Goal: Task Accomplishment & Management: Use online tool/utility

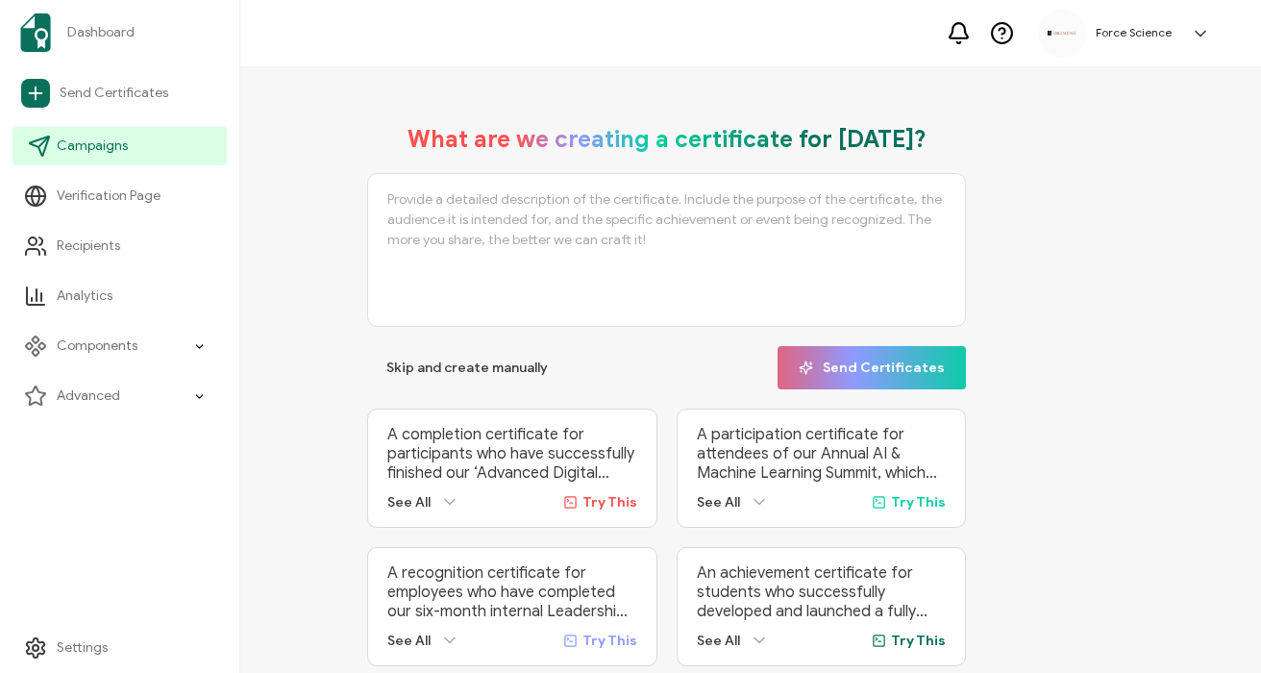
click at [108, 123] on li "Campaigns" at bounding box center [119, 146] width 214 height 50
click at [98, 147] on span "Campaigns" at bounding box center [92, 146] width 71 height 19
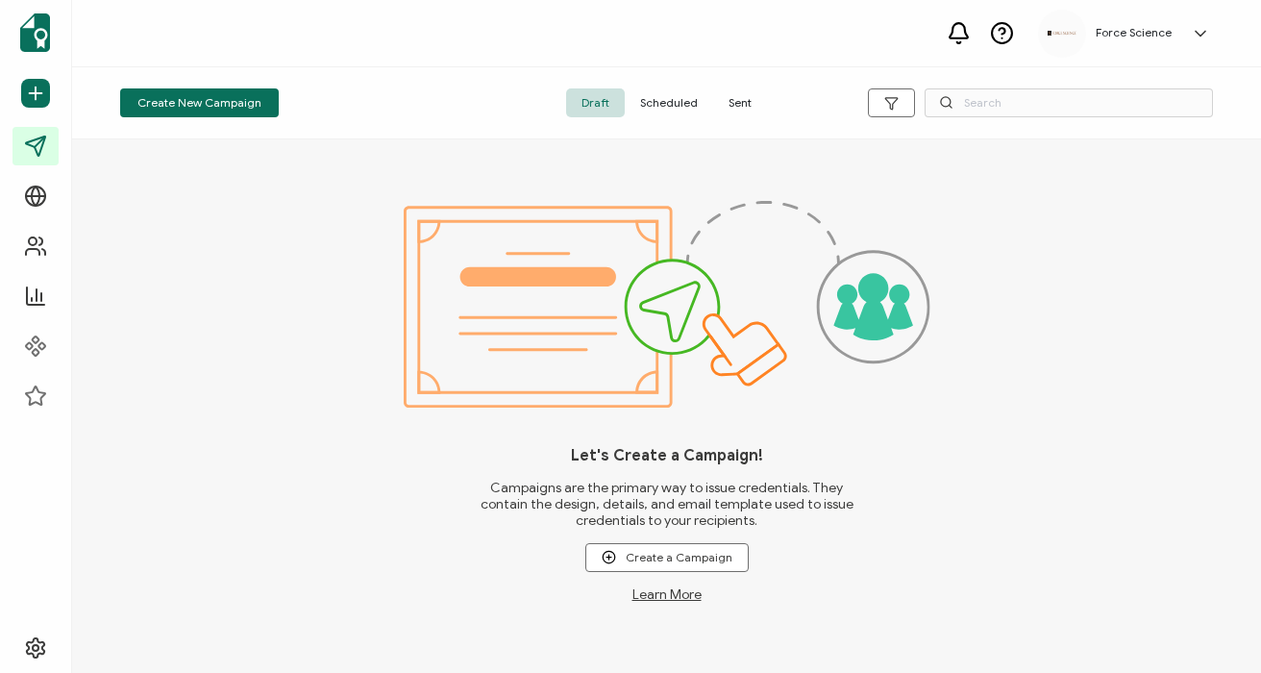
click at [721, 100] on span "Sent" at bounding box center [740, 102] width 54 height 29
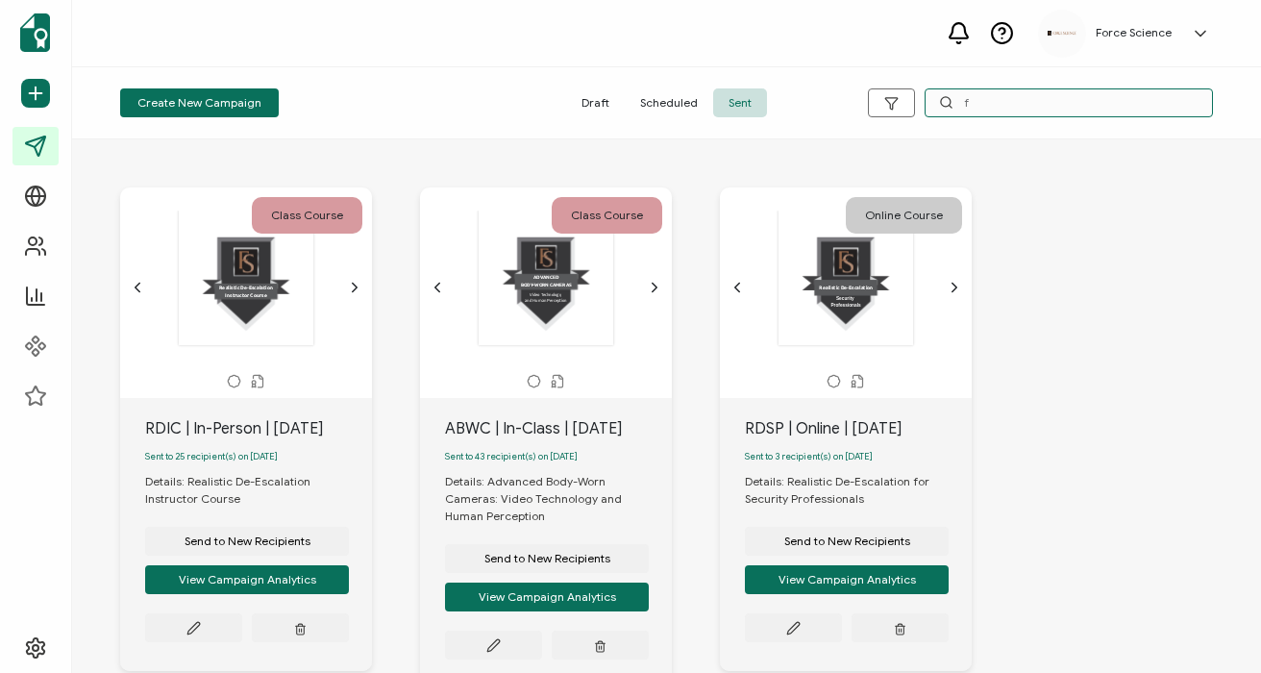
click at [1057, 100] on input "f" at bounding box center [1069, 102] width 288 height 29
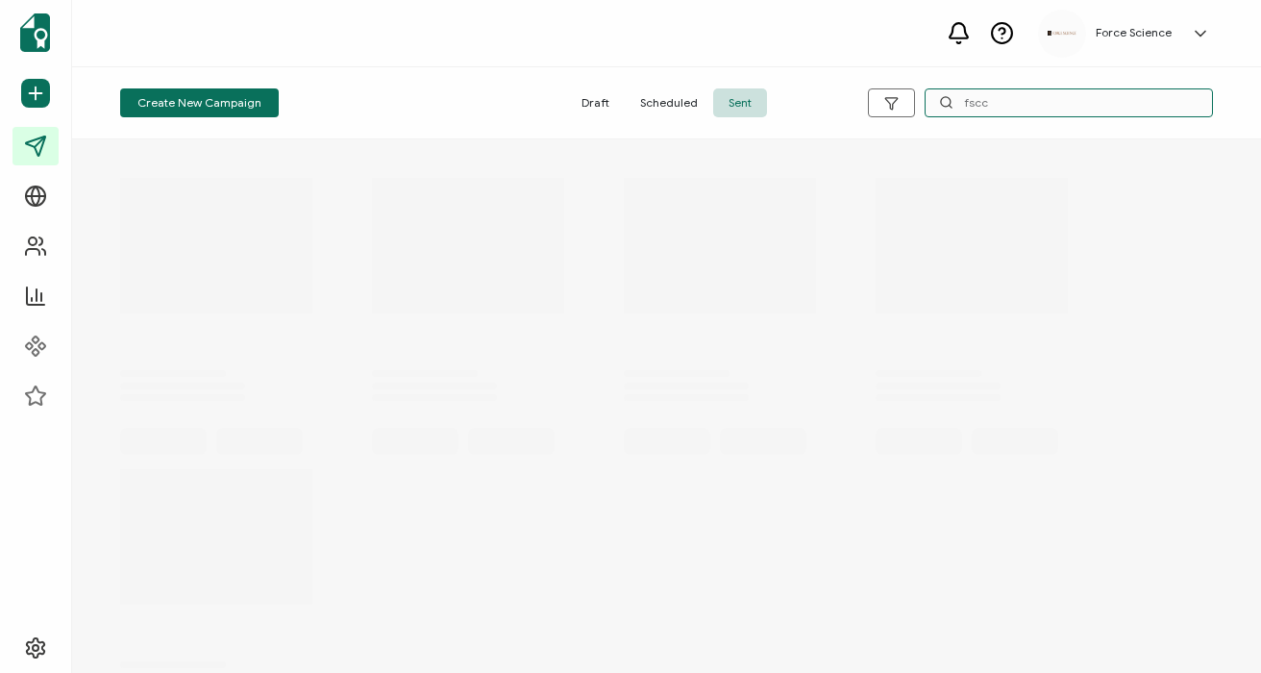
type input "fscc"
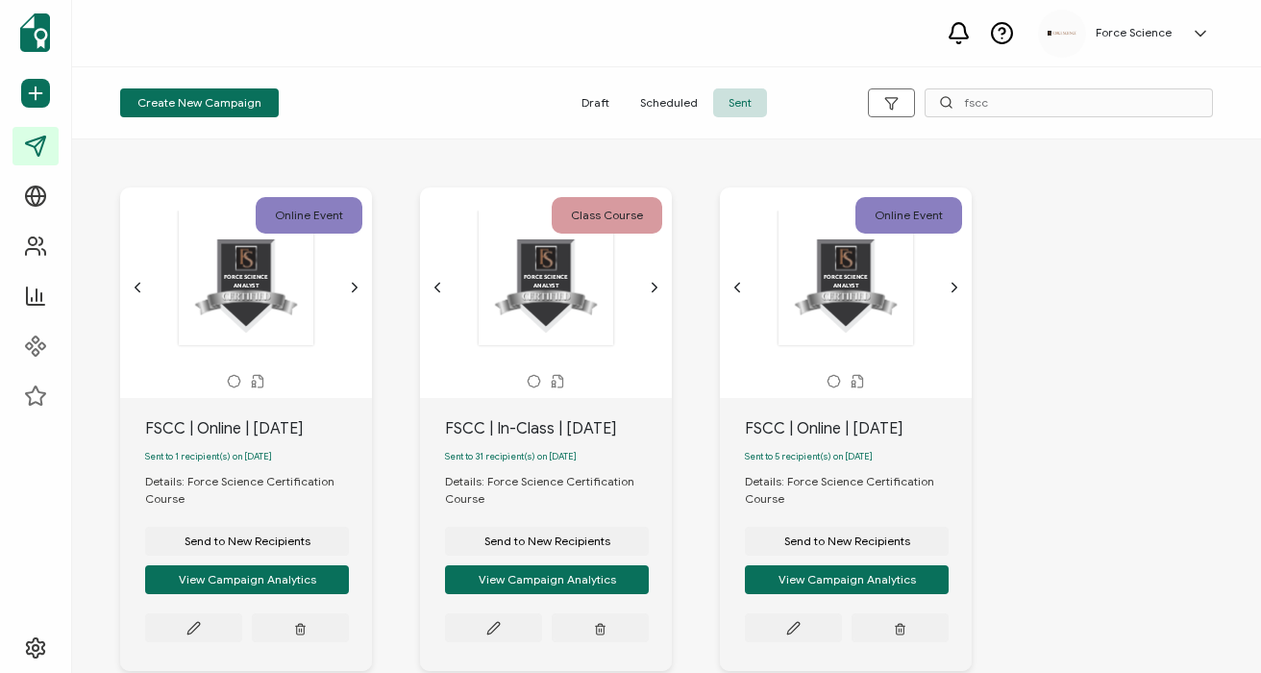
click at [555, 428] on div "FSCC | In-Class | [DATE]" at bounding box center [558, 428] width 227 height 23
copy div "FSCC | In-Class | [DATE]"
click at [516, 547] on span "Send to New Recipients" at bounding box center [548, 542] width 126 height 12
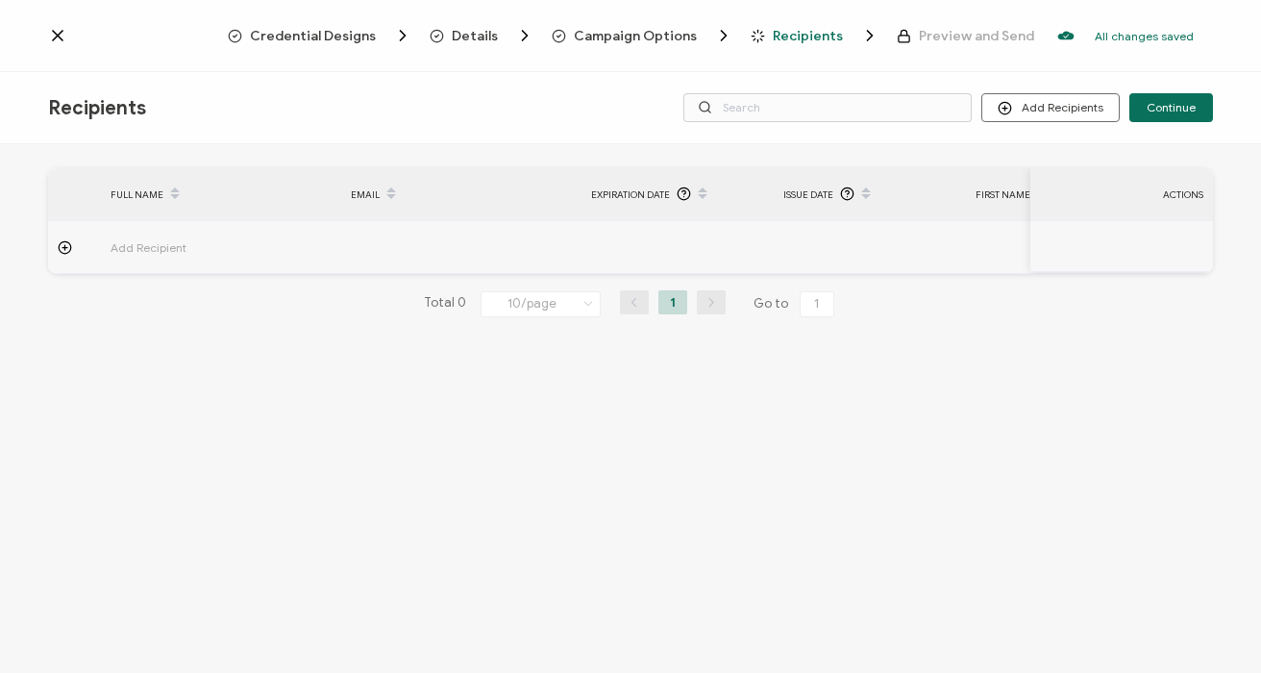
drag, startPoint x: 637, startPoint y: 35, endPoint x: 584, endPoint y: 39, distance: 54.1
click at [637, 35] on span "Campaign Options" at bounding box center [635, 36] width 123 height 14
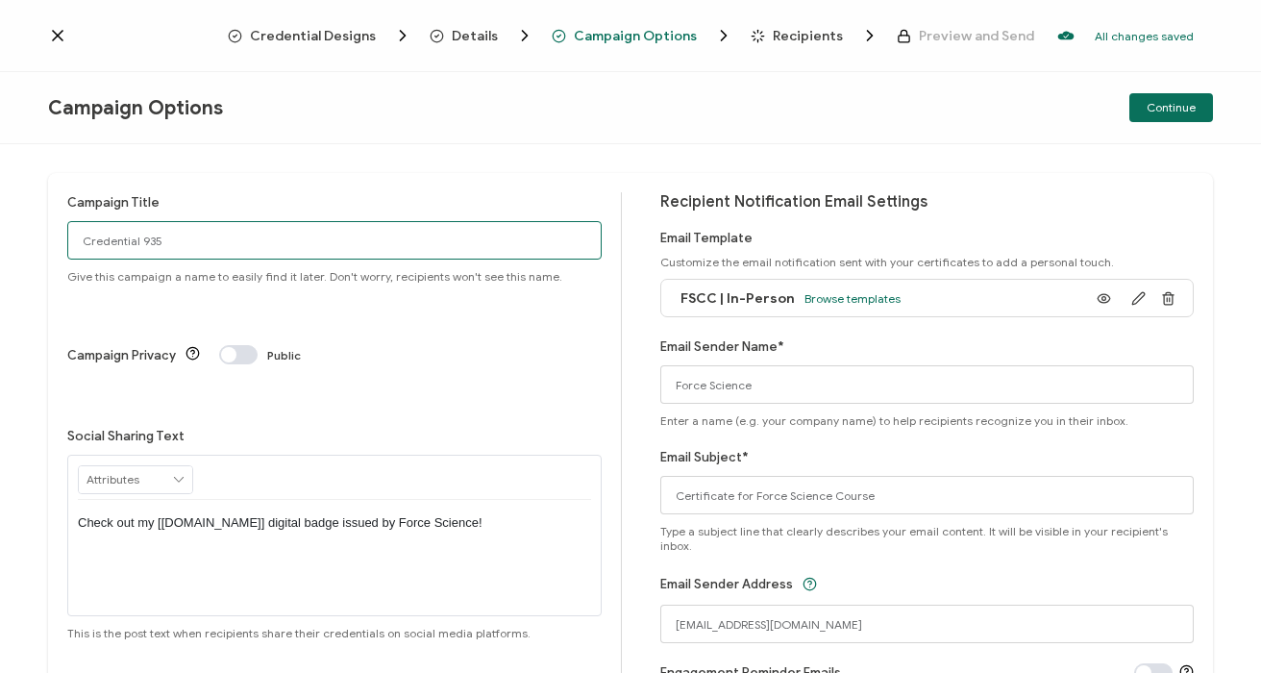
click at [256, 247] on input "Credential 935" at bounding box center [334, 240] width 535 height 38
click at [256, 248] on input "Credential 935" at bounding box center [334, 240] width 535 height 38
click at [256, 247] on input "Credential 935" at bounding box center [334, 240] width 535 height 38
paste input "FSCC | In-Class | [DATE]"
type input "FSCC | In-Class | [DATE]"
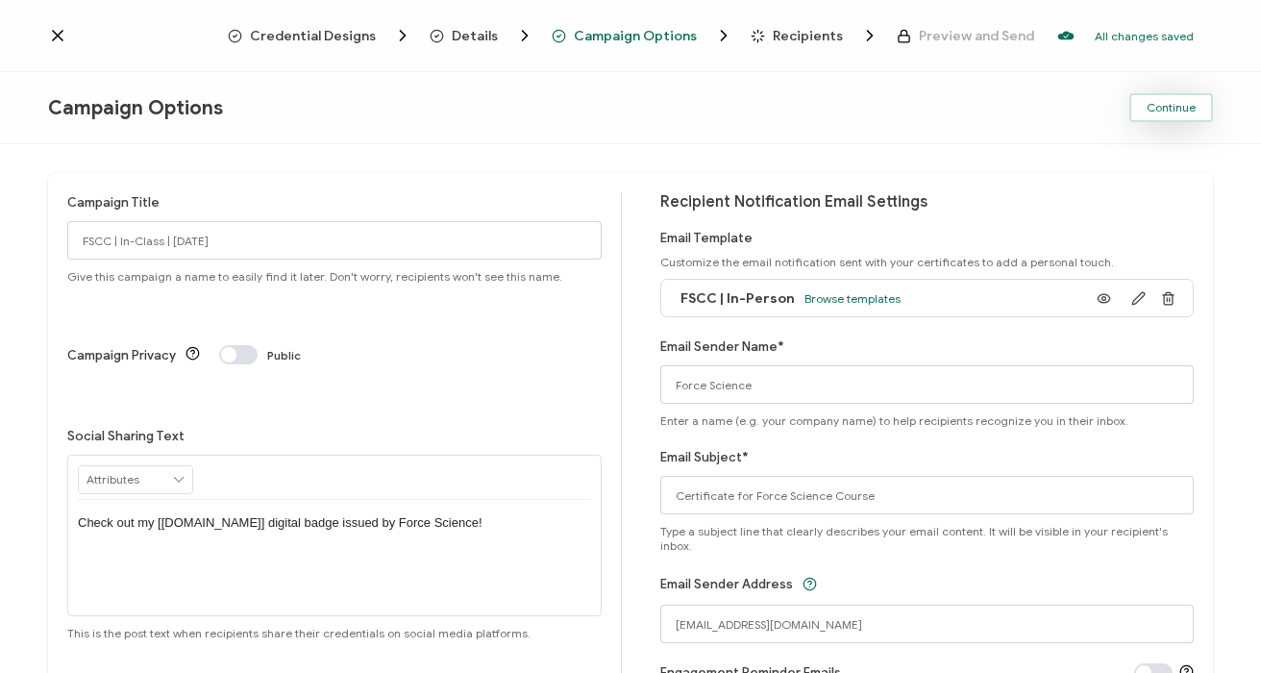
click at [1167, 111] on span "Continue" at bounding box center [1171, 108] width 49 height 12
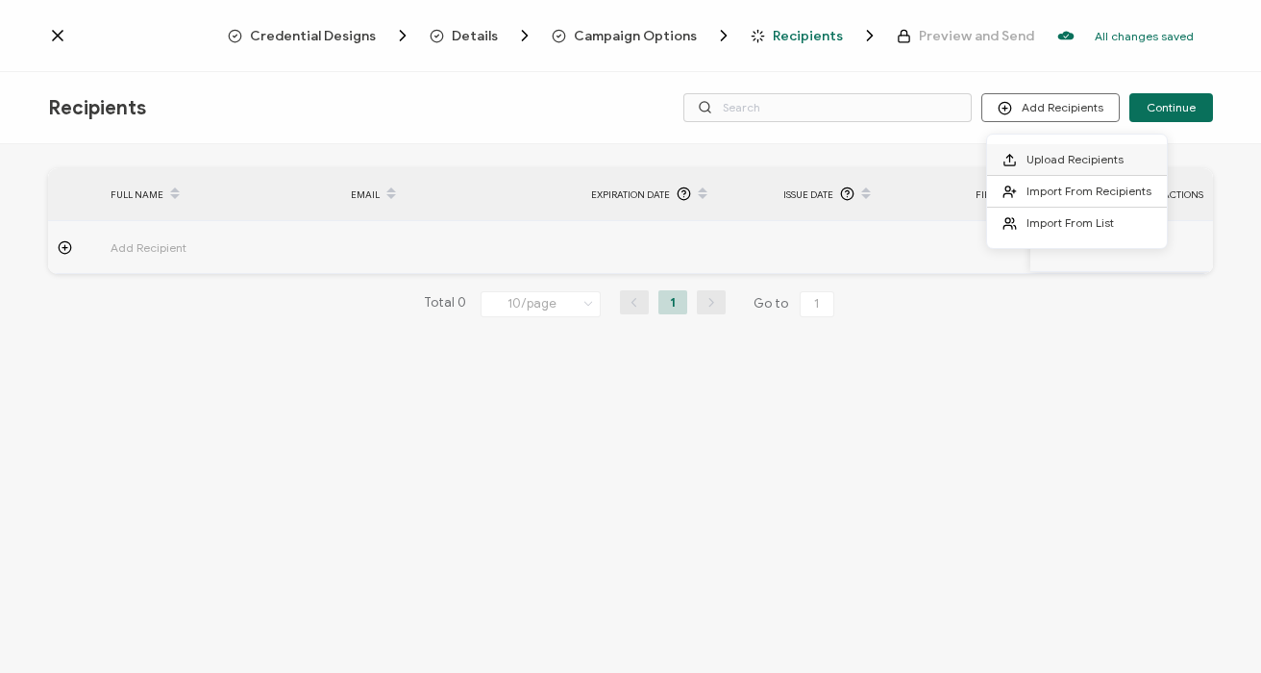
click at [1067, 160] on span "Upload Recipients" at bounding box center [1075, 159] width 97 height 14
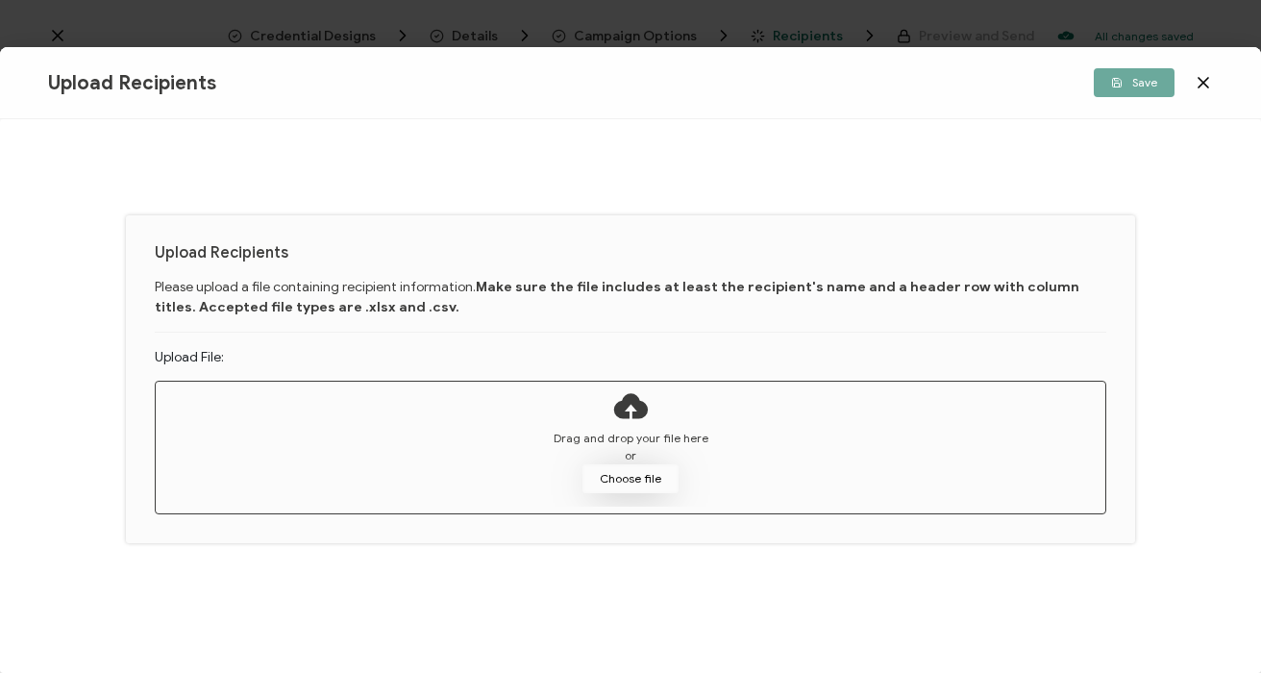
click at [656, 486] on button "Choose file" at bounding box center [631, 478] width 96 height 29
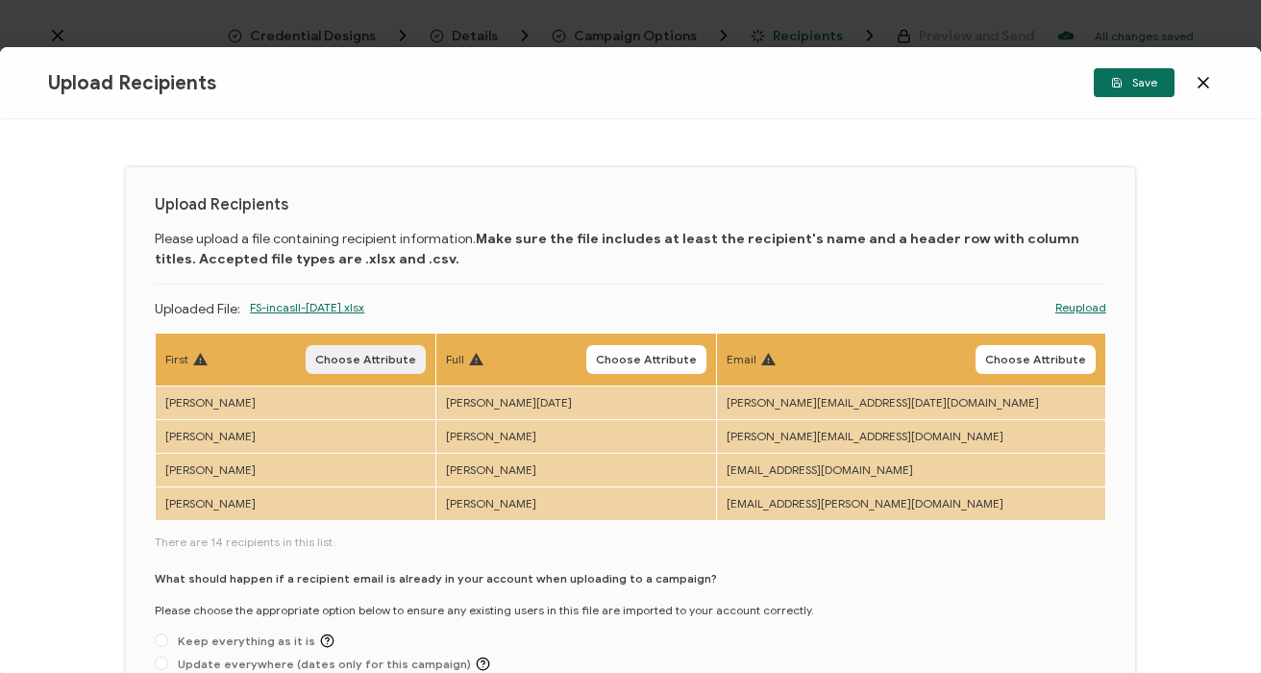
click at [385, 360] on span "Choose Attribute" at bounding box center [365, 360] width 101 height 12
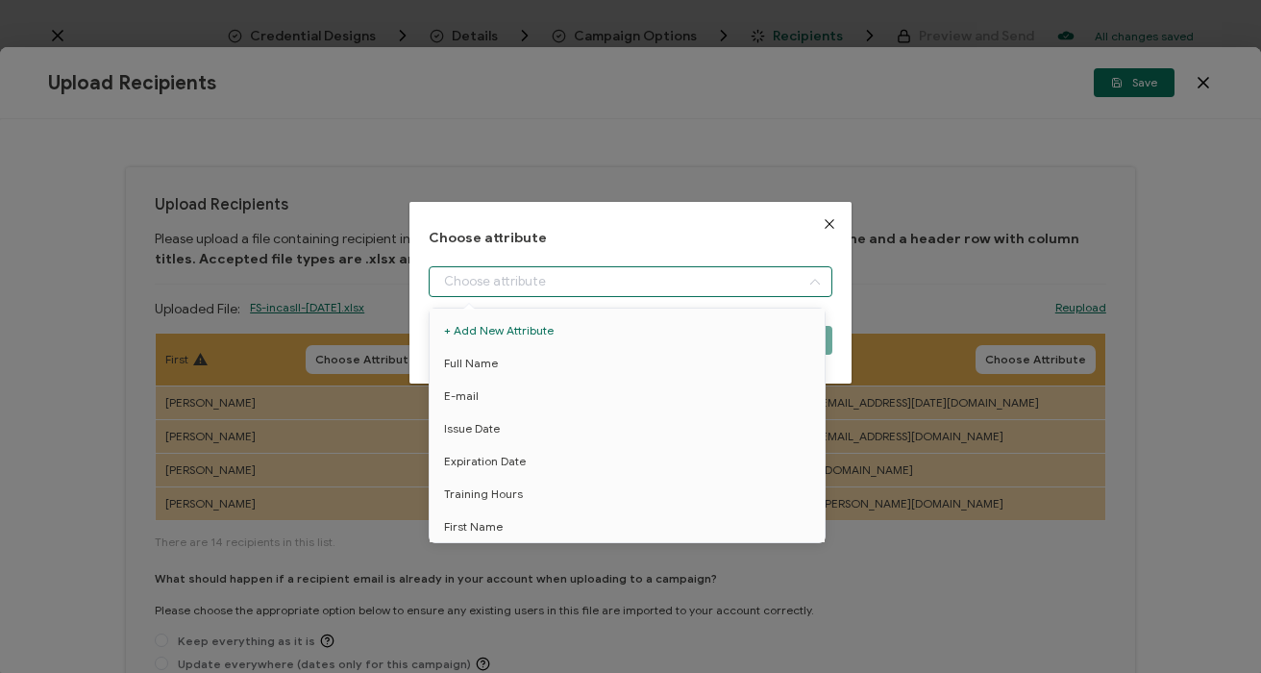
drag, startPoint x: 544, startPoint y: 280, endPoint x: 551, endPoint y: 289, distance: 11.7
click at [544, 280] on input "dialog" at bounding box center [630, 281] width 403 height 31
drag, startPoint x: 477, startPoint y: 522, endPoint x: 601, endPoint y: 436, distance: 151.2
click at [478, 522] on span "First Name" at bounding box center [473, 527] width 59 height 33
type input "First Name"
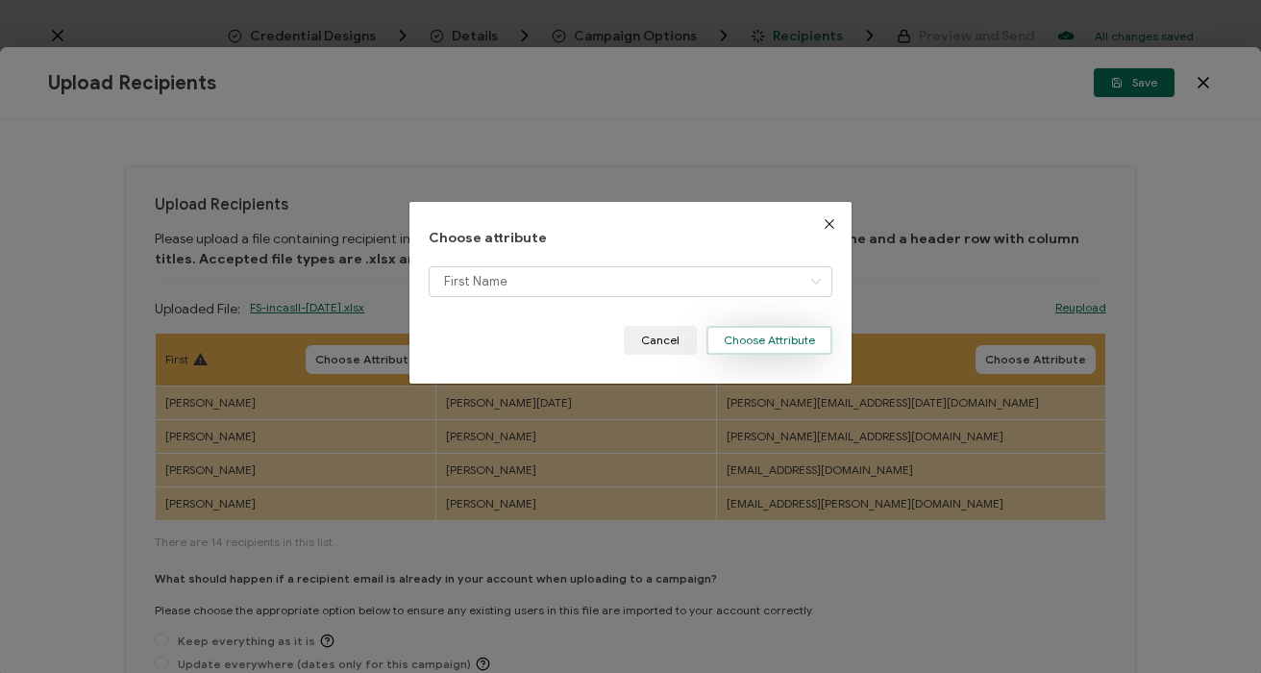
click at [726, 333] on button "Choose Attribute" at bounding box center [770, 340] width 126 height 29
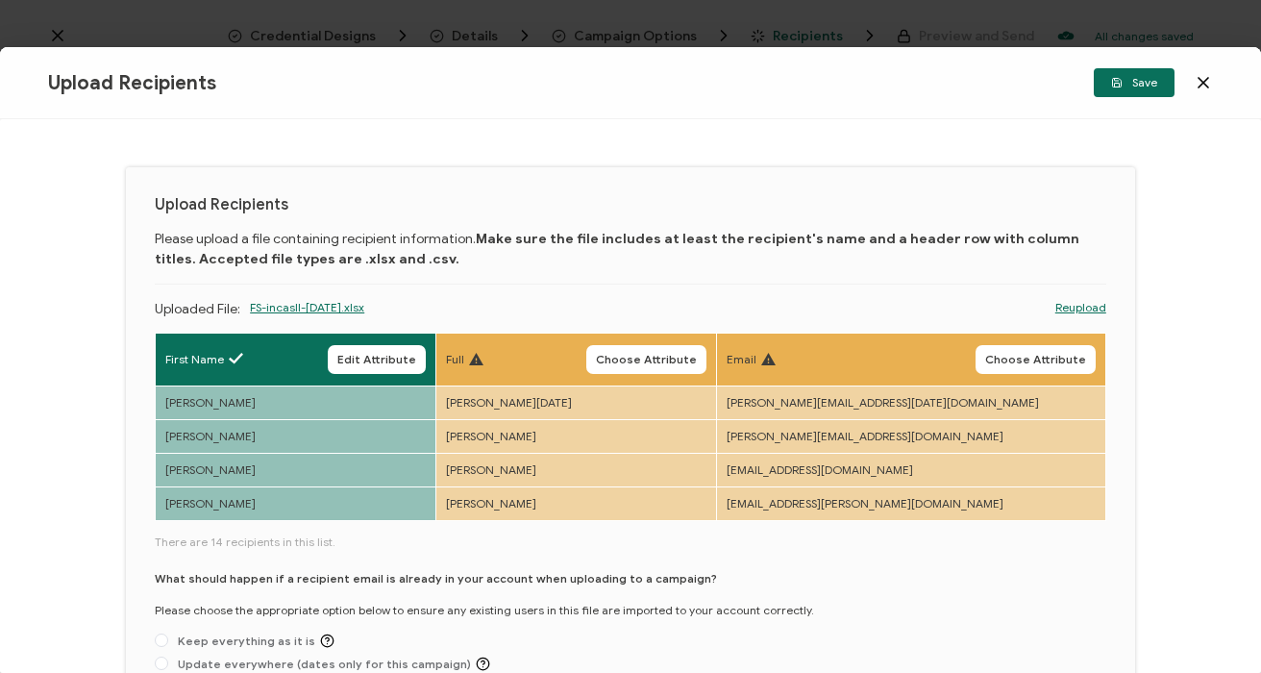
click at [707, 347] on button "Choose Attribute" at bounding box center [646, 359] width 120 height 29
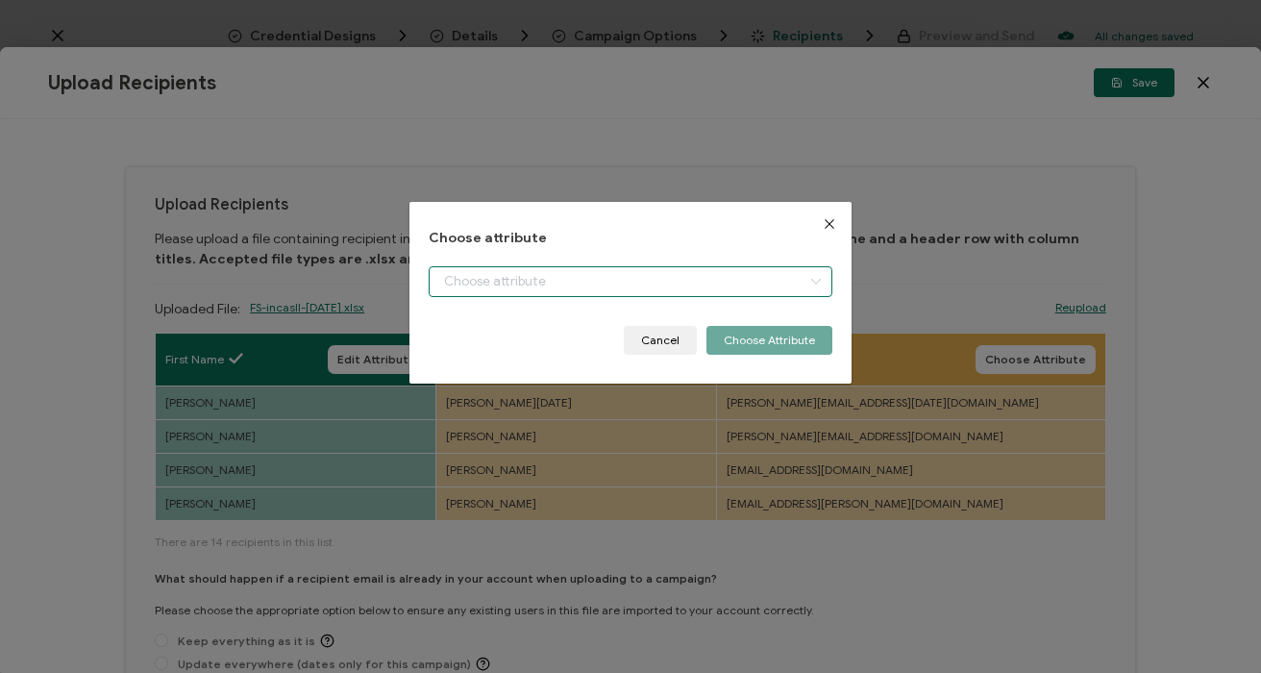
click at [503, 272] on input "dialog" at bounding box center [630, 281] width 403 height 31
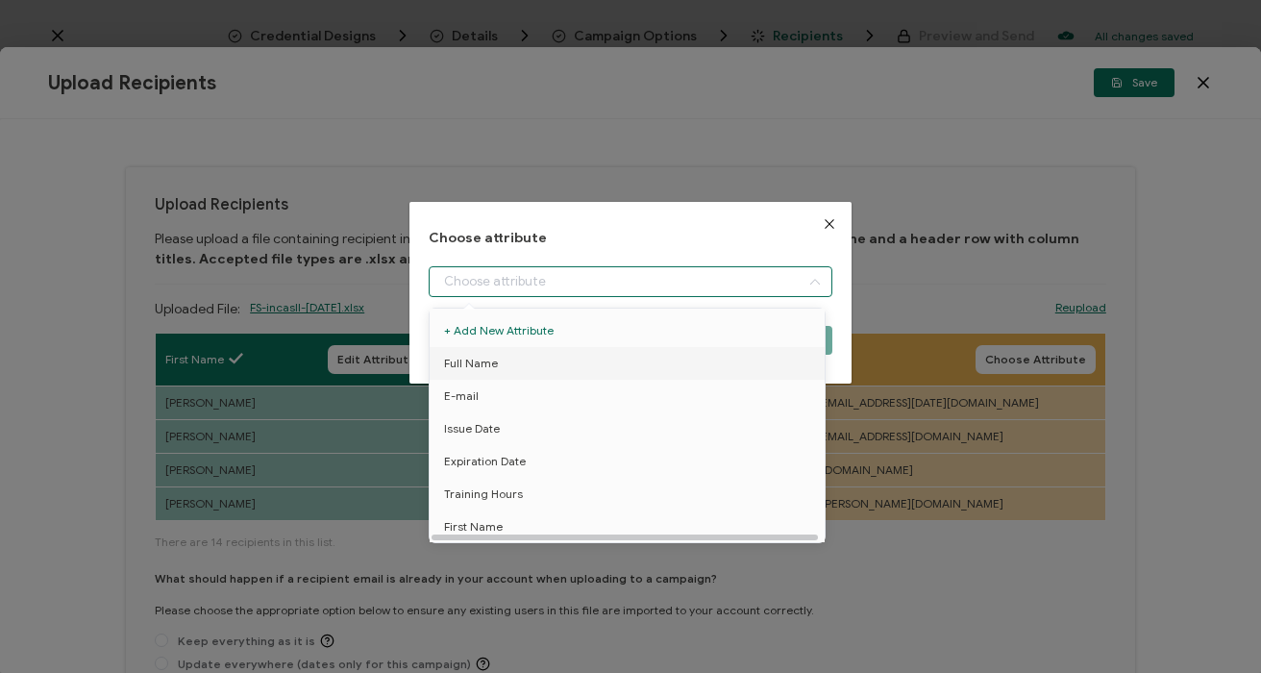
drag, startPoint x: 504, startPoint y: 362, endPoint x: 623, endPoint y: 351, distance: 119.8
click at [506, 361] on li "Full Name" at bounding box center [630, 363] width 411 height 33
type input "Full Name"
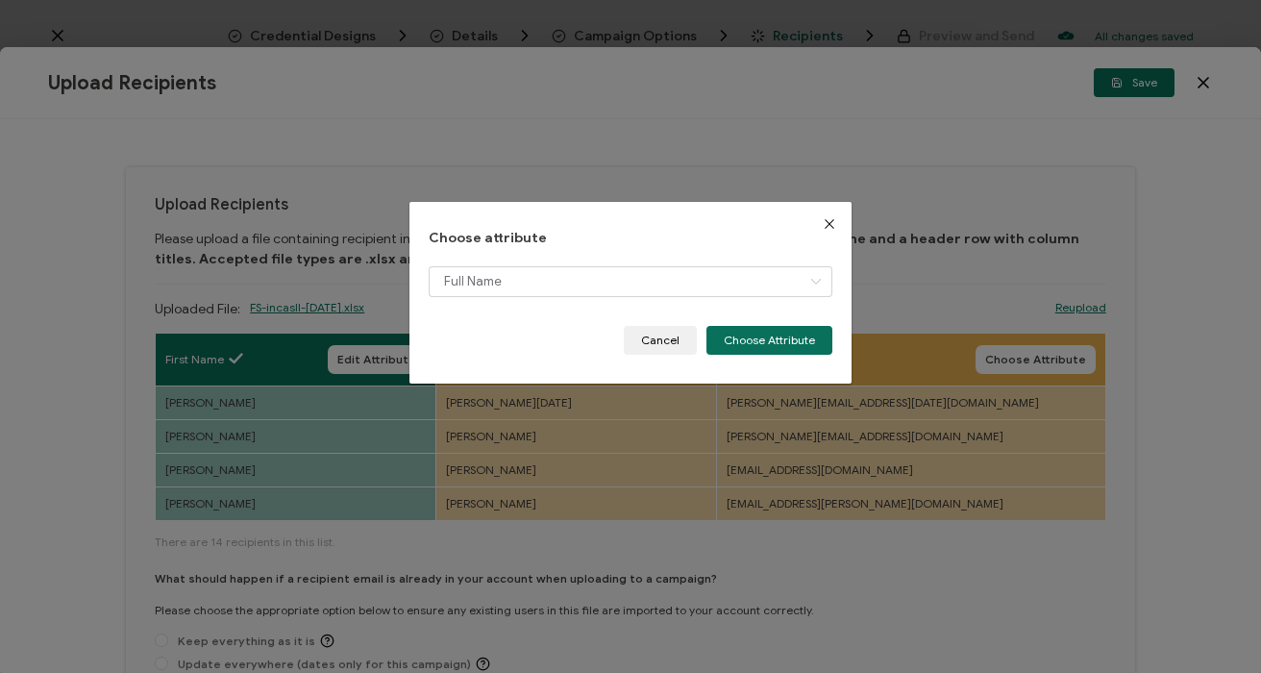
click at [782, 343] on button "Choose Attribute" at bounding box center [770, 340] width 126 height 29
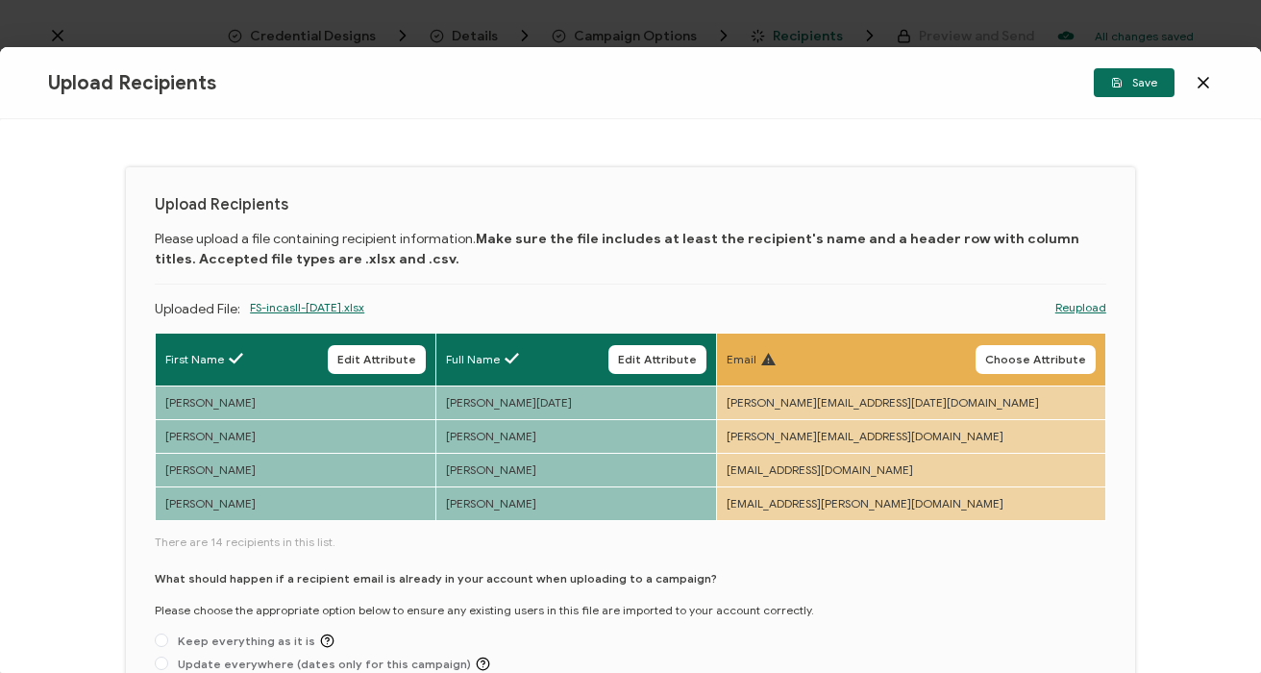
drag, startPoint x: 1058, startPoint y: 355, endPoint x: 1009, endPoint y: 349, distance: 48.4
click at [1058, 355] on span "Choose Attribute" at bounding box center [1035, 360] width 101 height 12
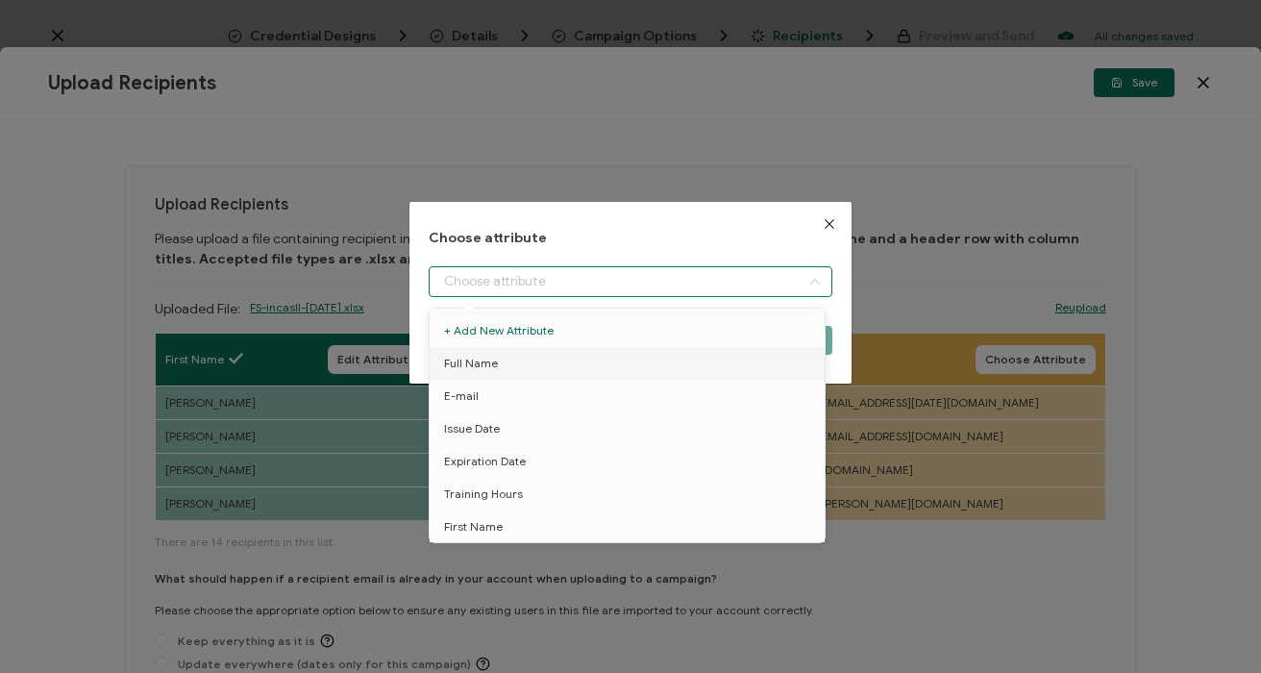
click at [515, 292] on input "dialog" at bounding box center [630, 281] width 403 height 31
drag, startPoint x: 486, startPoint y: 352, endPoint x: 575, endPoint y: 345, distance: 89.7
click at [491, 351] on span "Full Name" at bounding box center [471, 363] width 54 height 33
drag, startPoint x: 522, startPoint y: 363, endPoint x: 551, endPoint y: 355, distance: 30.1
click at [522, 362] on li "Full Name" at bounding box center [630, 363] width 411 height 33
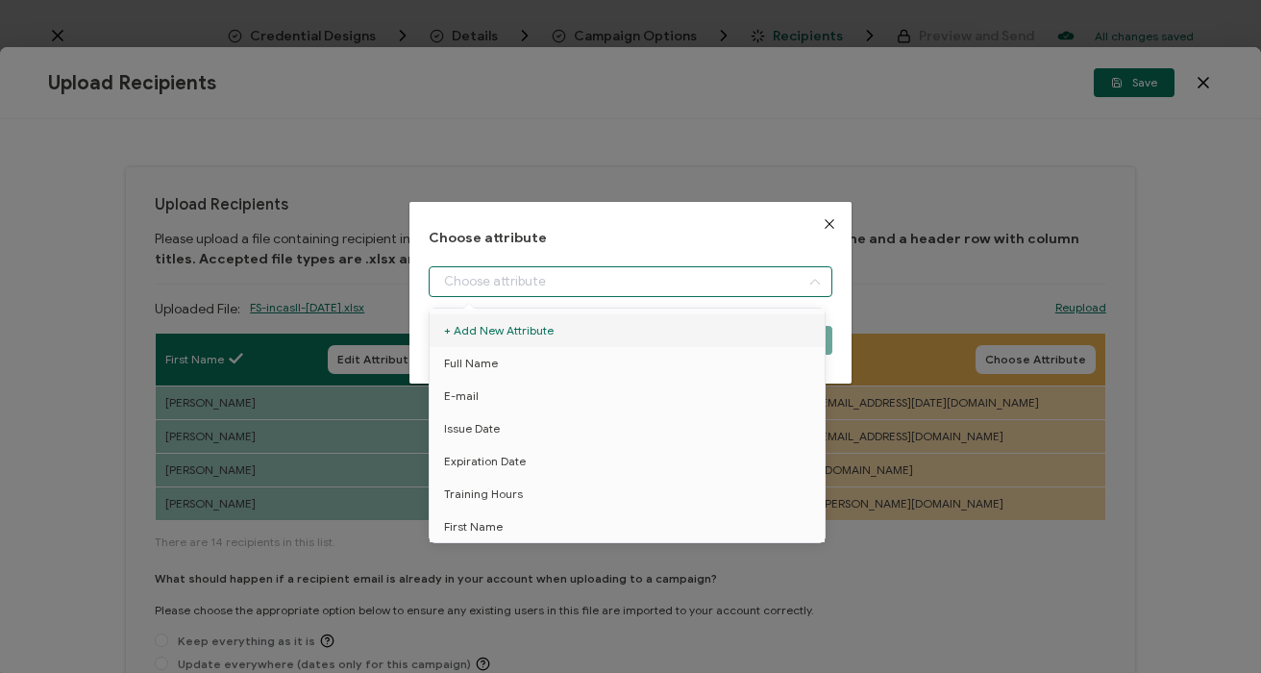
click at [833, 219] on button "Close" at bounding box center [830, 224] width 44 height 44
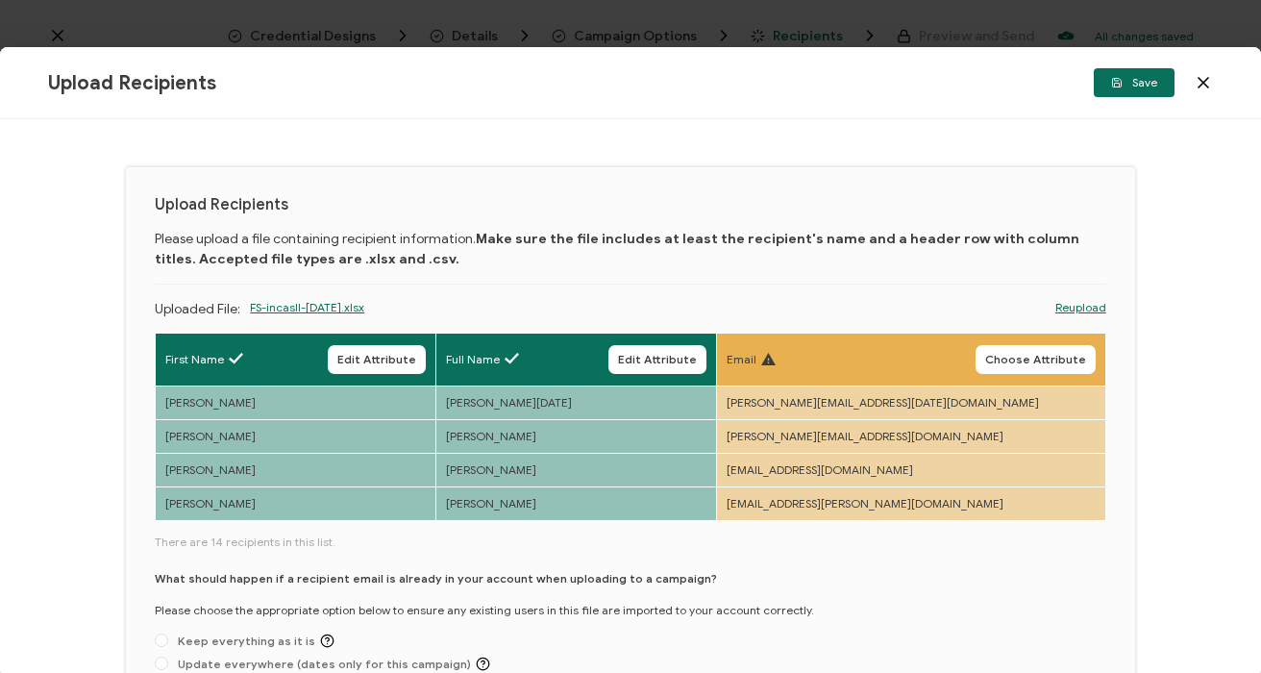
drag, startPoint x: 1033, startPoint y: 358, endPoint x: 984, endPoint y: 352, distance: 48.4
click at [1024, 357] on span "Choose Attribute" at bounding box center [1035, 360] width 101 height 12
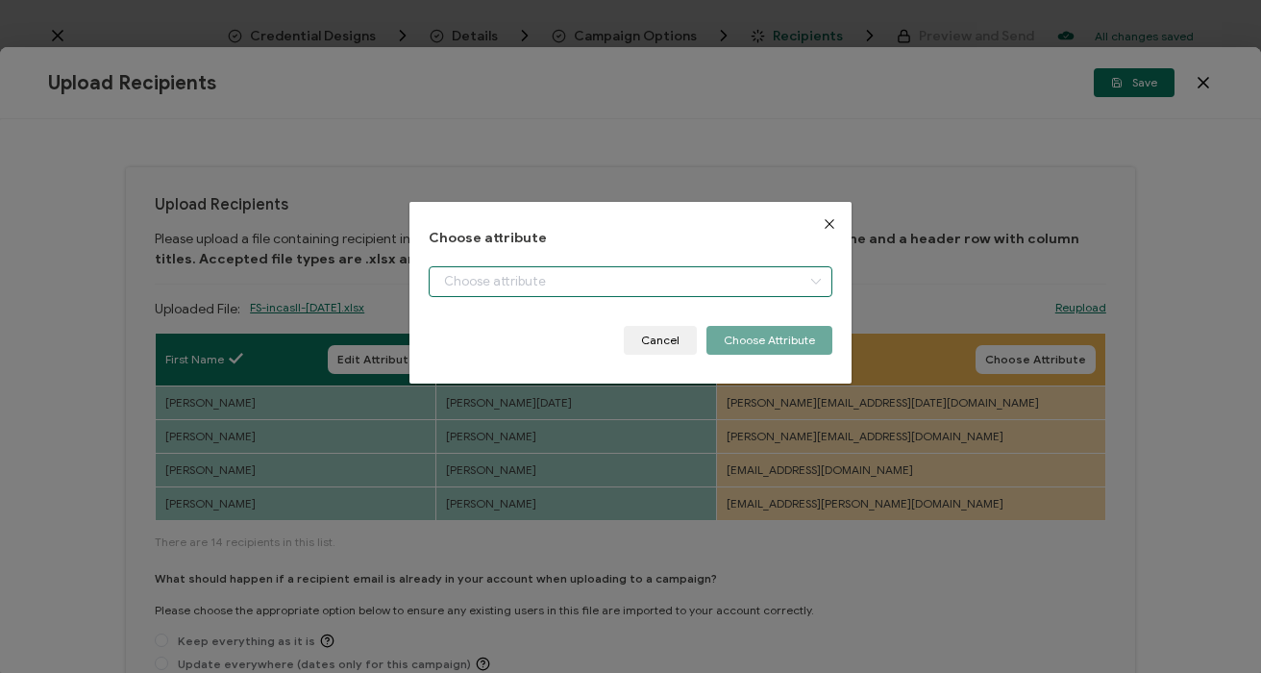
drag, startPoint x: 545, startPoint y: 278, endPoint x: 552, endPoint y: 286, distance: 10.2
click at [545, 278] on input "dialog" at bounding box center [630, 281] width 403 height 31
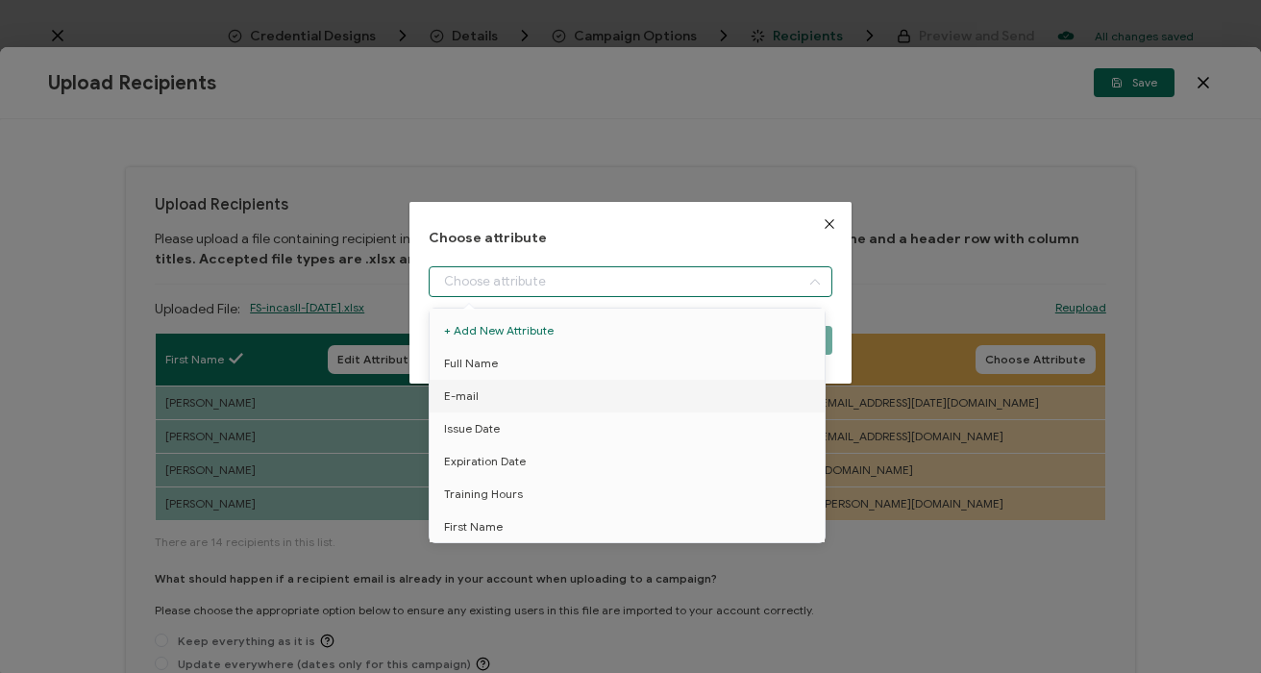
drag, startPoint x: 497, startPoint y: 406, endPoint x: 539, endPoint y: 384, distance: 47.7
click at [498, 404] on li "E-mail" at bounding box center [630, 396] width 411 height 33
type input "E-mail"
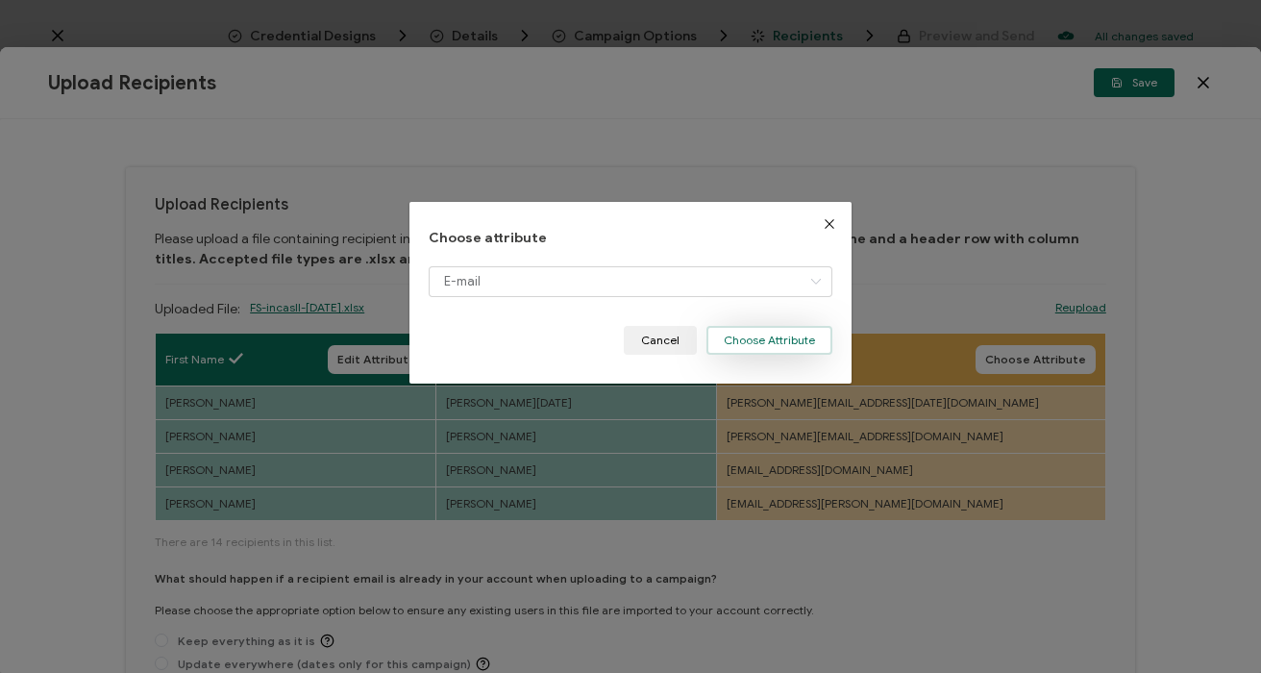
click at [762, 345] on button "Choose Attribute" at bounding box center [770, 340] width 126 height 29
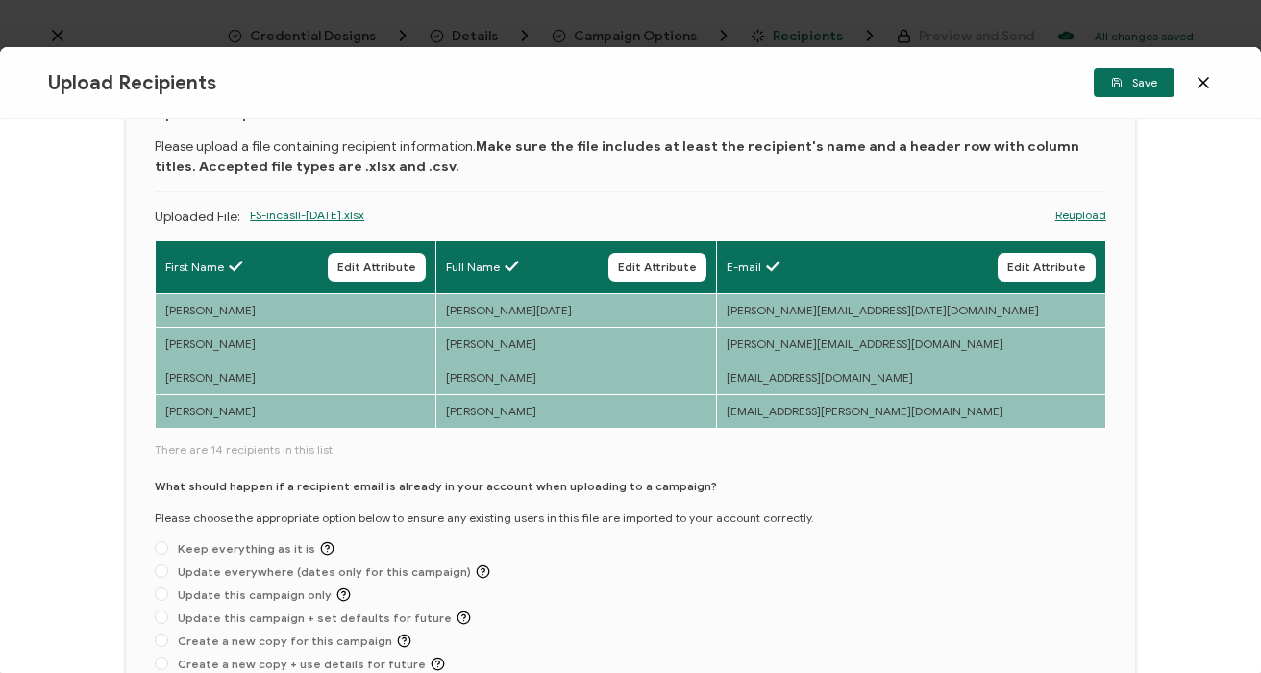
scroll to position [103, 0]
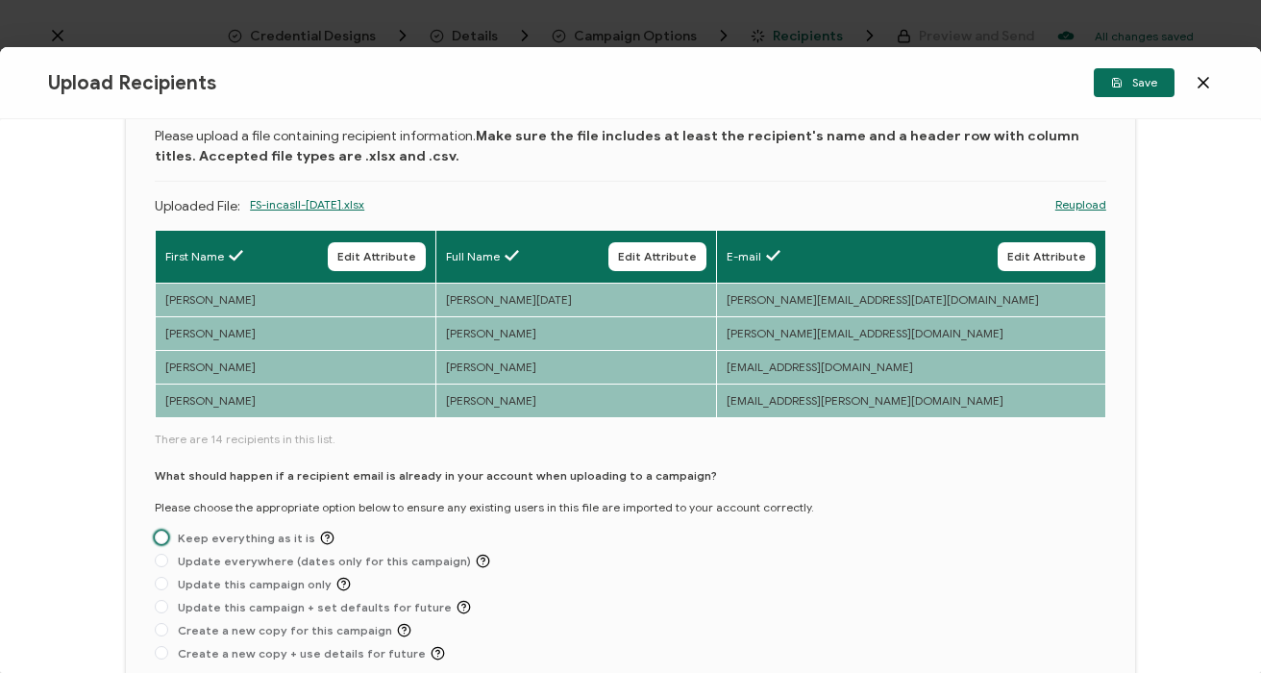
click at [175, 536] on span "Keep everything as it is" at bounding box center [251, 538] width 166 height 14
click at [168, 536] on input "Keep everything as it is" at bounding box center [161, 538] width 13 height 15
radio input "true"
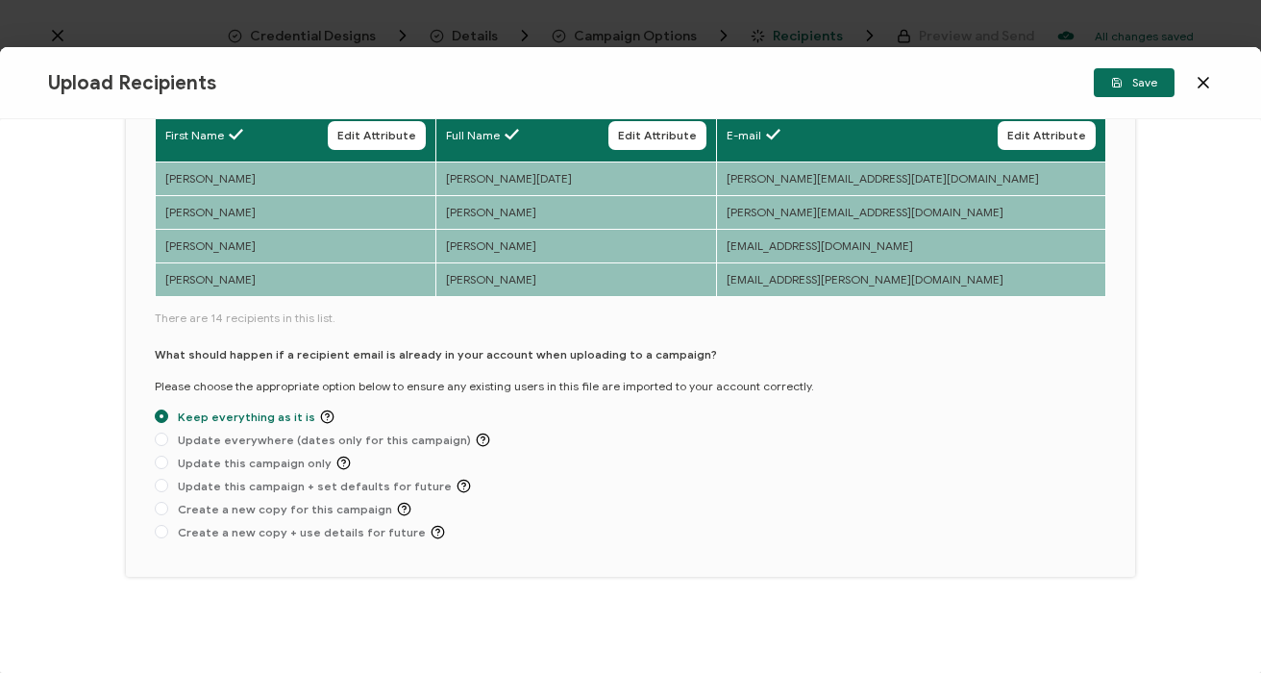
scroll to position [0, 0]
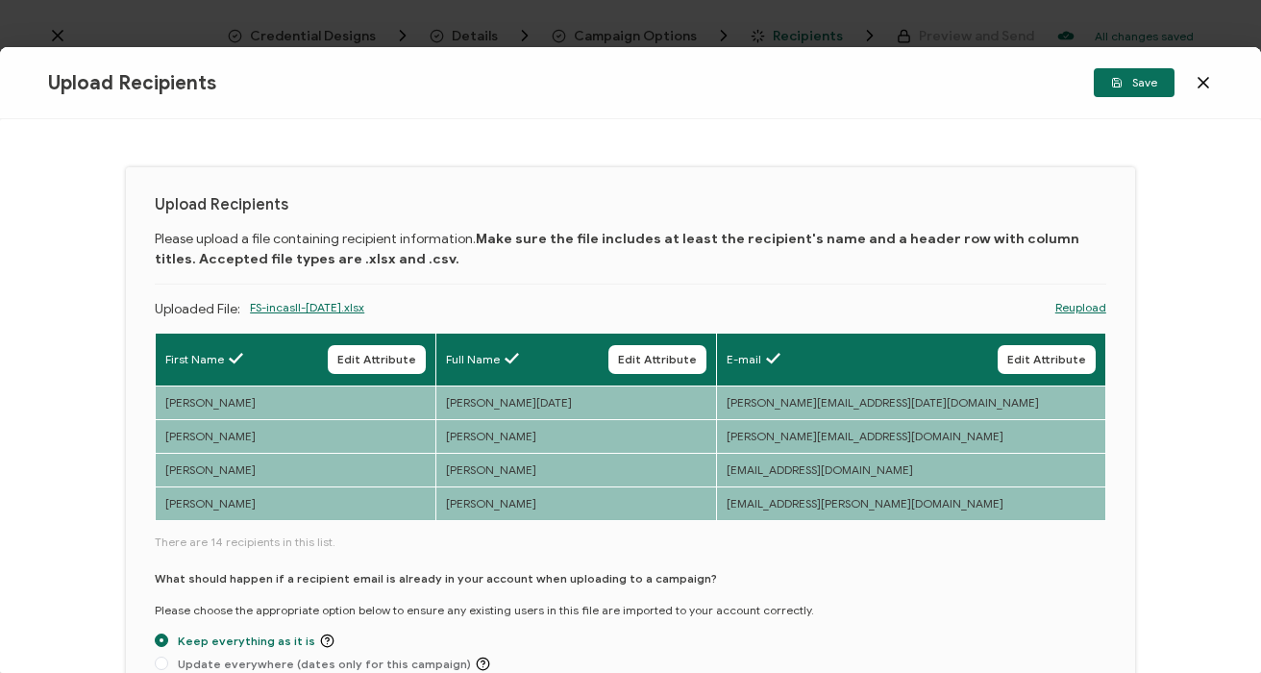
click at [1125, 81] on span "Save" at bounding box center [1134, 83] width 46 height 12
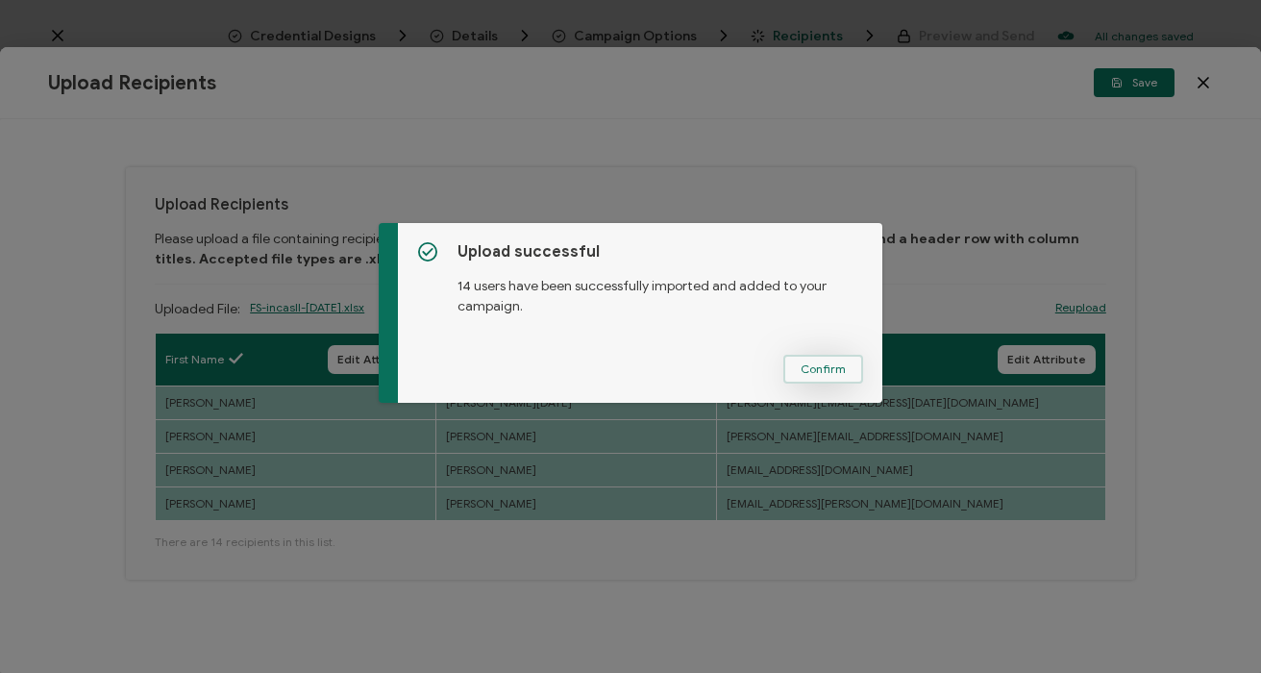
click at [814, 364] on span "Confirm" at bounding box center [823, 369] width 45 height 12
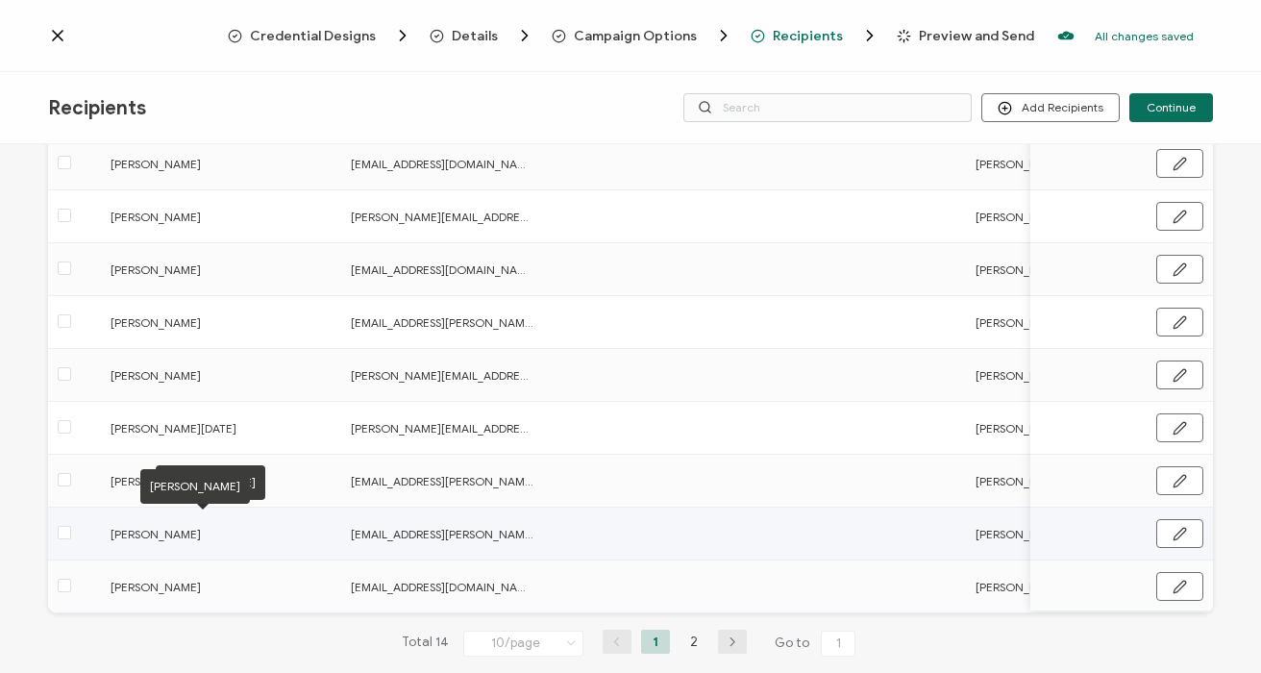
scroll to position [282, 0]
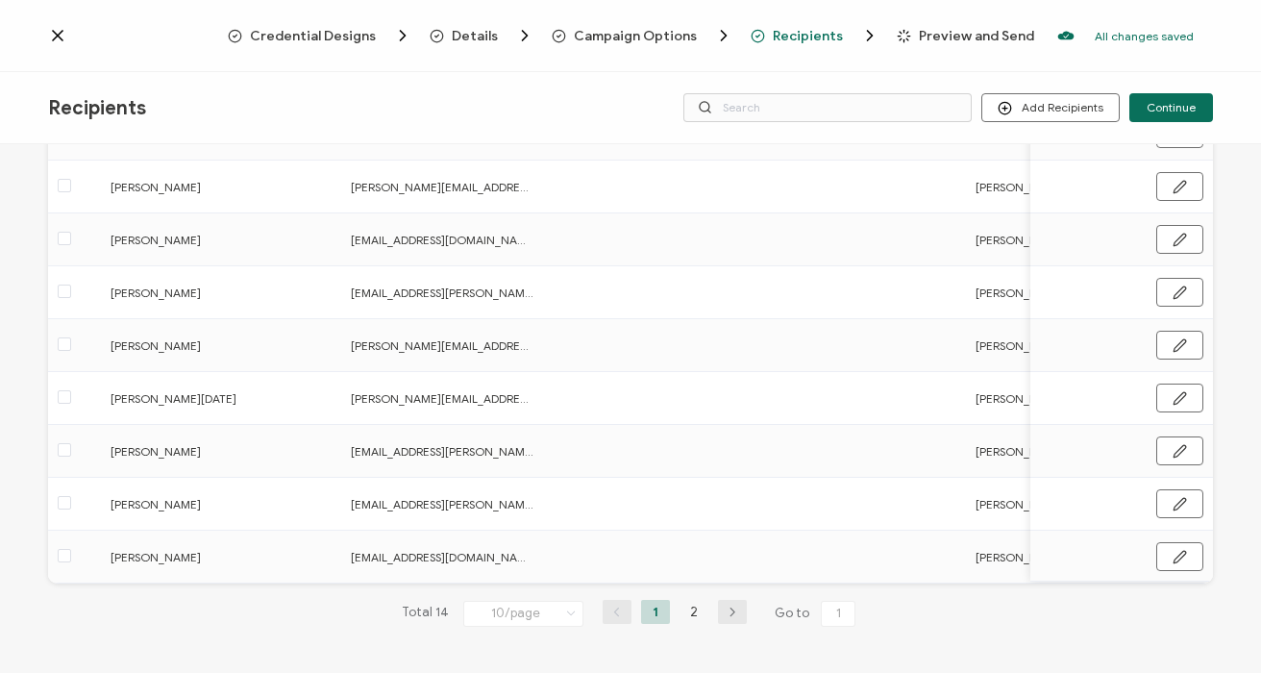
click at [660, 620] on li "1" at bounding box center [655, 612] width 29 height 24
click at [656, 618] on li "1" at bounding box center [655, 612] width 29 height 24
click at [681, 610] on li "2" at bounding box center [694, 612] width 29 height 24
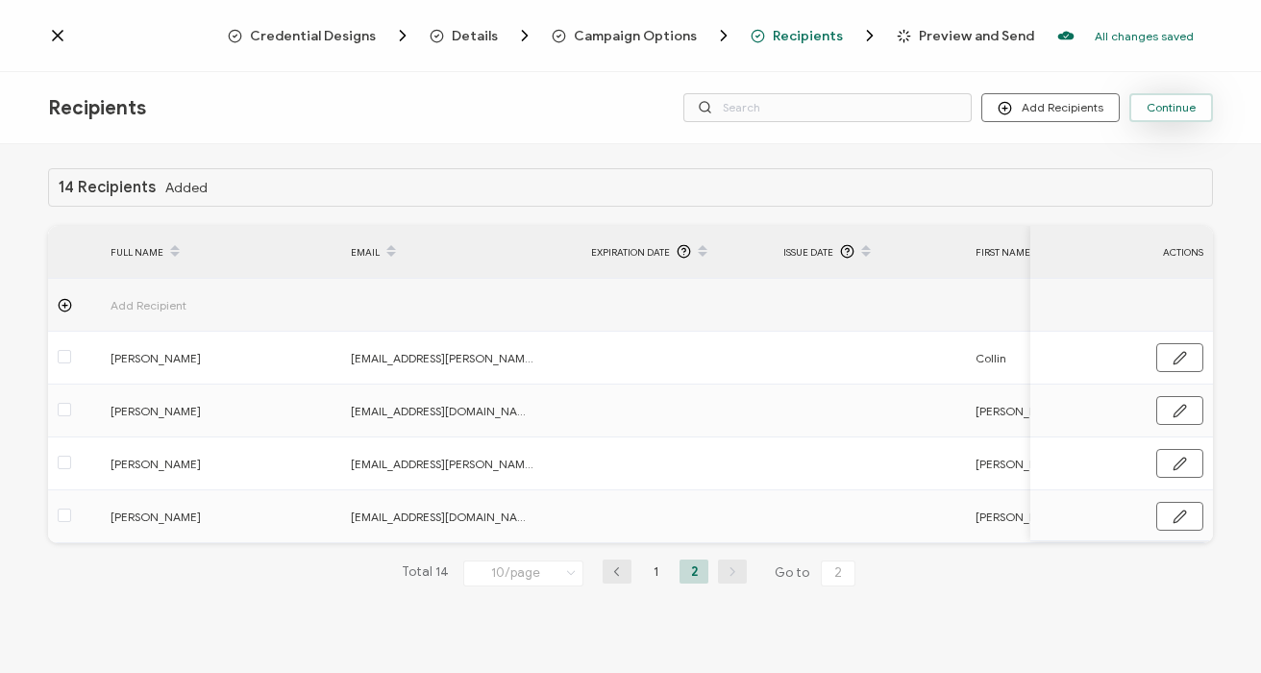
click at [1189, 113] on span "Continue" at bounding box center [1171, 108] width 49 height 12
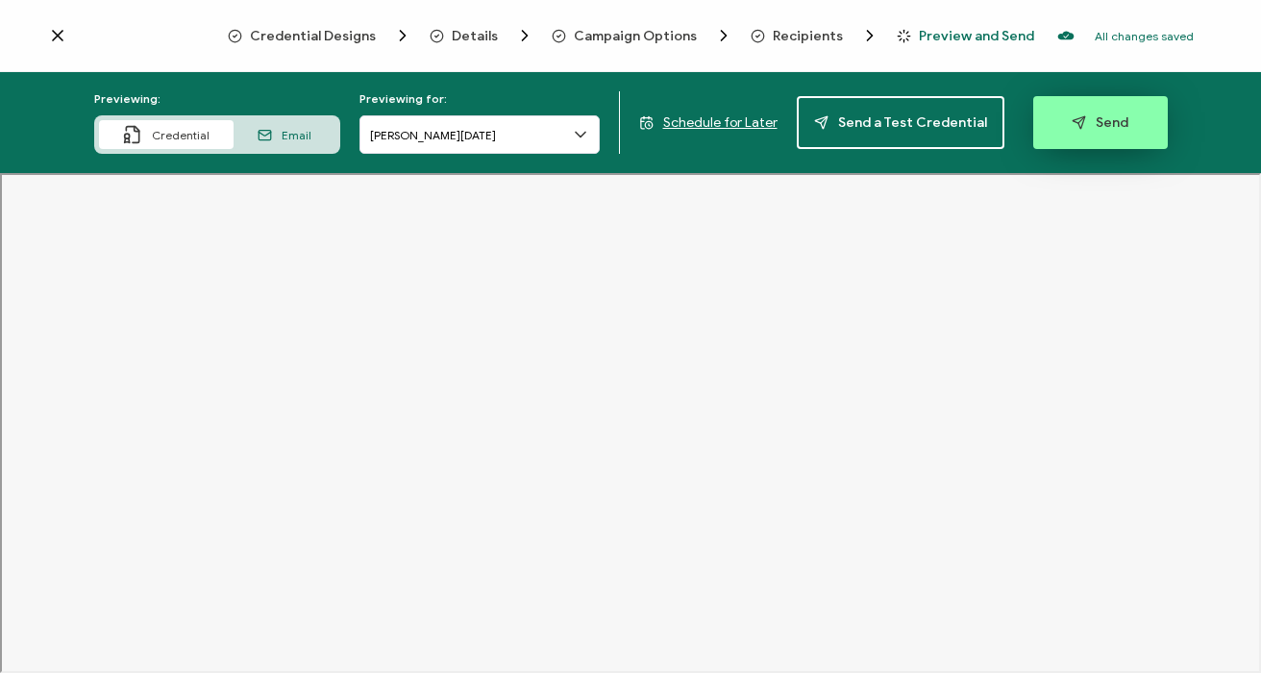
click at [1135, 121] on button "Send" at bounding box center [1101, 122] width 135 height 53
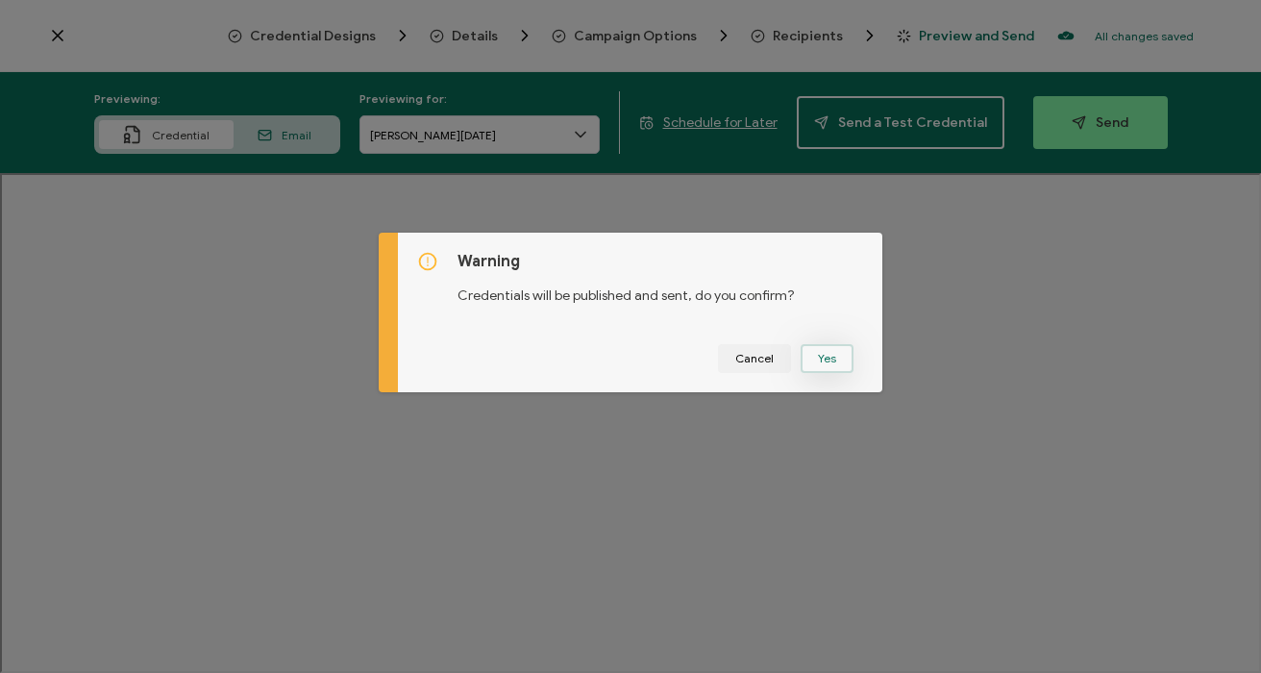
click at [817, 361] on button "Yes" at bounding box center [827, 358] width 53 height 29
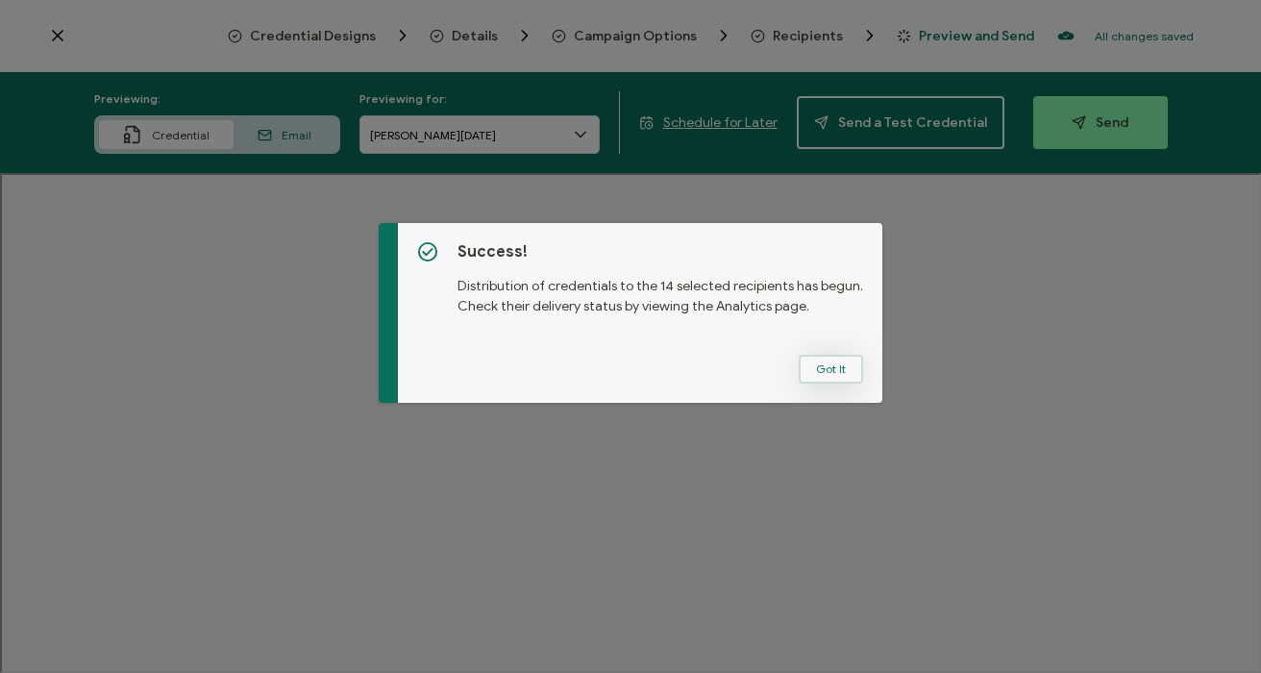
click at [803, 367] on button "Got It" at bounding box center [831, 369] width 64 height 29
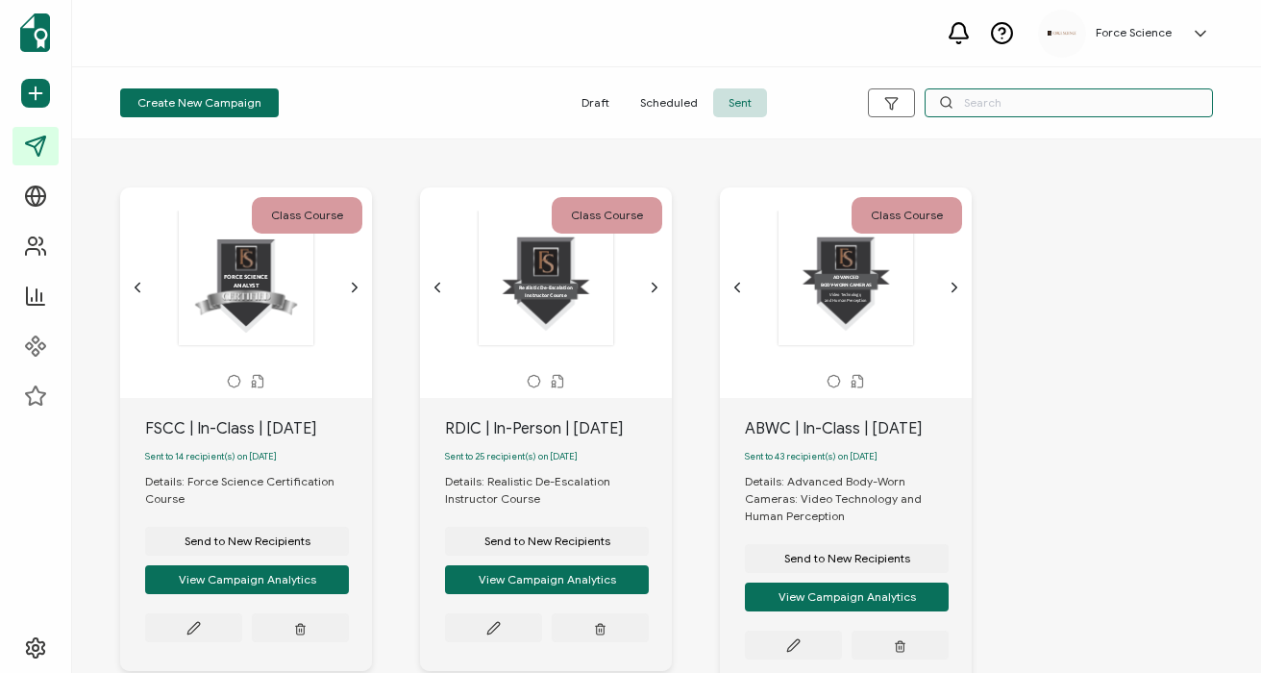
click at [976, 106] on input "text" at bounding box center [1069, 102] width 288 height 29
type input "fscc"
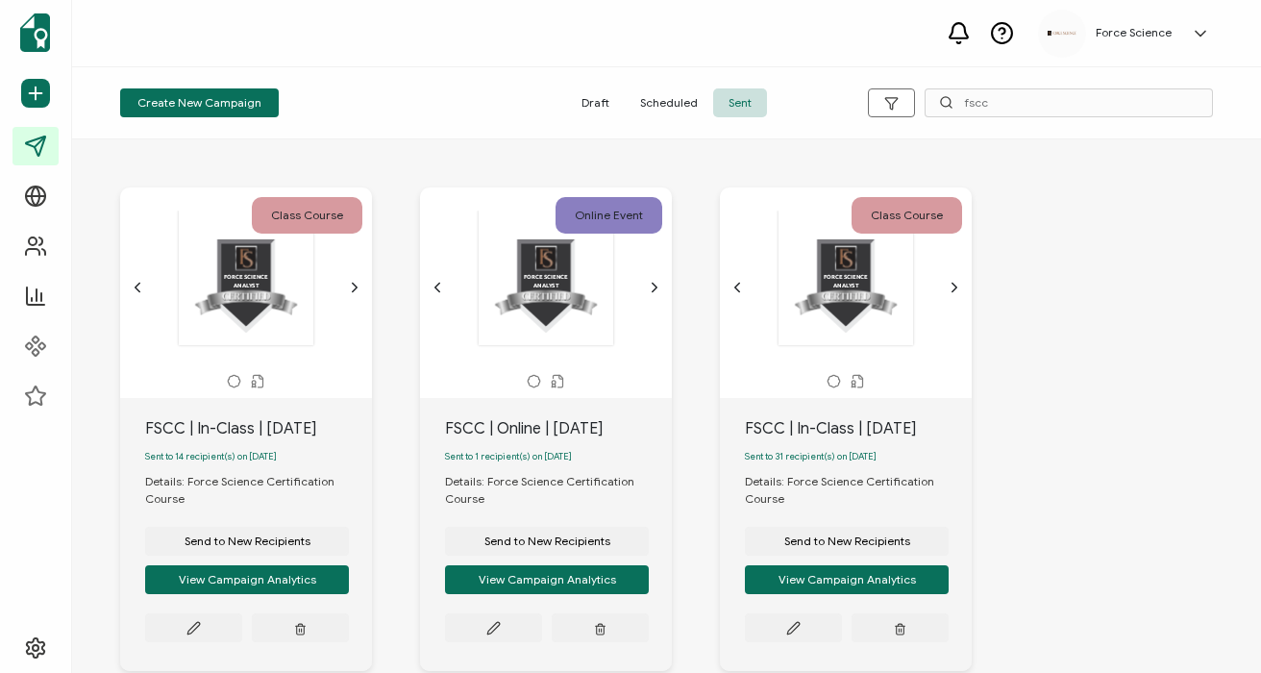
click at [232, 432] on div "FSCC | In-Class | [DATE]" at bounding box center [258, 428] width 227 height 23
click at [566, 430] on div "FSCC | Online | [DATE]" at bounding box center [558, 428] width 227 height 23
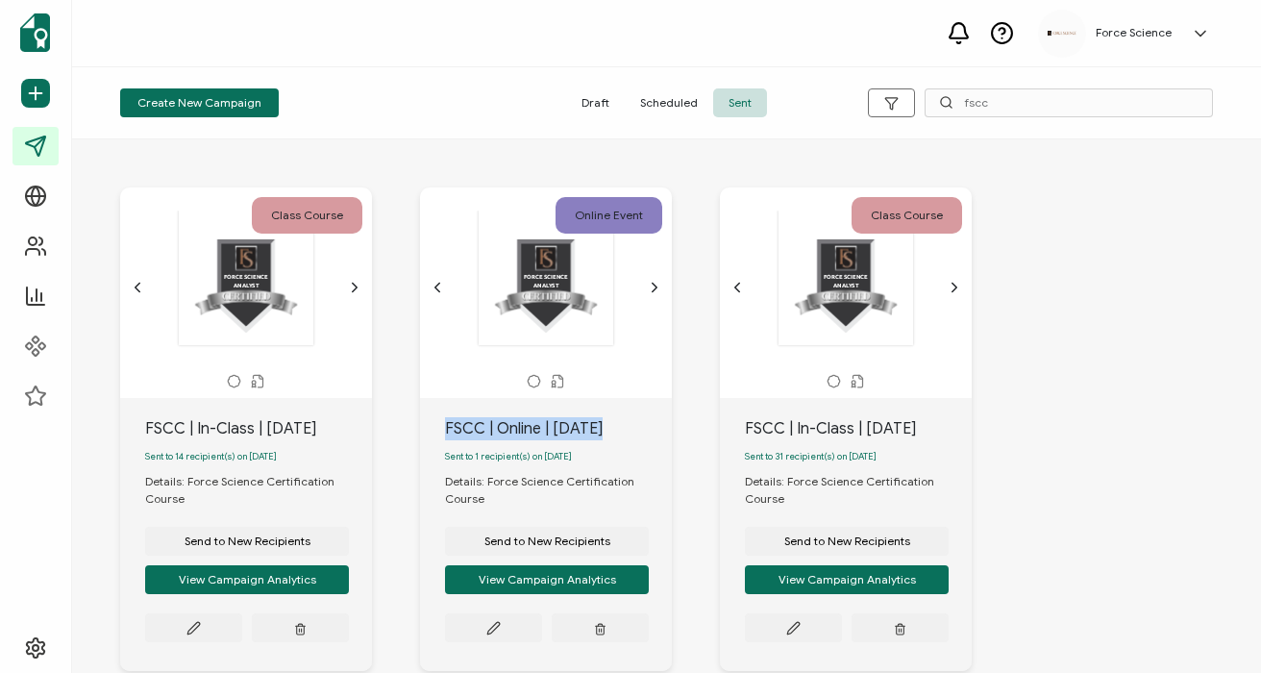
click at [566, 430] on div "FSCC | Online | [DATE]" at bounding box center [558, 428] width 227 height 23
copy div "FSCC | Online | [DATE]"
click at [491, 547] on span "Send to New Recipients" at bounding box center [548, 542] width 126 height 12
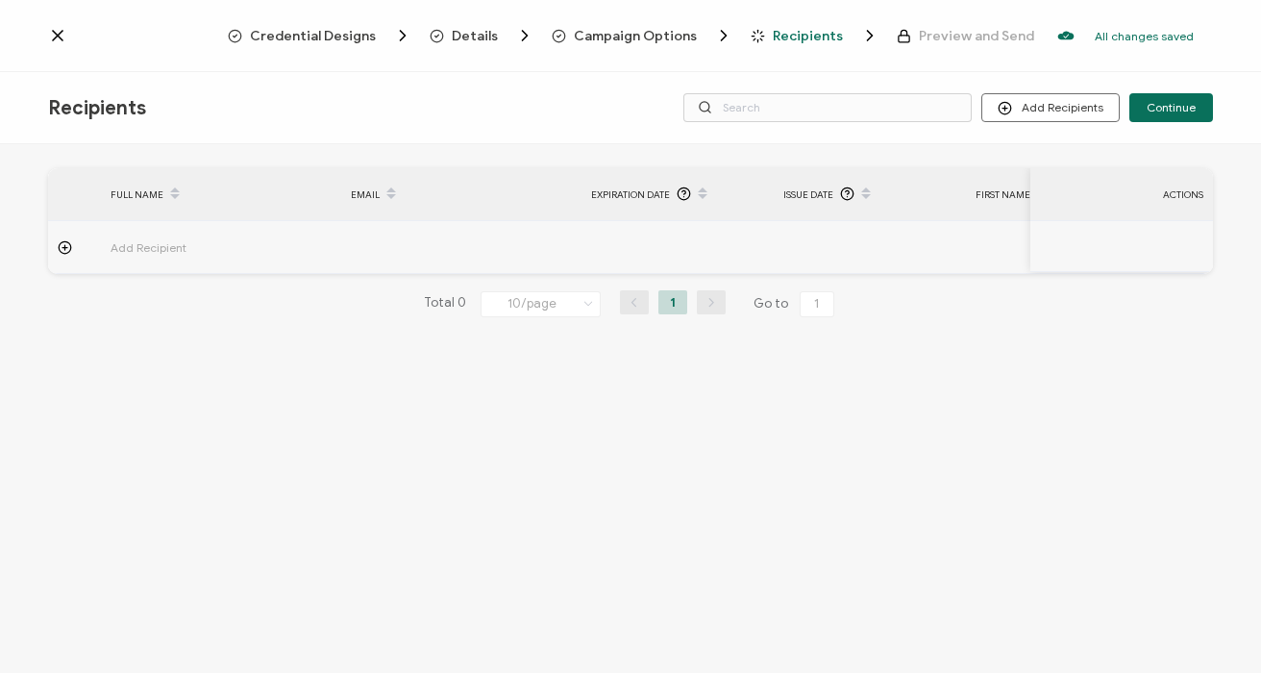
click at [630, 36] on span "Campaign Options" at bounding box center [635, 36] width 123 height 14
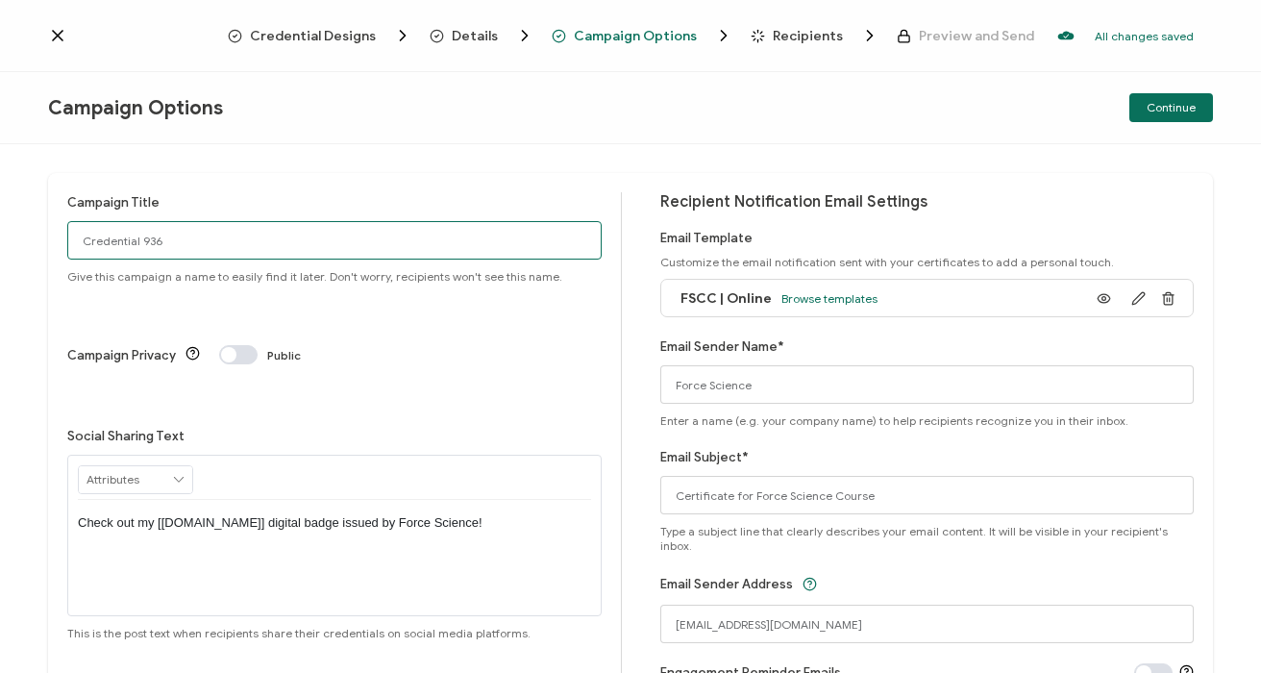
click at [178, 232] on input "Credential 936" at bounding box center [334, 240] width 535 height 38
paste input "FSCC | Online | Oct"
type input "FSCC | Online | [DATE]"
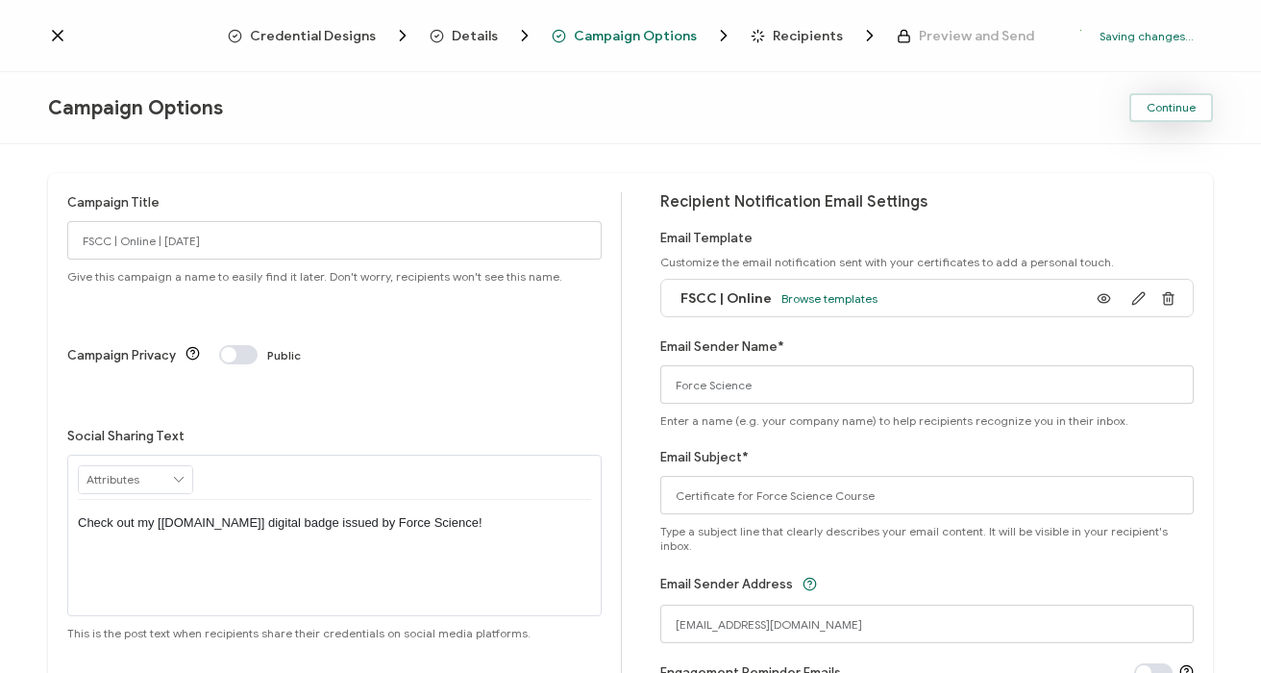
click at [1191, 105] on span "Continue" at bounding box center [1171, 108] width 49 height 12
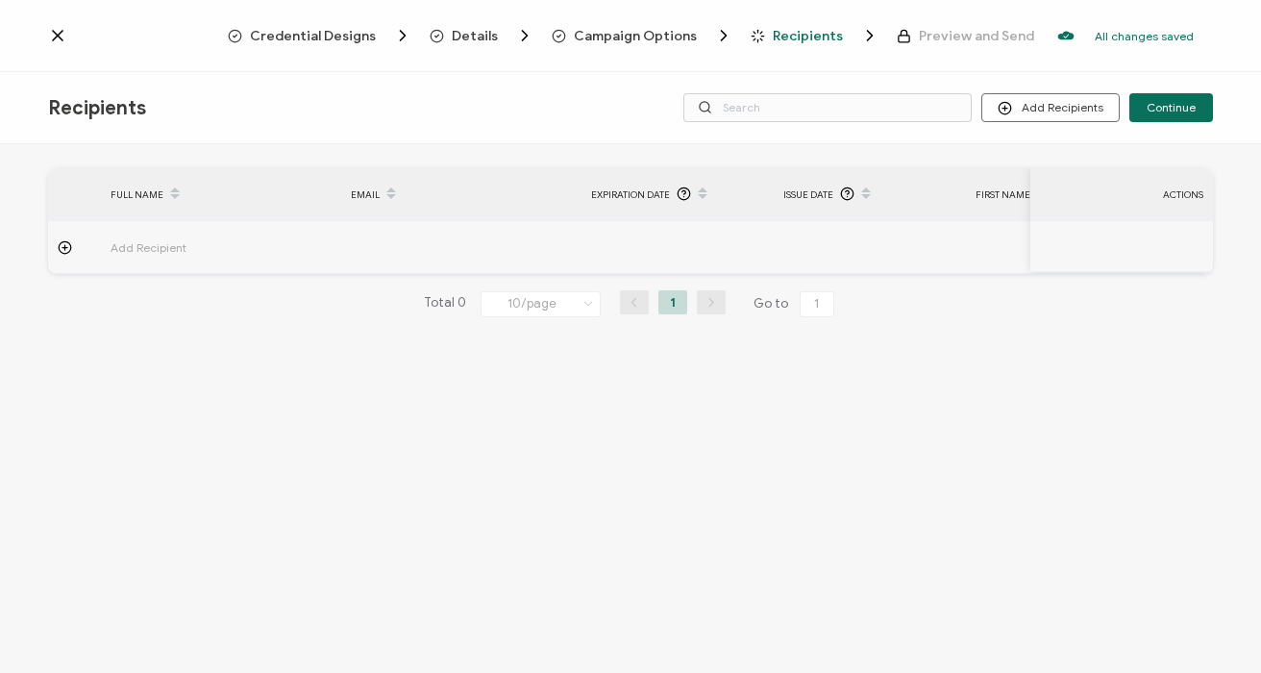
click at [632, 39] on span "Campaign Options" at bounding box center [635, 36] width 123 height 14
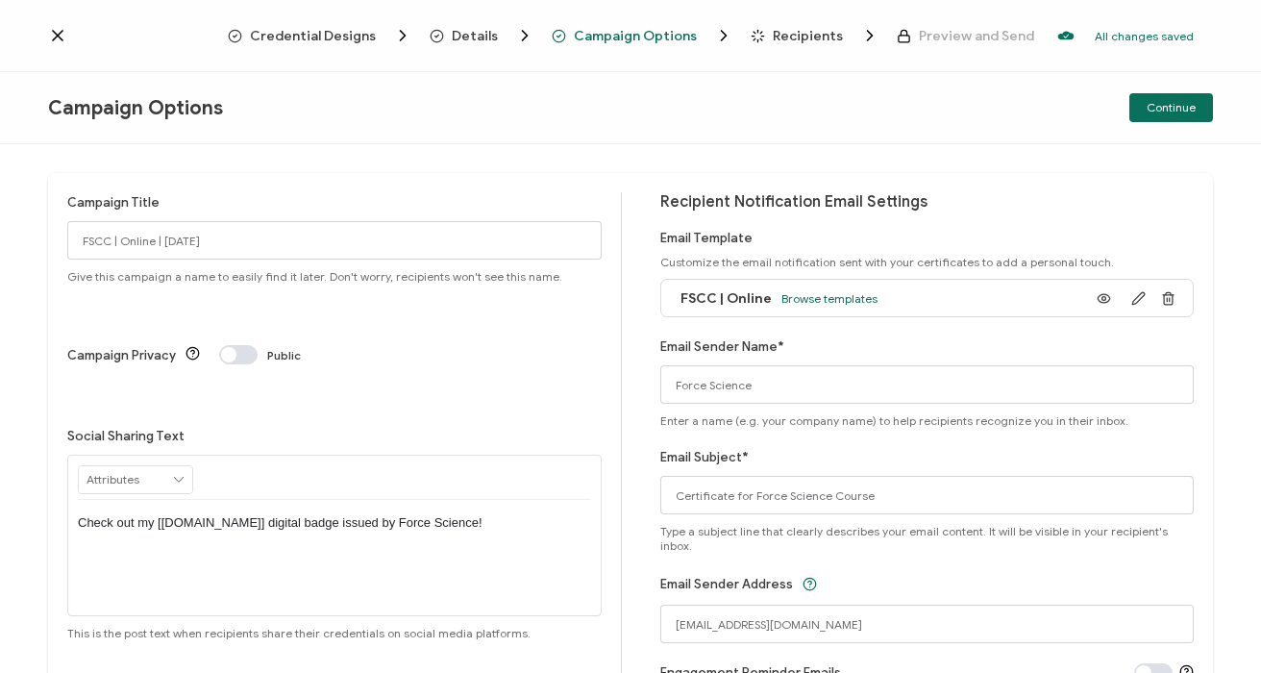
click at [784, 37] on span "Recipients" at bounding box center [808, 36] width 70 height 14
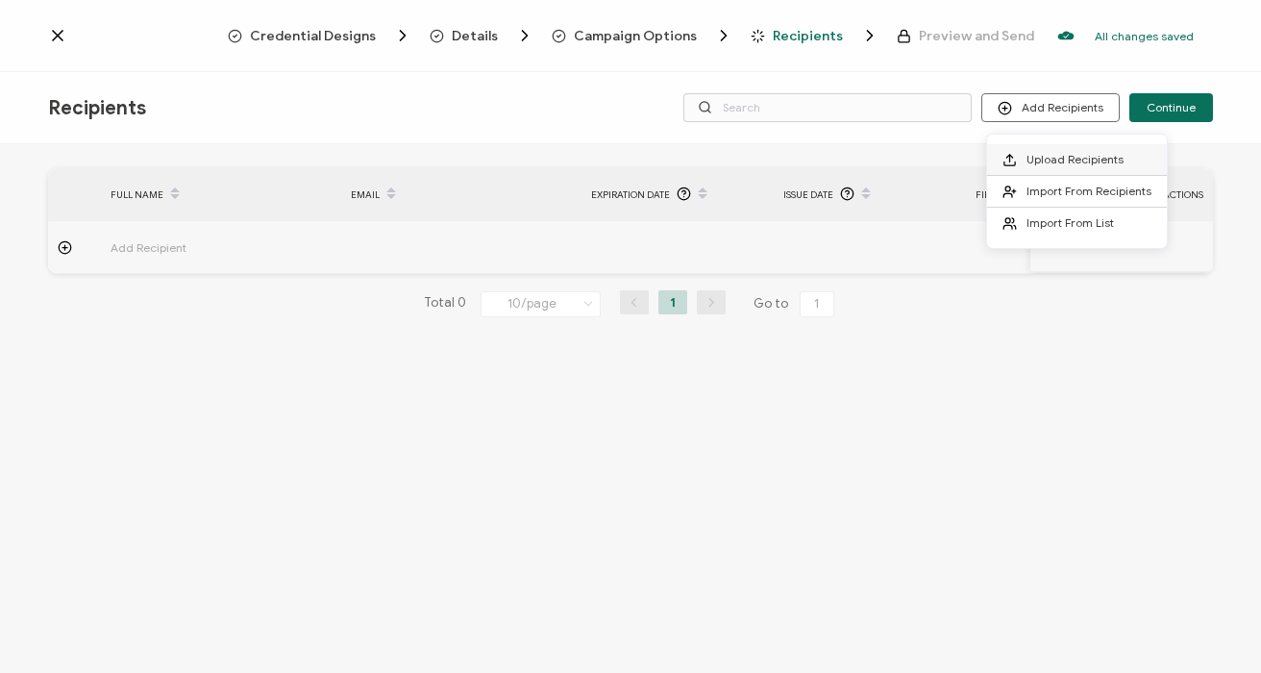
click at [1047, 152] on span "Upload Recipients" at bounding box center [1075, 159] width 97 height 14
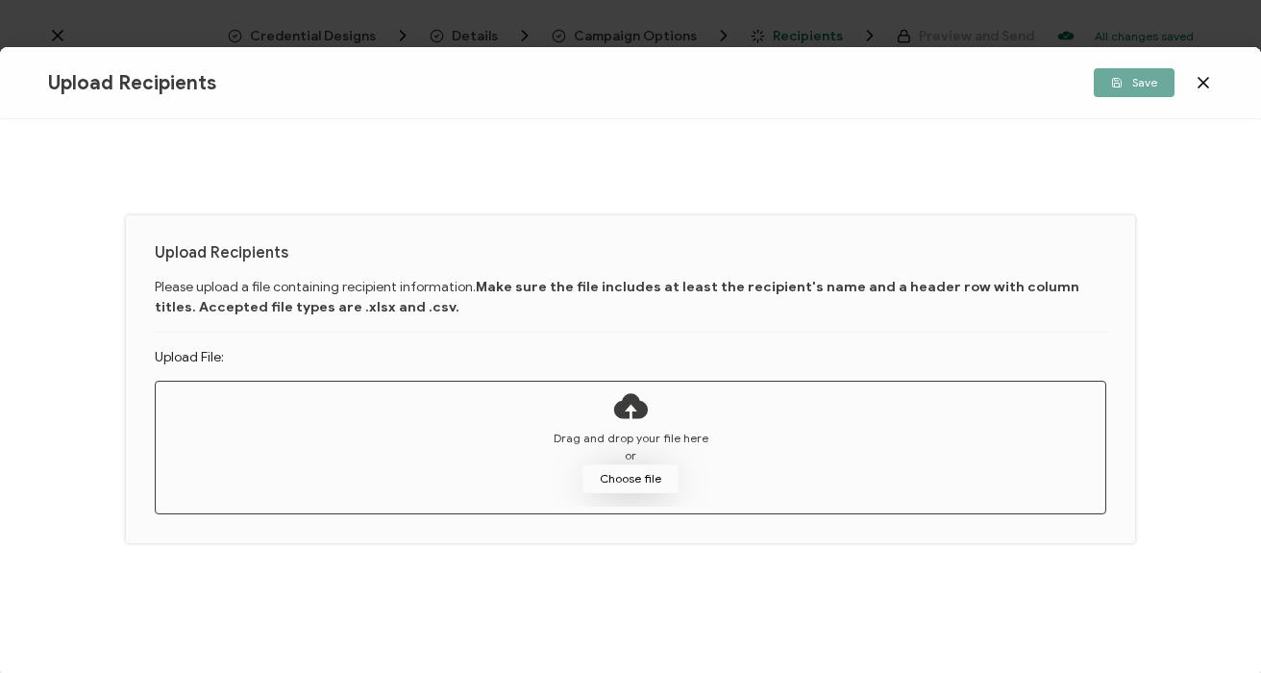
click at [639, 478] on button "Choose file" at bounding box center [631, 478] width 96 height 29
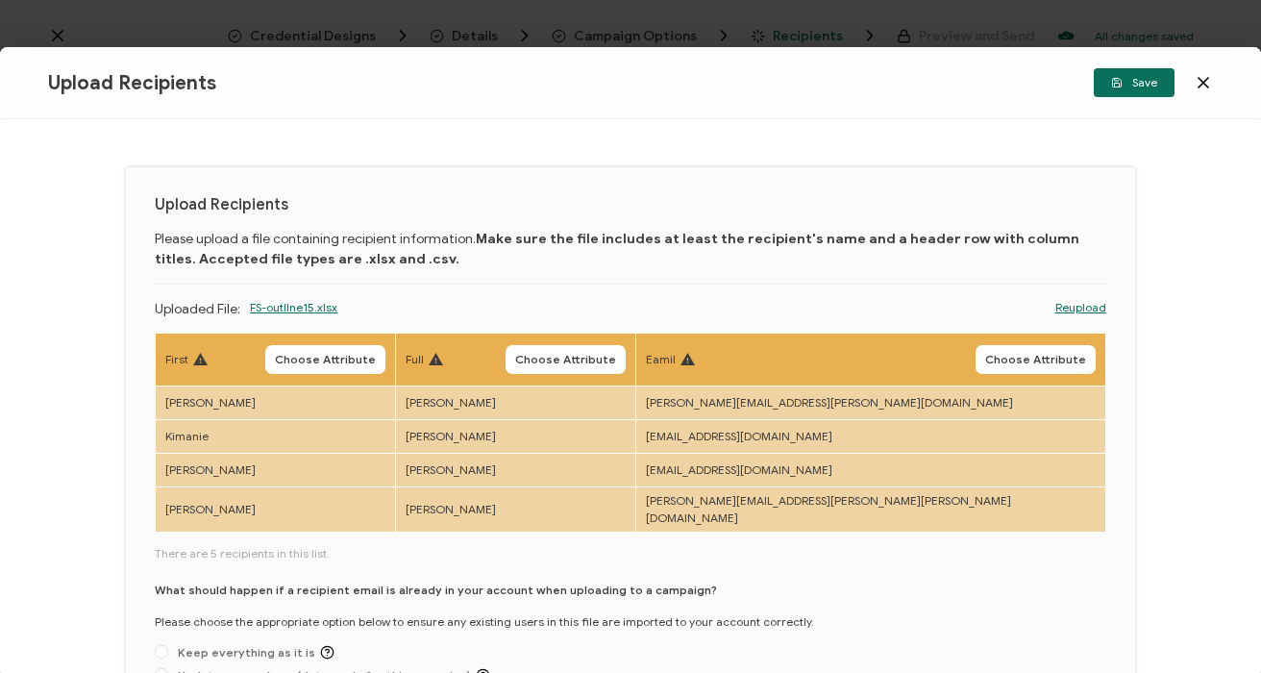
click at [372, 357] on span "Choose Attribute" at bounding box center [325, 360] width 101 height 12
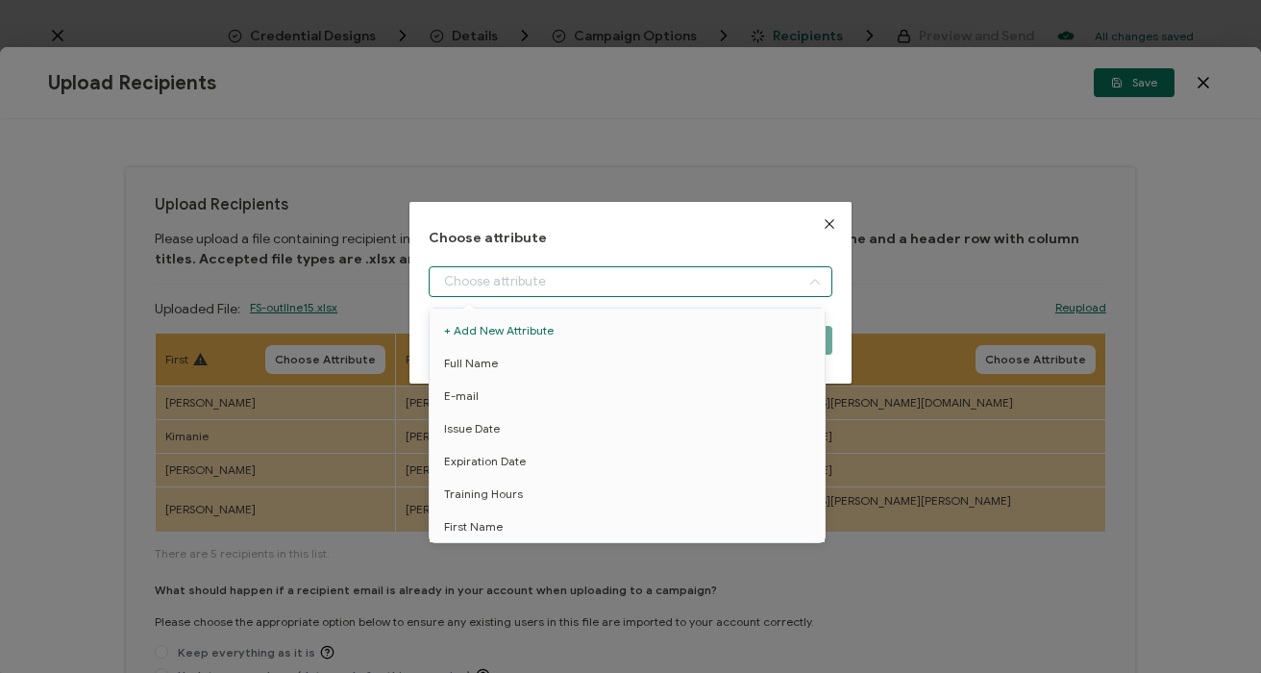
drag, startPoint x: 471, startPoint y: 284, endPoint x: 509, endPoint y: 294, distance: 39.0
click at [472, 284] on input "dialog" at bounding box center [630, 281] width 403 height 31
click at [482, 528] on span "First Name" at bounding box center [473, 527] width 59 height 33
type input "First Name"
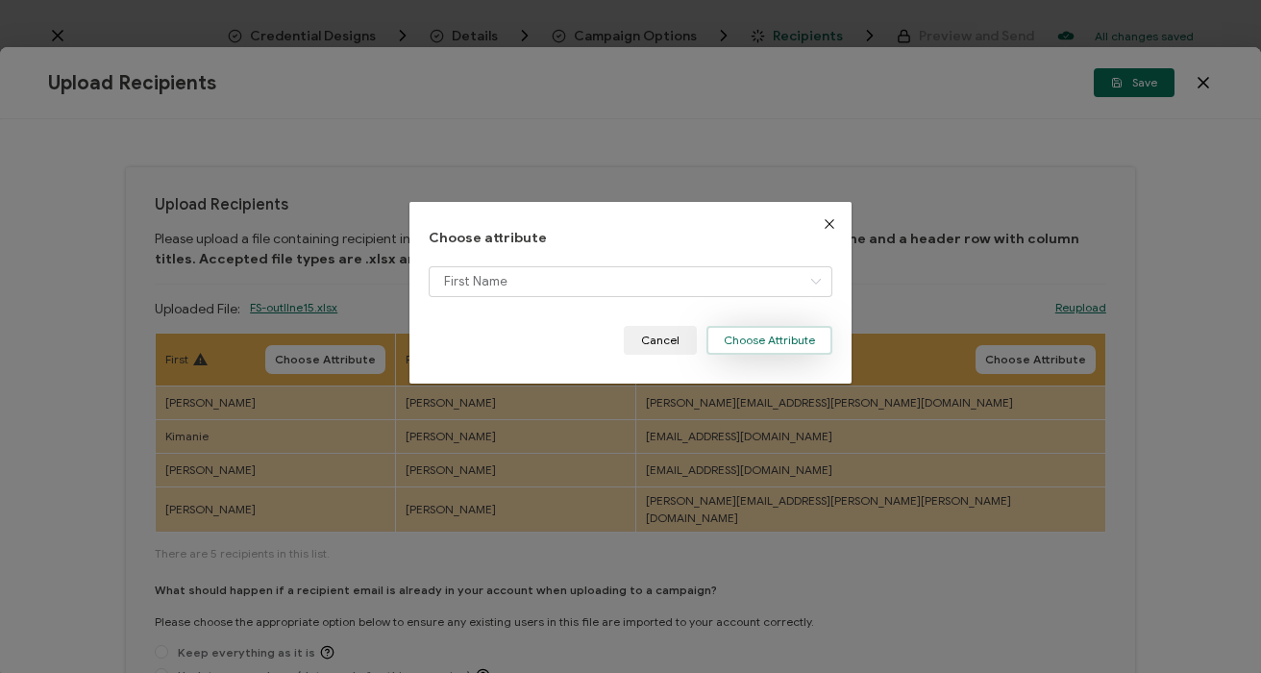
click at [756, 344] on button "Choose Attribute" at bounding box center [770, 340] width 126 height 29
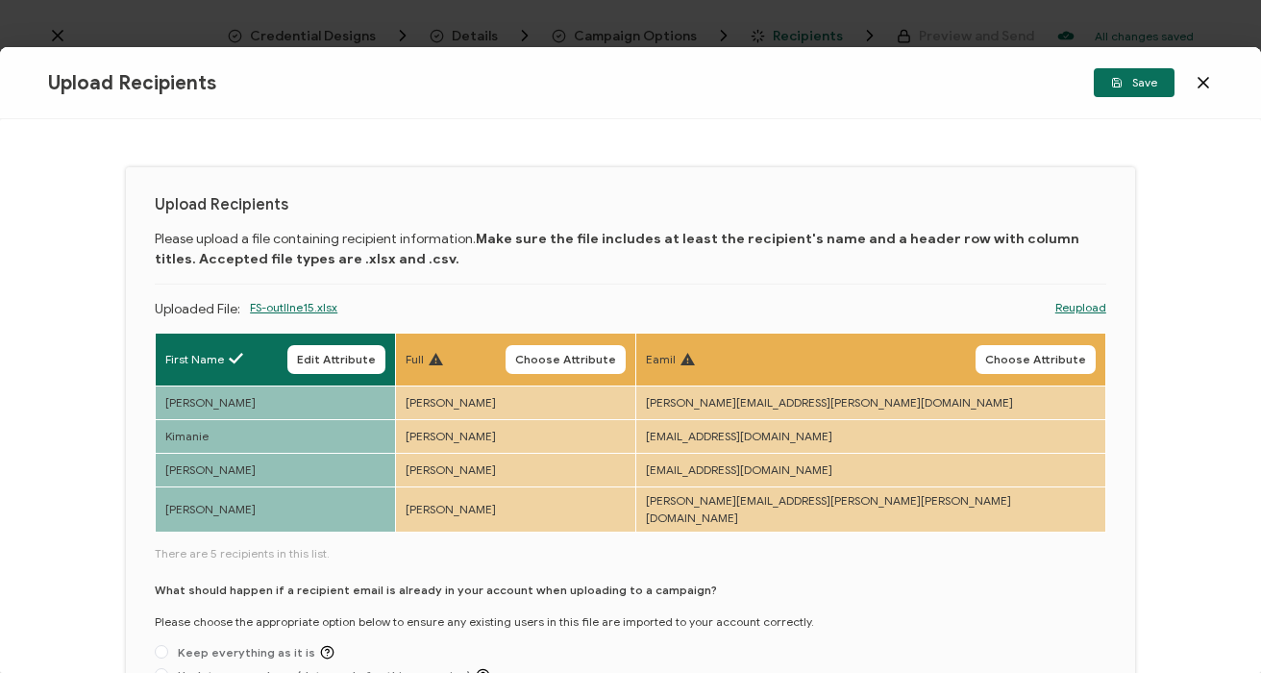
drag, startPoint x: 732, startPoint y: 354, endPoint x: 720, endPoint y: 356, distance: 11.7
click at [616, 354] on span "Choose Attribute" at bounding box center [565, 360] width 101 height 12
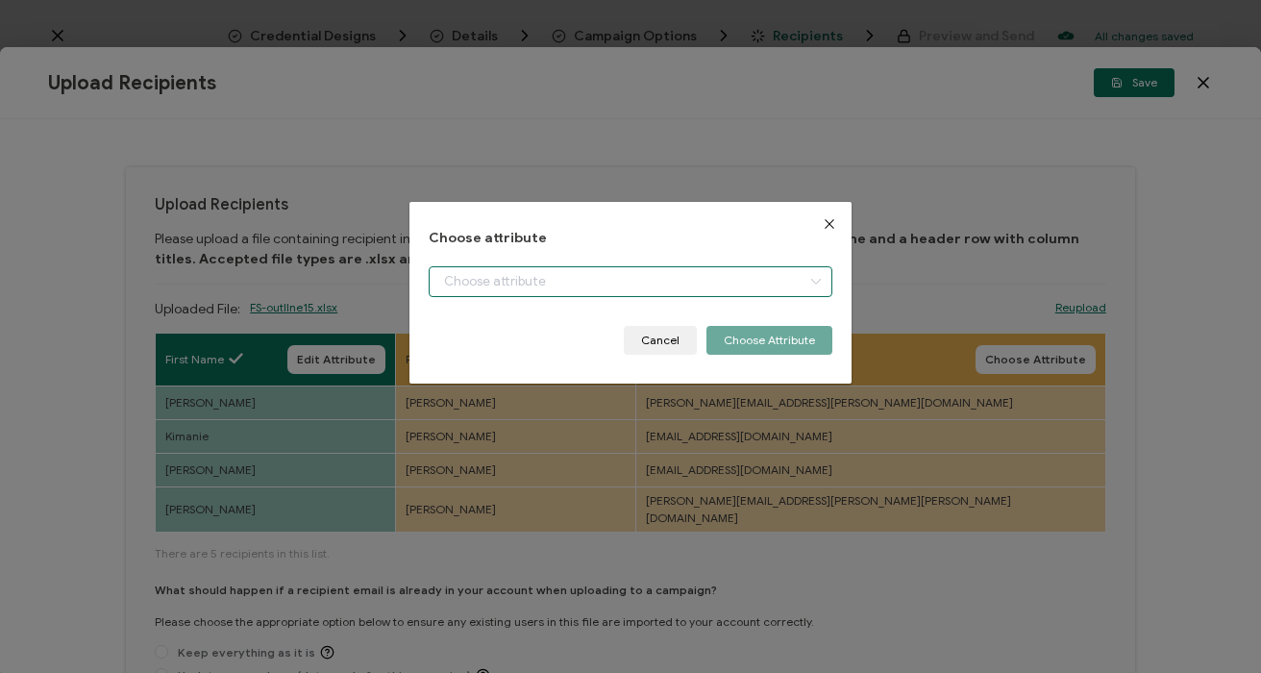
drag, startPoint x: 497, startPoint y: 275, endPoint x: 495, endPoint y: 287, distance: 12.6
click at [497, 275] on input "dialog" at bounding box center [630, 281] width 403 height 31
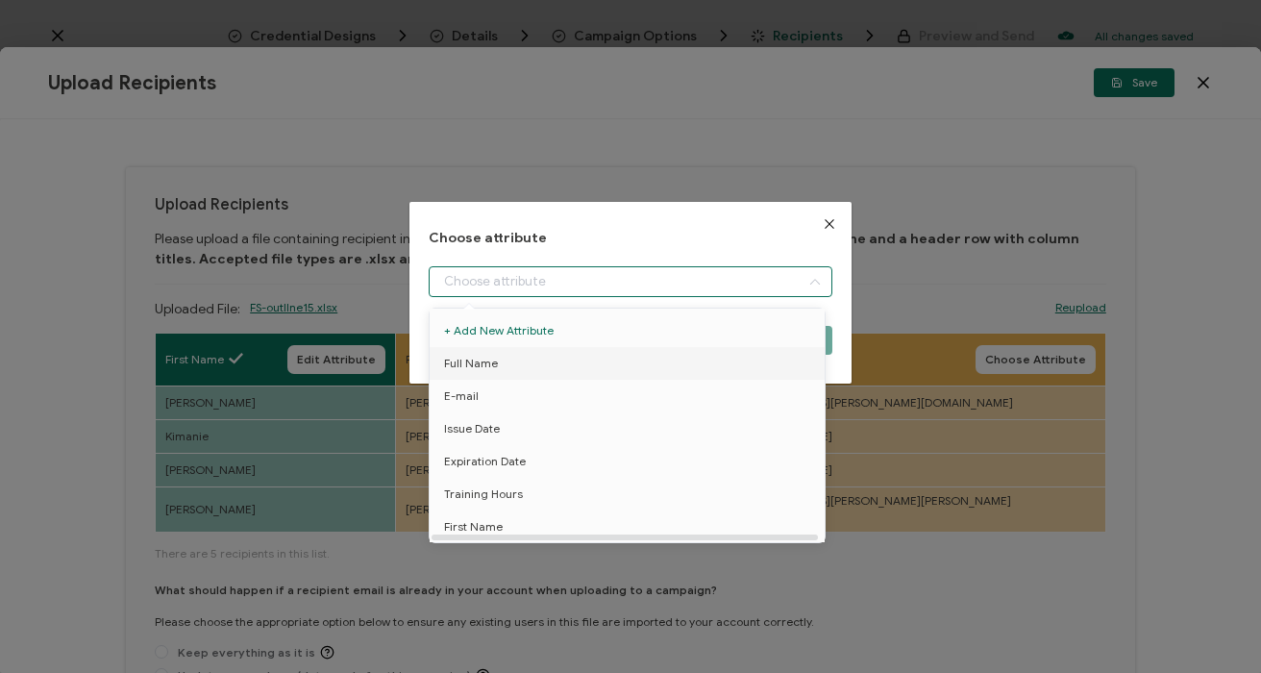
drag, startPoint x: 493, startPoint y: 361, endPoint x: 503, endPoint y: 358, distance: 10.0
click at [494, 360] on span "Full Name" at bounding box center [471, 363] width 54 height 33
type input "Full Name"
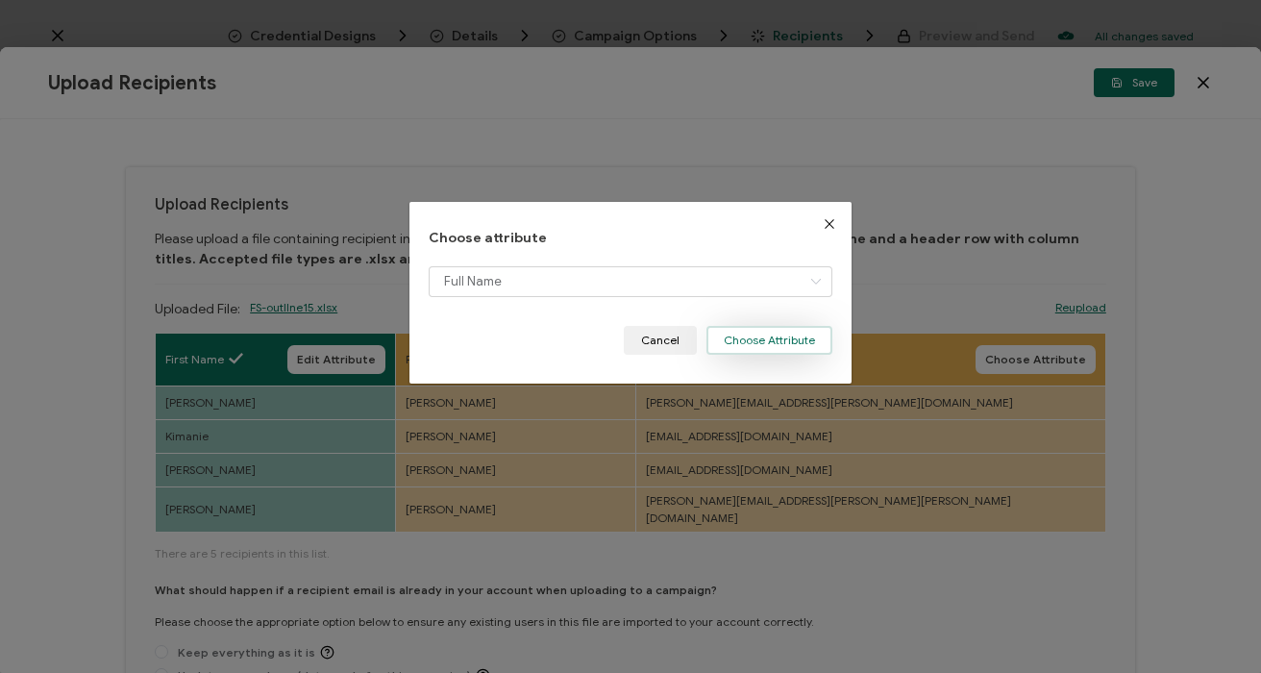
click at [729, 346] on button "Choose Attribute" at bounding box center [770, 340] width 126 height 29
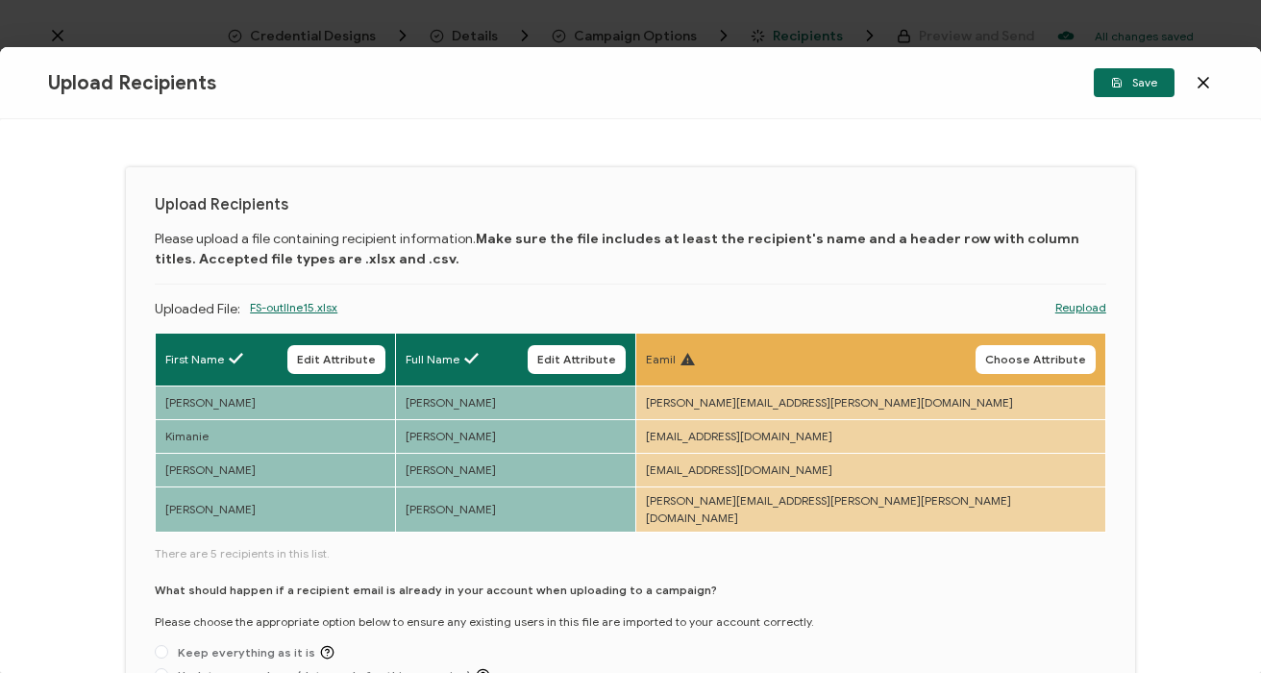
drag, startPoint x: 1031, startPoint y: 354, endPoint x: 959, endPoint y: 355, distance: 72.1
click at [1030, 354] on span "Choose Attribute" at bounding box center [1035, 360] width 101 height 12
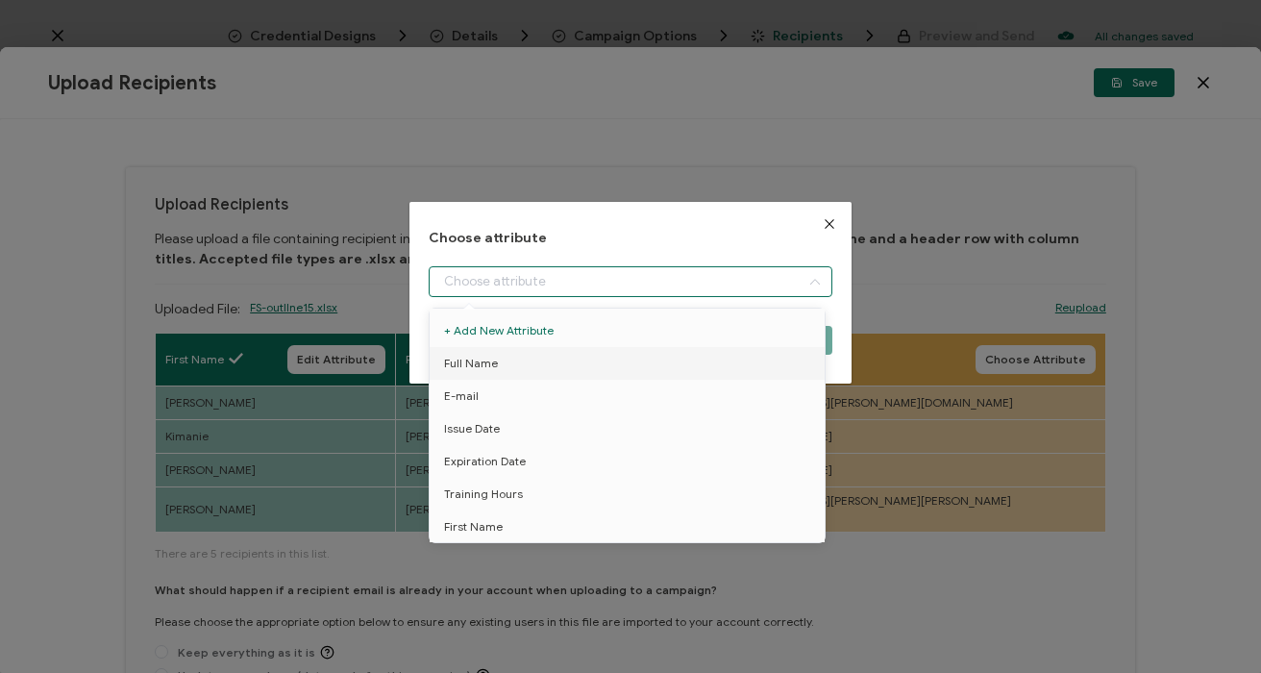
click at [500, 284] on input "dialog" at bounding box center [630, 281] width 403 height 31
drag, startPoint x: 503, startPoint y: 386, endPoint x: 532, endPoint y: 379, distance: 29.9
click at [506, 386] on li "E-mail" at bounding box center [630, 396] width 411 height 33
type input "E-mail"
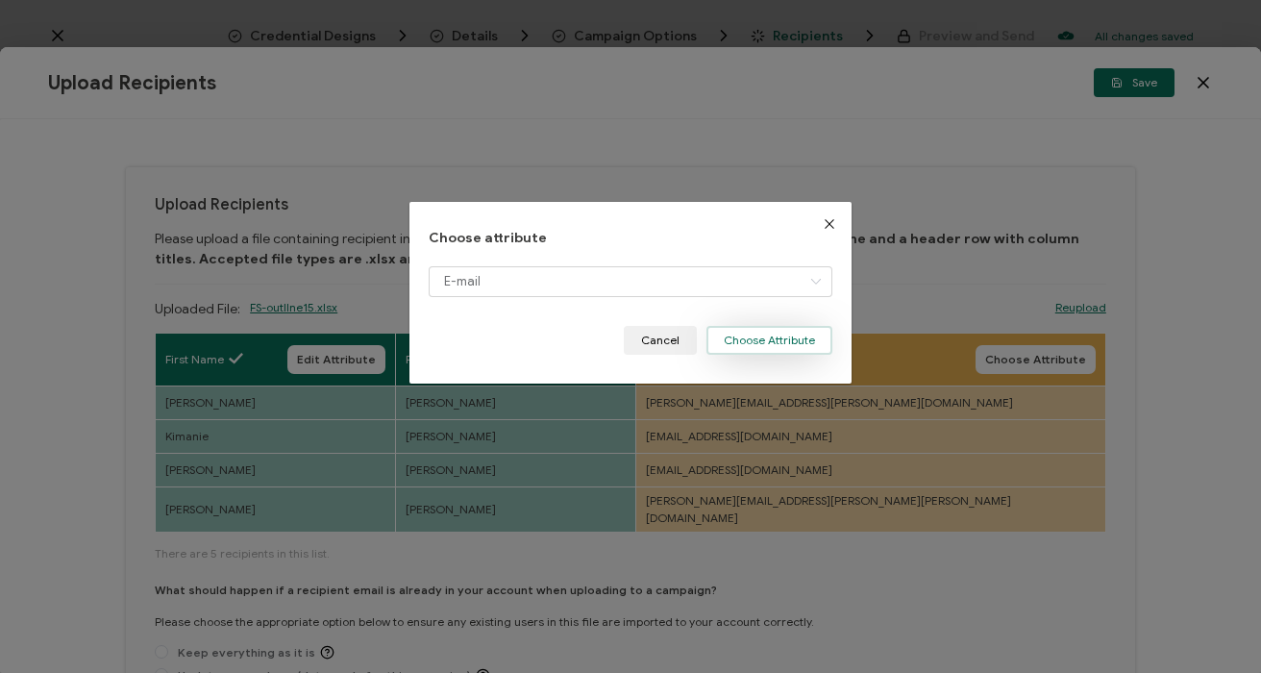
click at [751, 335] on button "Choose Attribute" at bounding box center [770, 340] width 126 height 29
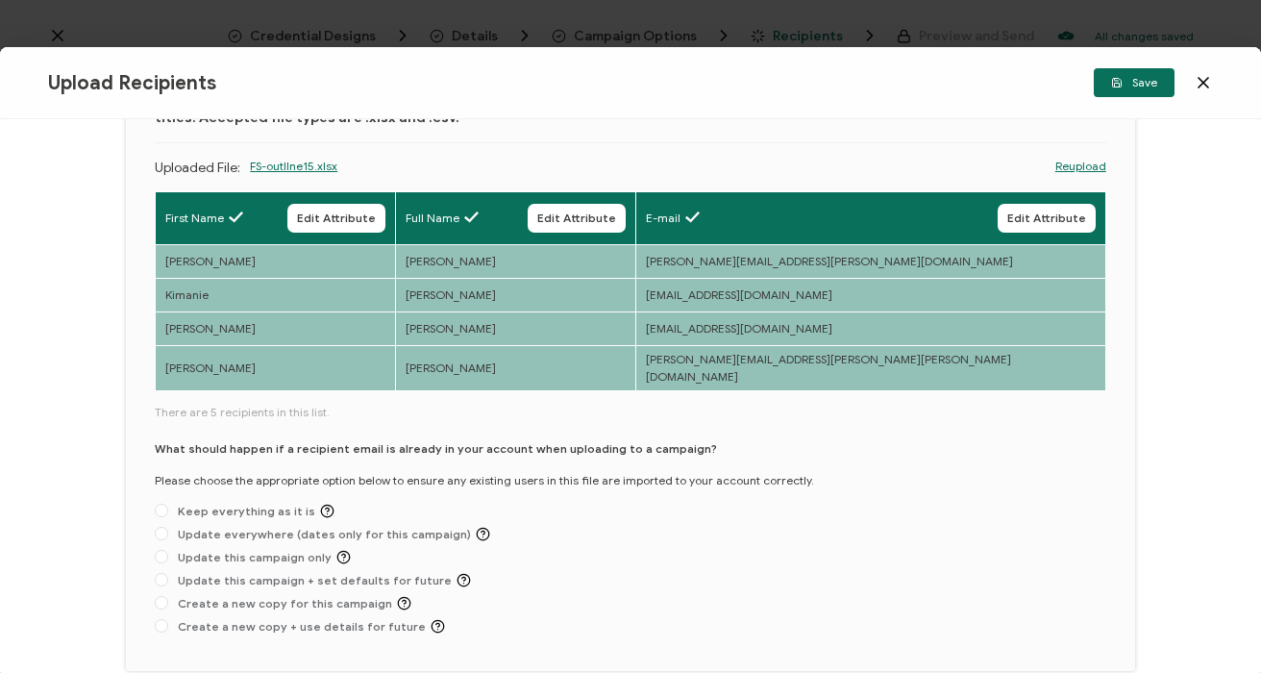
scroll to position [142, 0]
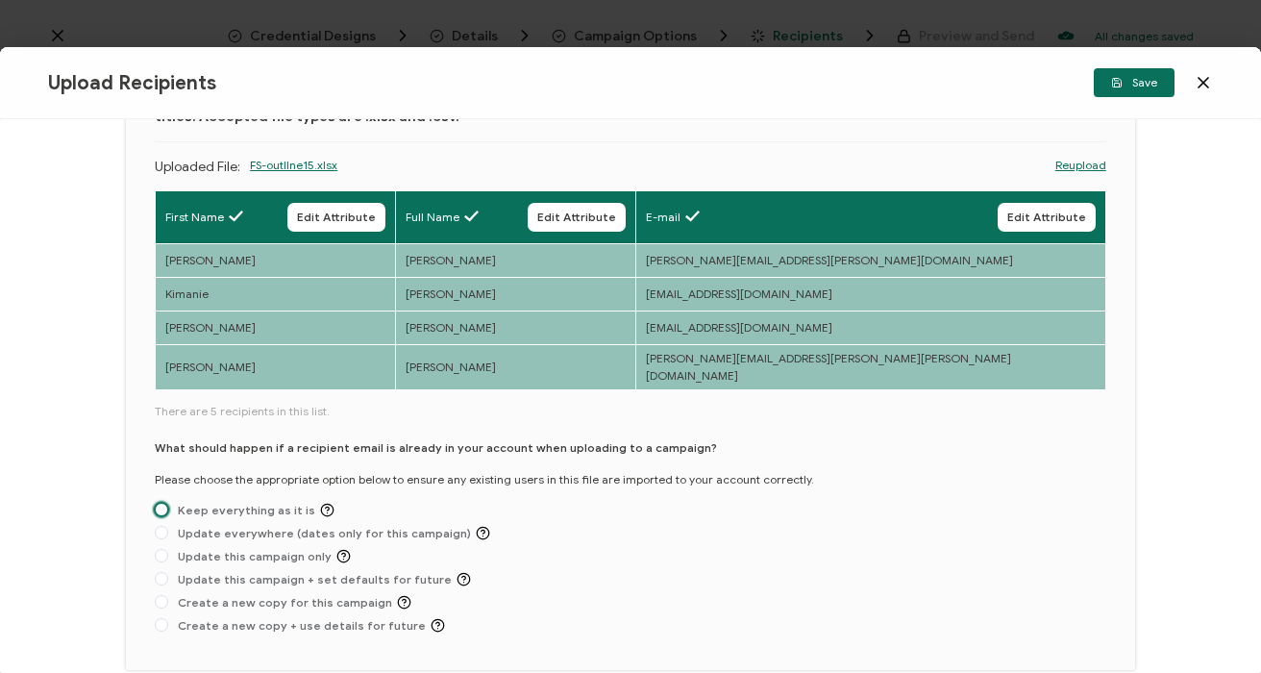
click at [158, 503] on span at bounding box center [161, 509] width 13 height 13
click at [158, 503] on input "Keep everything as it is" at bounding box center [161, 510] width 13 height 15
radio input "true"
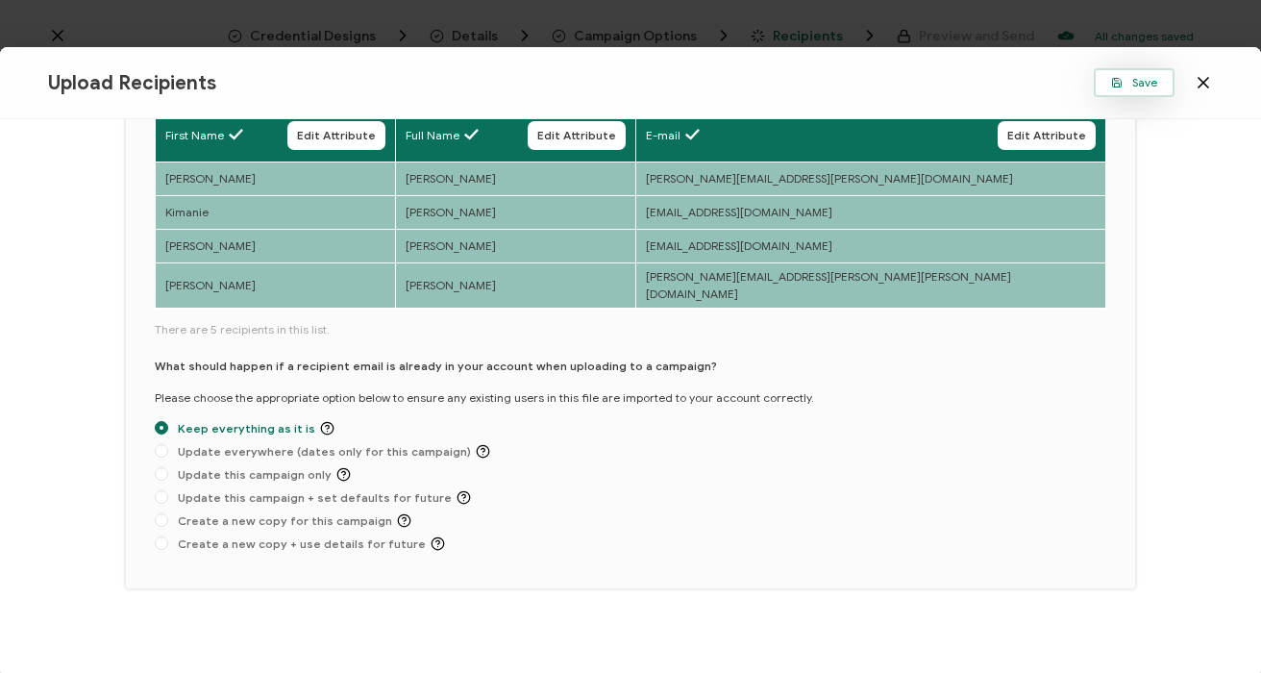
click at [1163, 88] on button "Save" at bounding box center [1134, 82] width 81 height 29
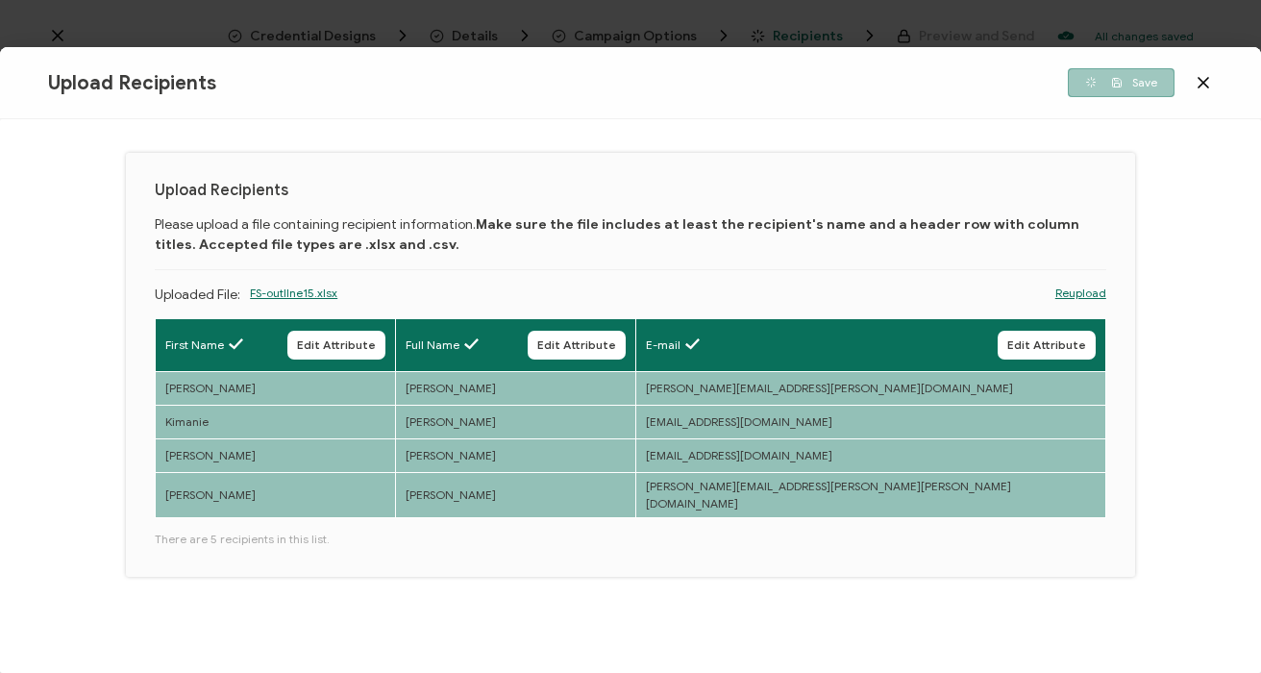
scroll to position [3, 0]
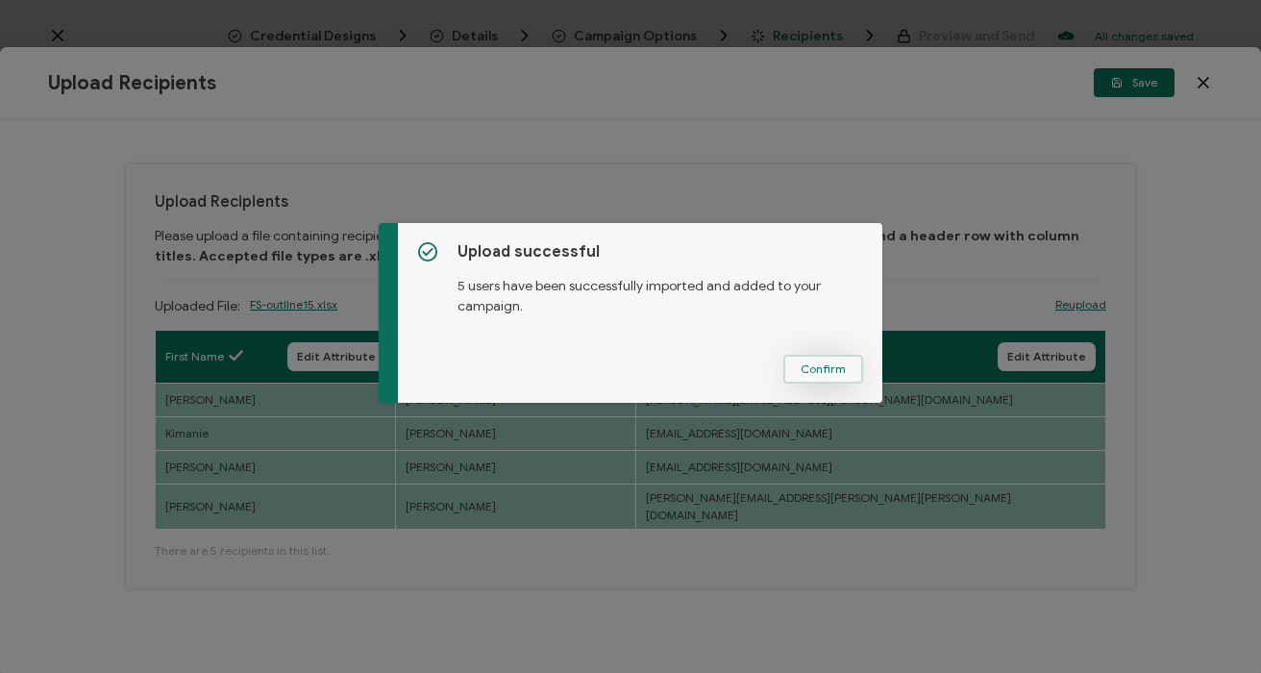
click at [810, 365] on span "Confirm" at bounding box center [823, 369] width 45 height 12
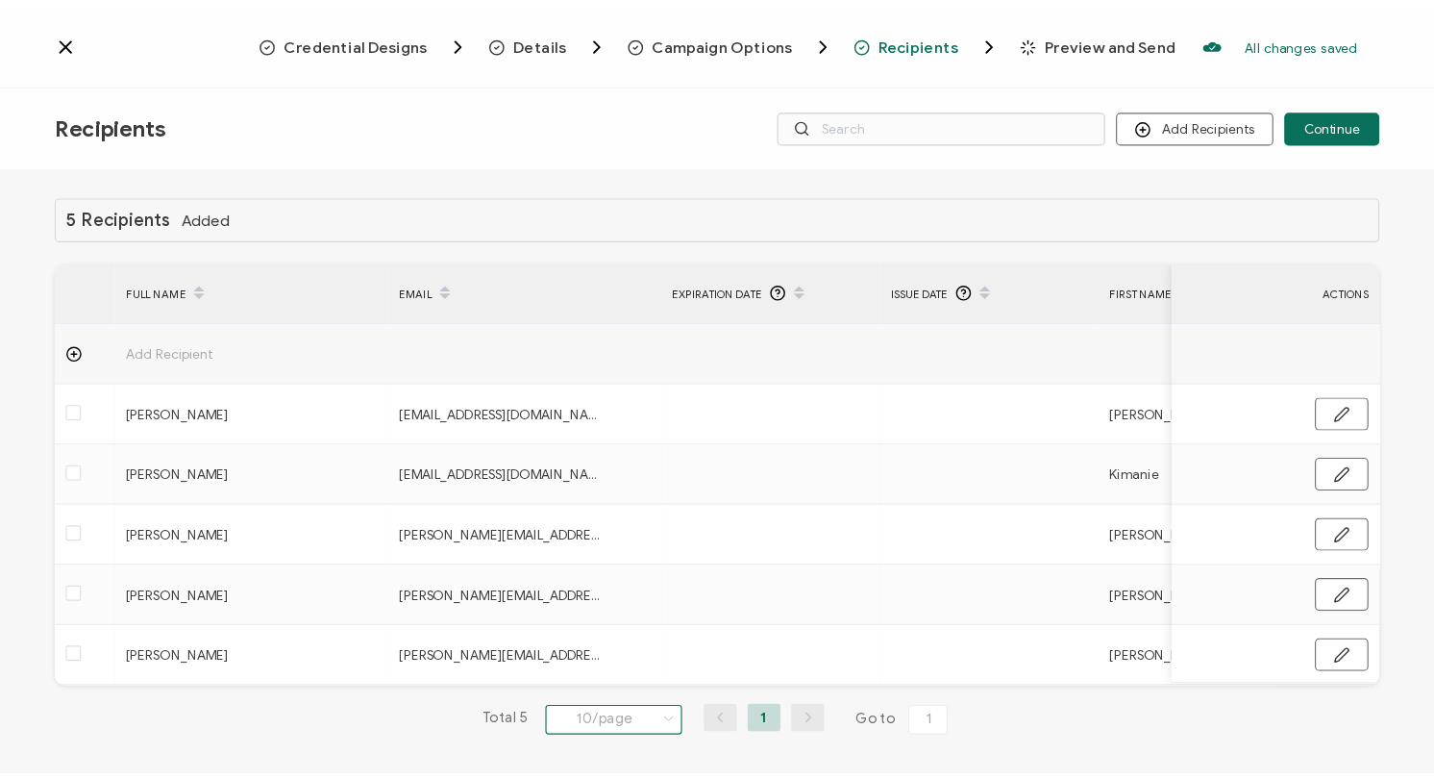
scroll to position [17, 0]
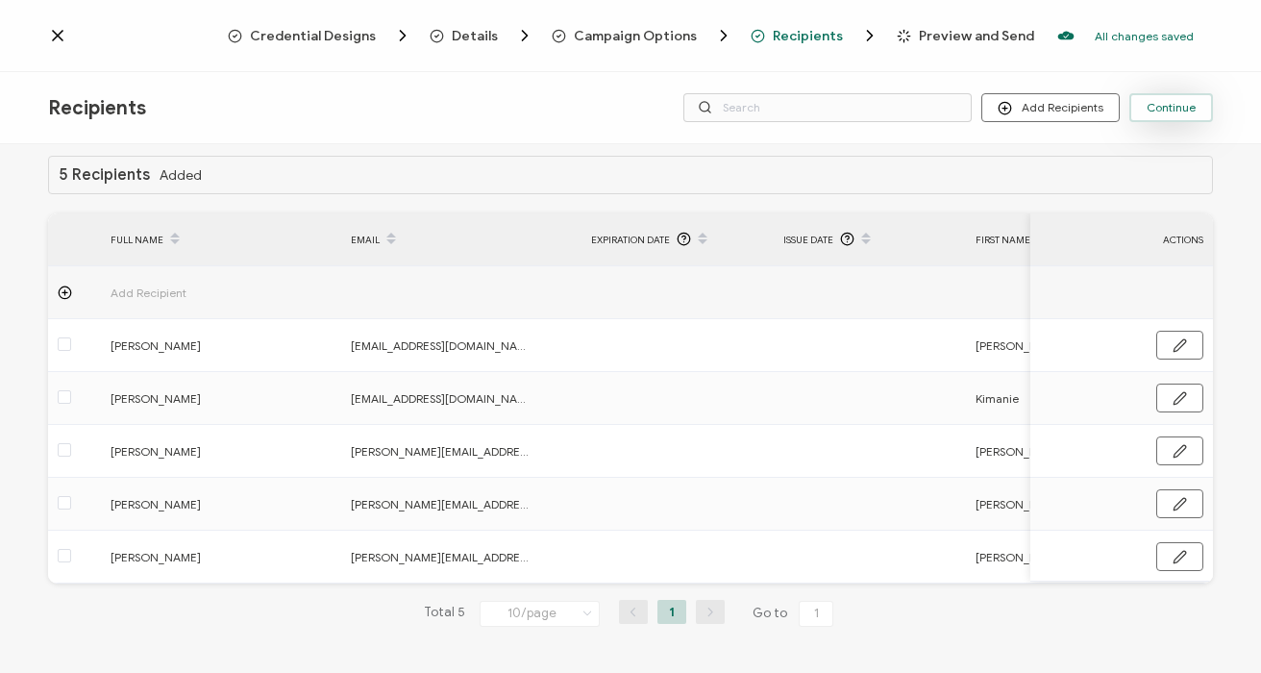
click at [1185, 108] on span "Continue" at bounding box center [1171, 108] width 49 height 12
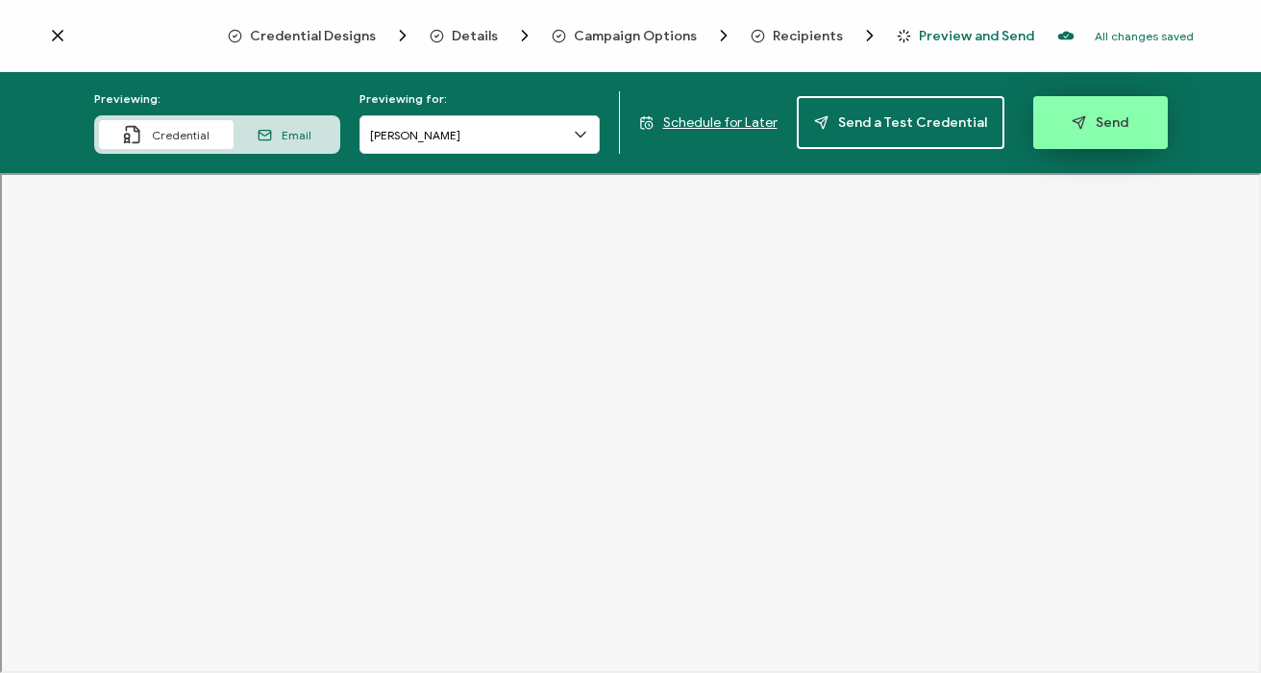
click at [1118, 132] on button "Send" at bounding box center [1101, 122] width 135 height 53
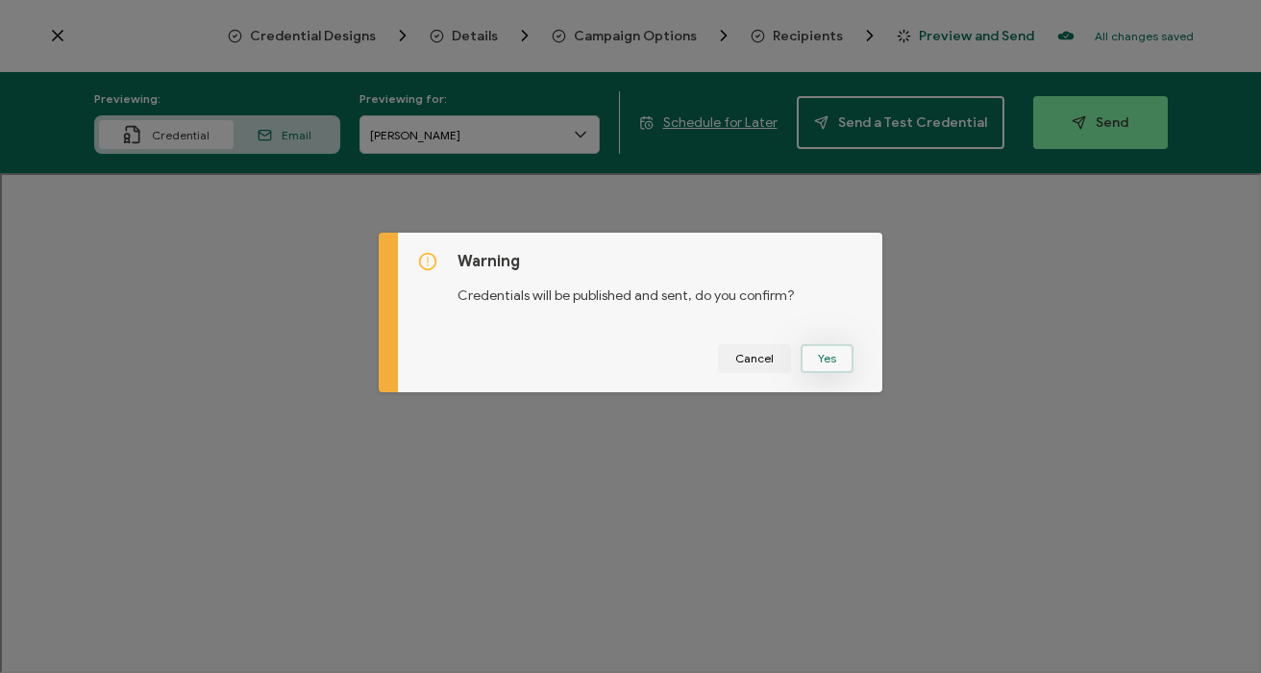
drag, startPoint x: 805, startPoint y: 359, endPoint x: 823, endPoint y: 358, distance: 18.3
click at [805, 359] on button "Yes" at bounding box center [827, 358] width 53 height 29
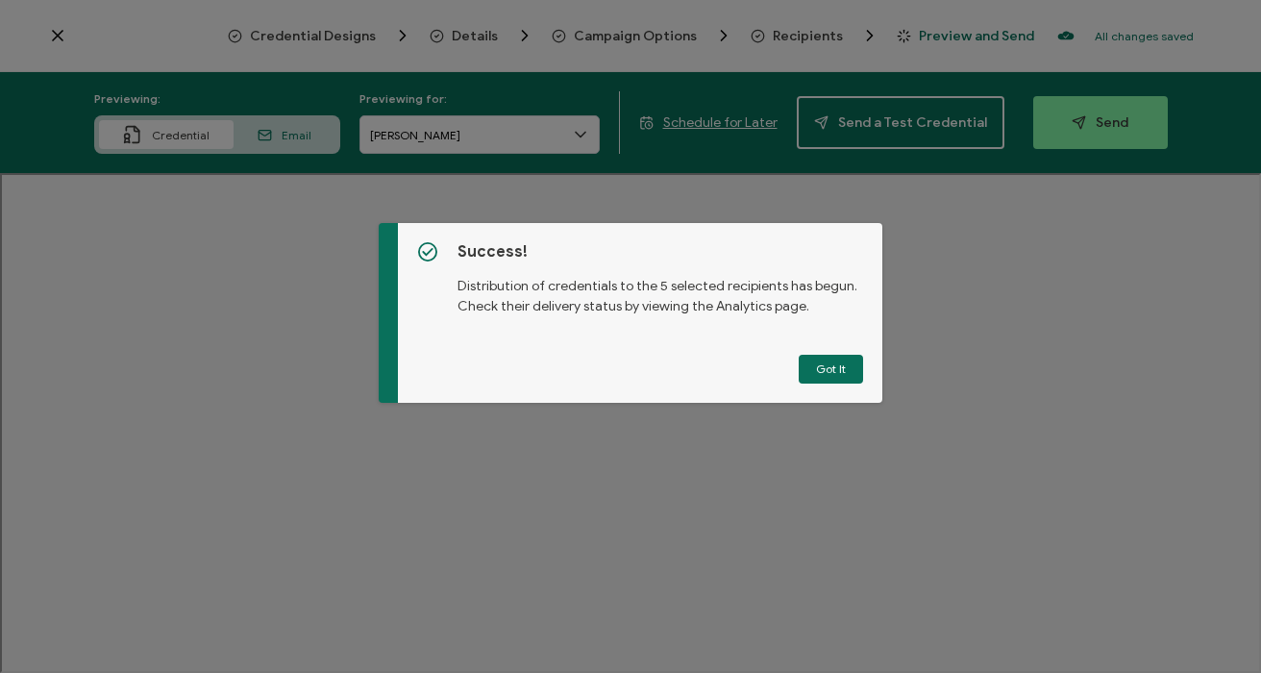
drag, startPoint x: 842, startPoint y: 376, endPoint x: 1038, endPoint y: 379, distance: 196.1
click at [844, 375] on button "Got It" at bounding box center [831, 369] width 64 height 29
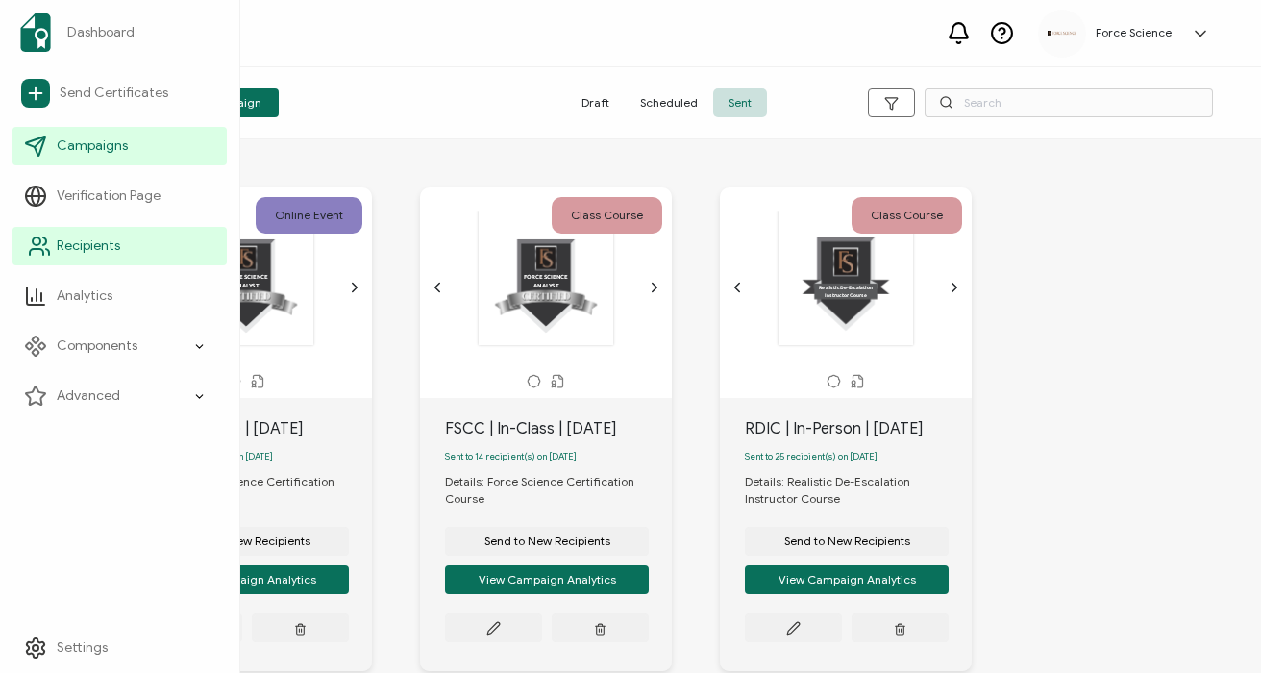
click at [92, 253] on span "Recipients" at bounding box center [88, 246] width 63 height 19
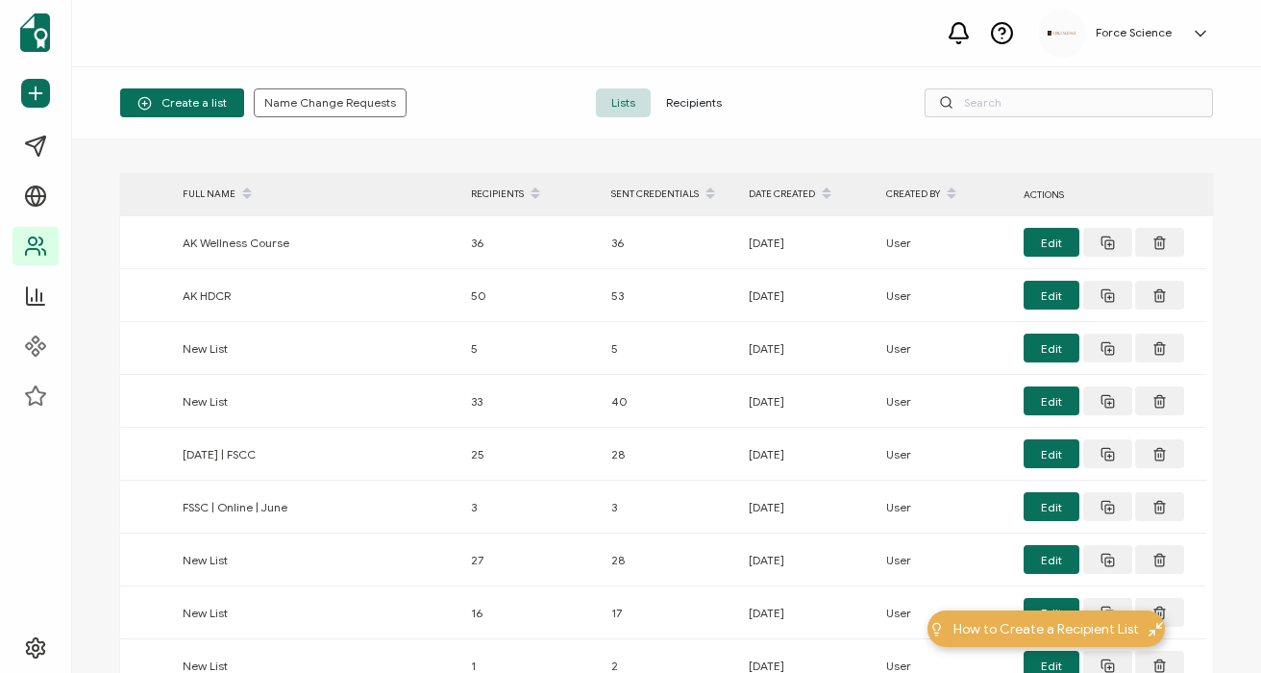
click at [711, 102] on span "Recipients" at bounding box center [694, 102] width 87 height 29
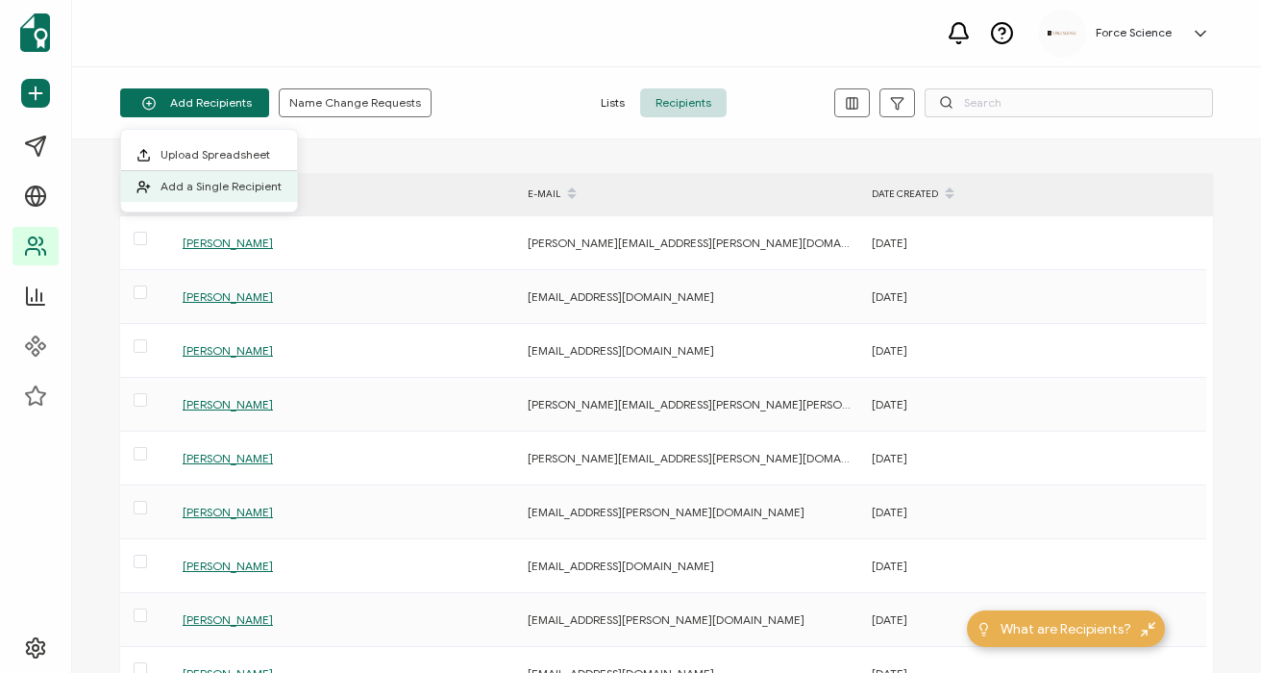
drag, startPoint x: 204, startPoint y: 179, endPoint x: 225, endPoint y: 182, distance: 21.3
click at [204, 179] on span "Add a Single Recipient" at bounding box center [221, 186] width 121 height 14
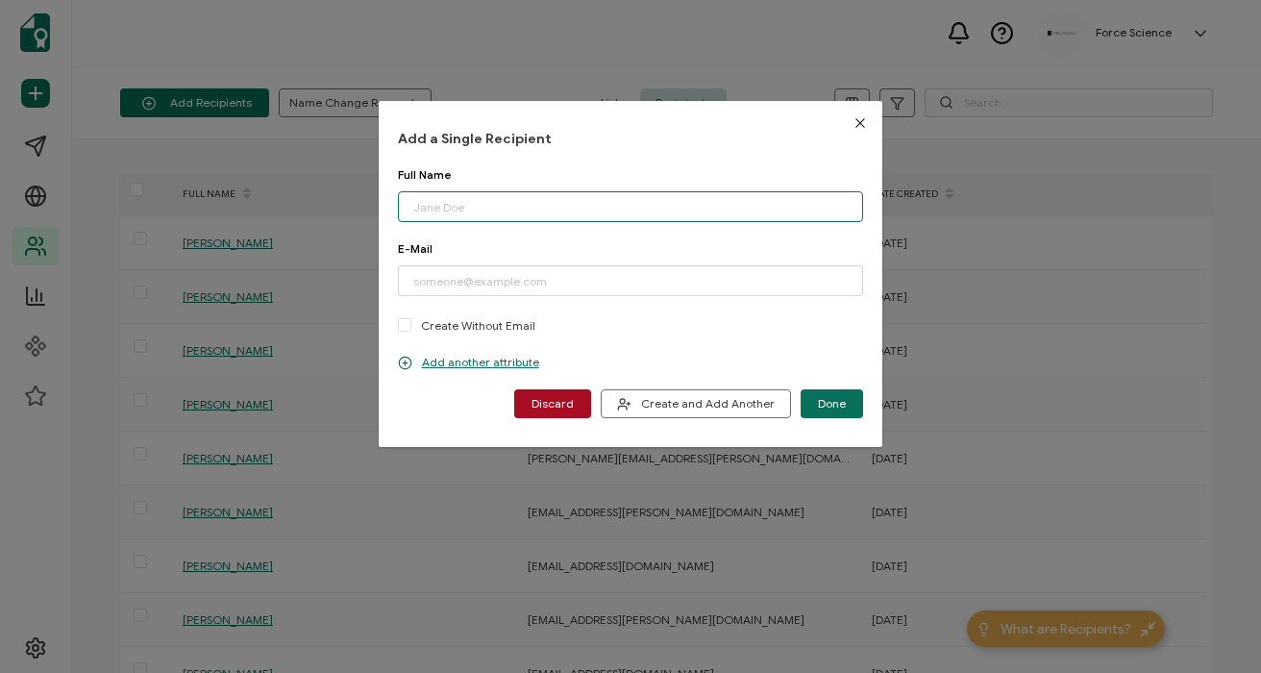
click at [476, 207] on input "dialog" at bounding box center [631, 206] width 466 height 31
paste input "[PERSON_NAME]"
click at [418, 206] on input "[PERSON_NAME]" at bounding box center [631, 206] width 466 height 31
type input "[PERSON_NAME]"
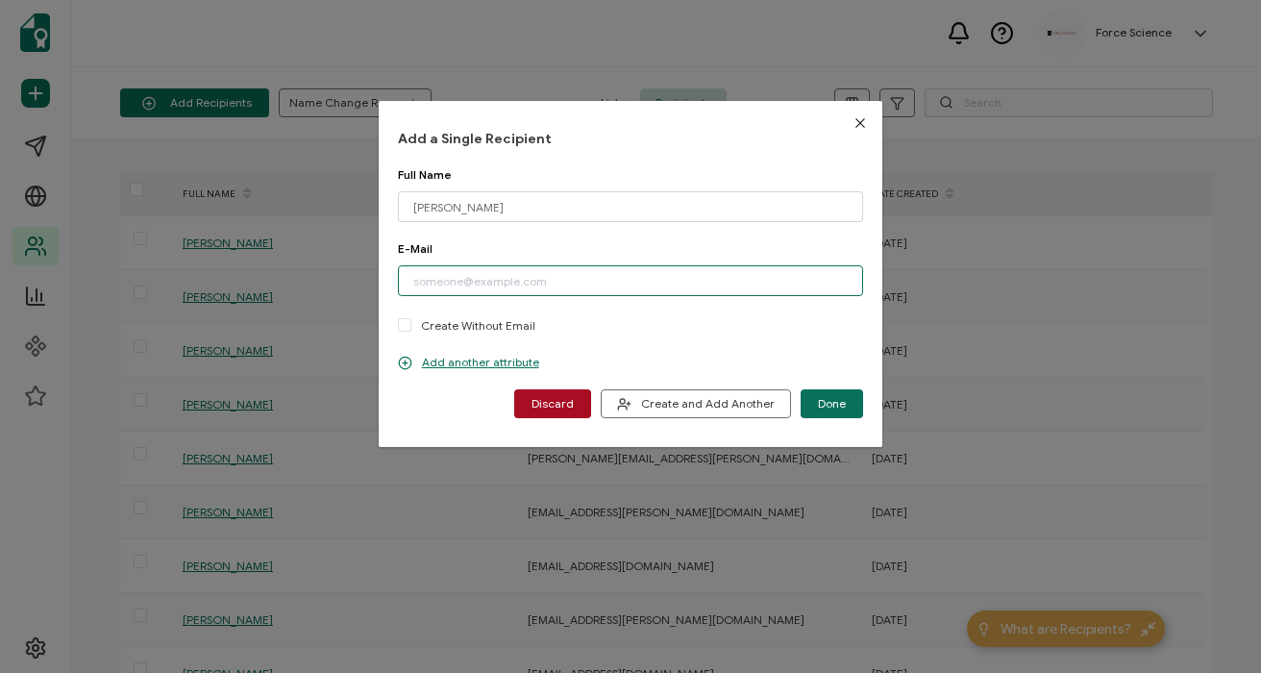
click at [498, 277] on input "dialog" at bounding box center [631, 280] width 466 height 31
paste input "[PERSON_NAME][EMAIL_ADDRESS][DOMAIN_NAME]"
type input "[PERSON_NAME][EMAIL_ADDRESS][DOMAIN_NAME]"
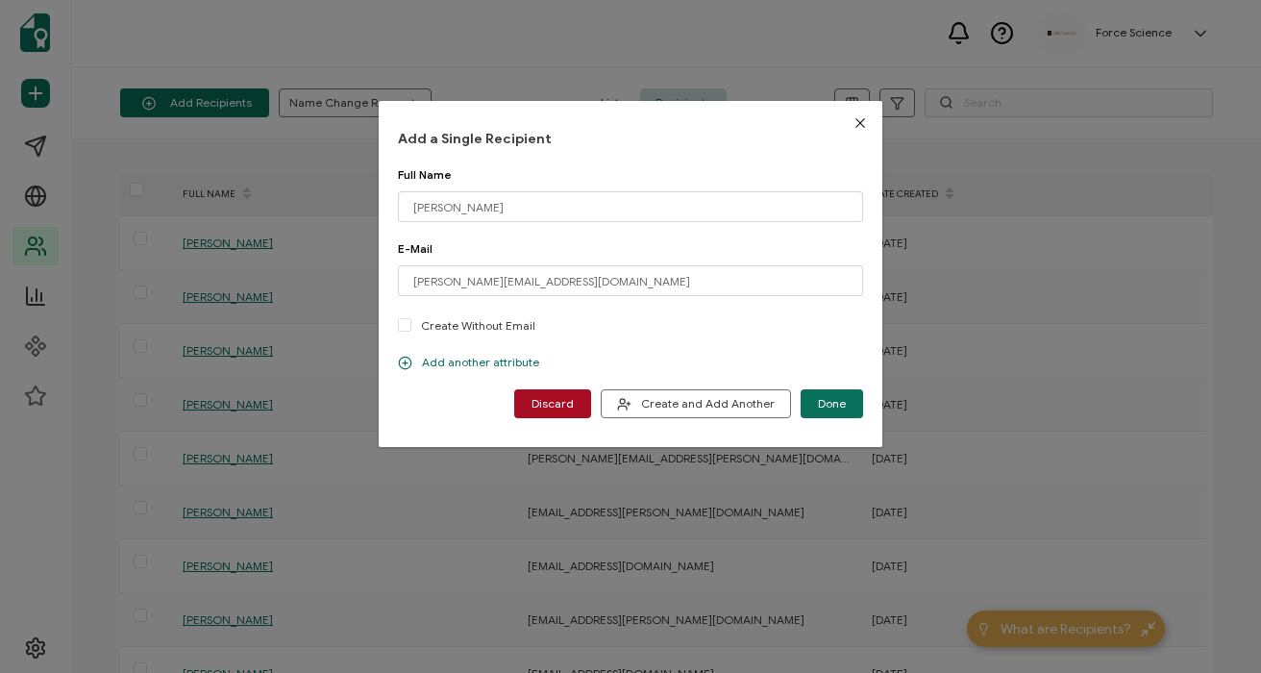
click at [442, 367] on p "Add another attribute" at bounding box center [468, 362] width 141 height 15
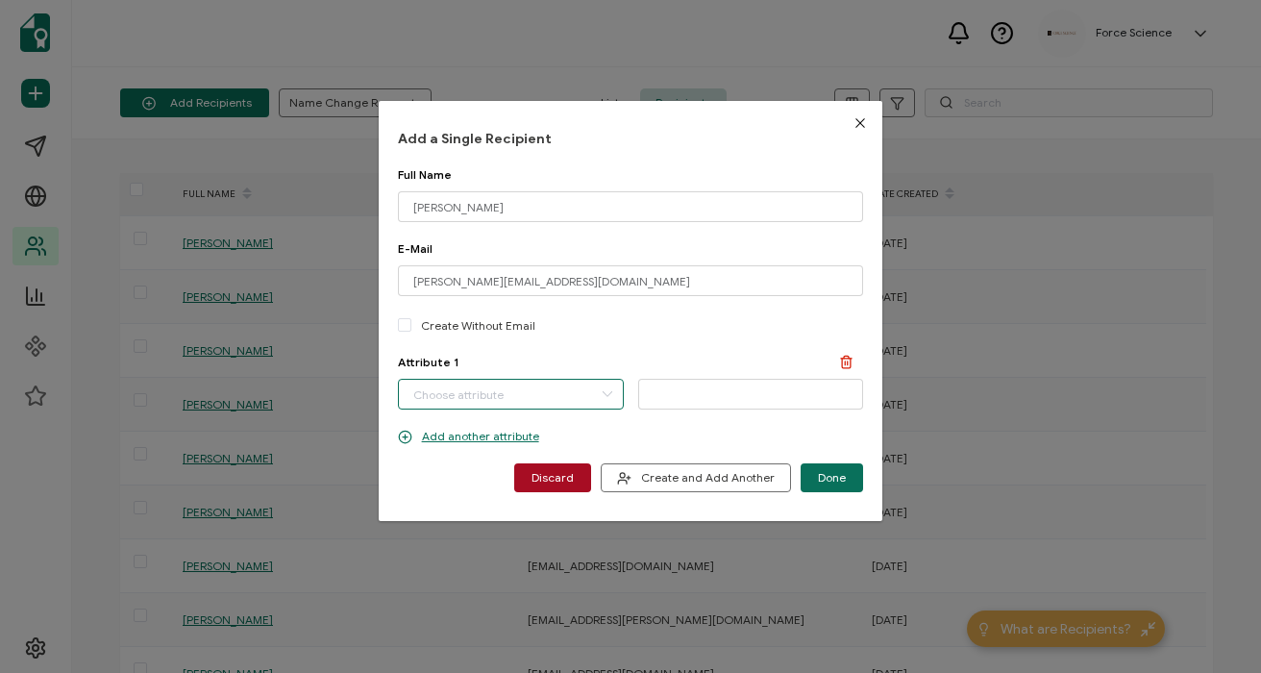
click at [426, 390] on input "dialog" at bounding box center [511, 394] width 226 height 31
click at [441, 481] on span "First Name" at bounding box center [442, 477] width 59 height 33
type input "First Name"
click at [693, 390] on input "dialog" at bounding box center [751, 394] width 226 height 31
paste input "[PERSON_NAME]"
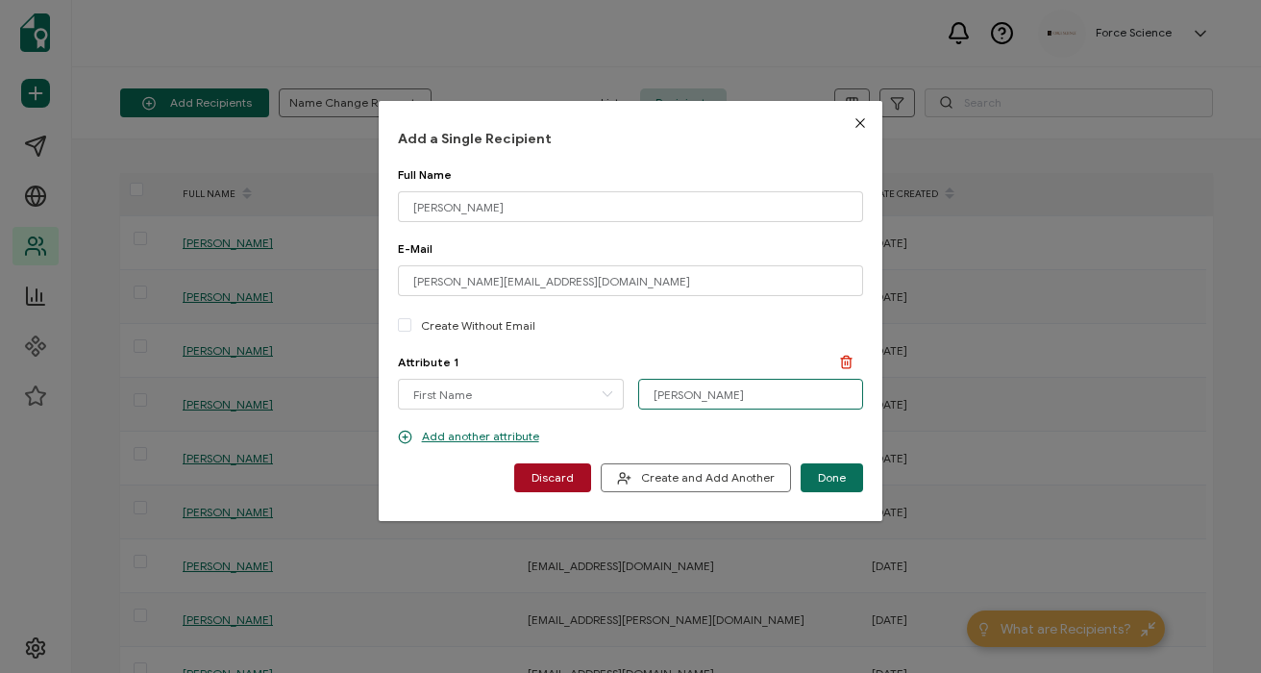
click at [655, 395] on input "[PERSON_NAME]" at bounding box center [751, 394] width 226 height 31
type input "[PERSON_NAME]"
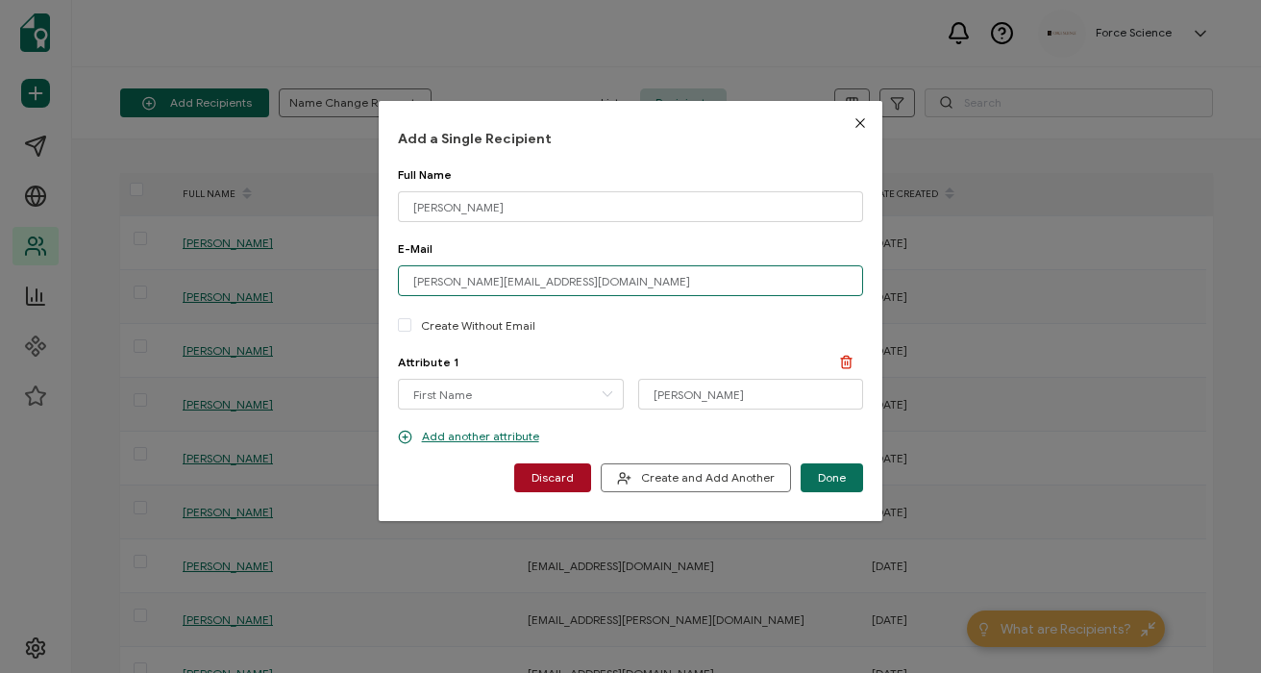
click at [671, 272] on input "[PERSON_NAME][EMAIL_ADDRESS][DOMAIN_NAME]" at bounding box center [631, 280] width 466 height 31
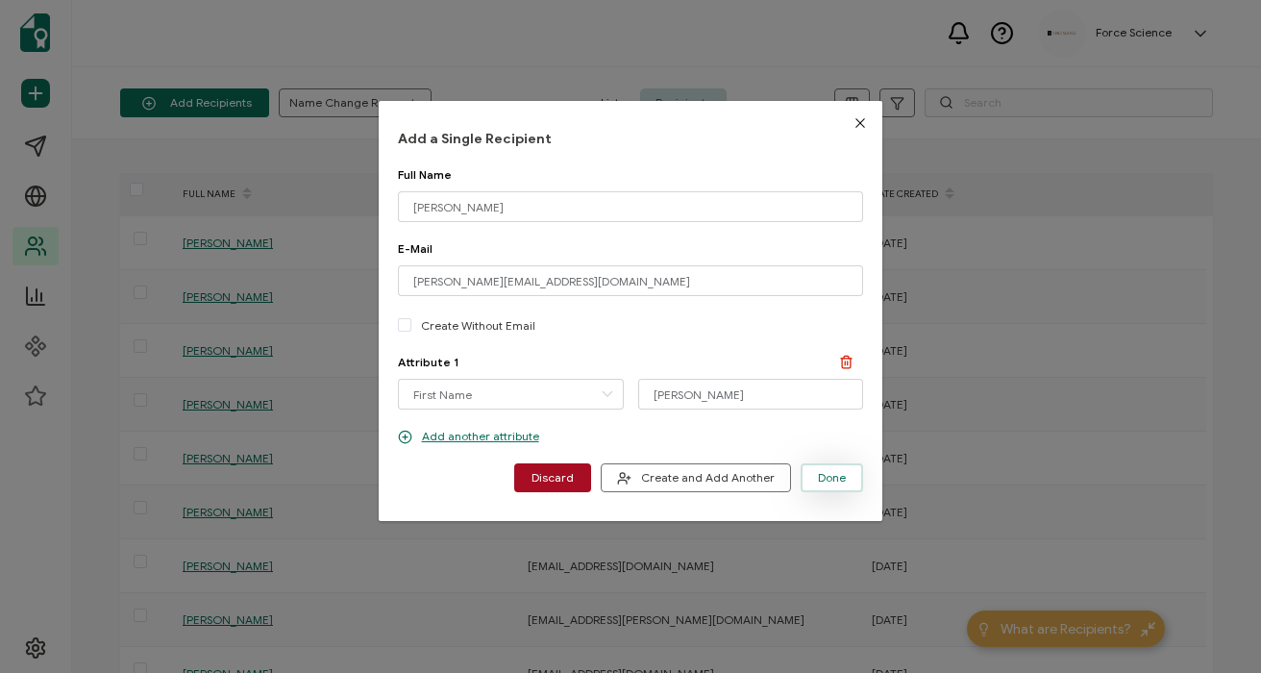
click at [826, 480] on span "Done" at bounding box center [832, 478] width 28 height 12
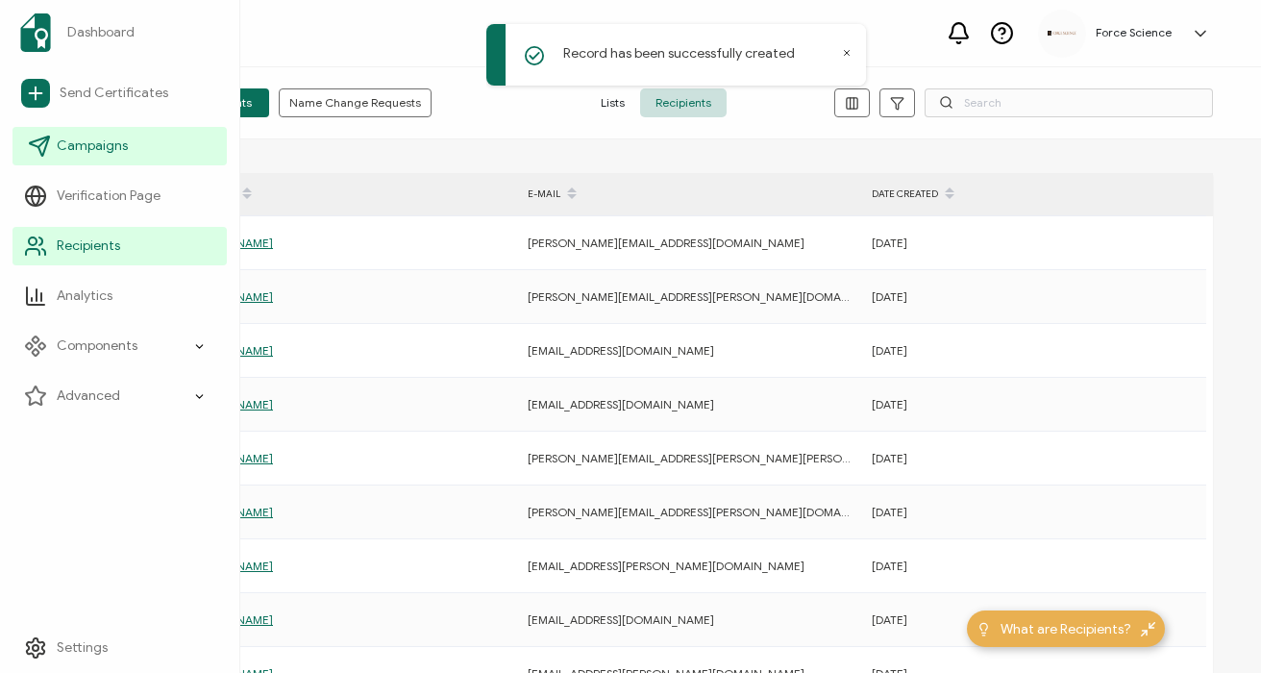
click at [77, 154] on span "Campaigns" at bounding box center [92, 146] width 71 height 19
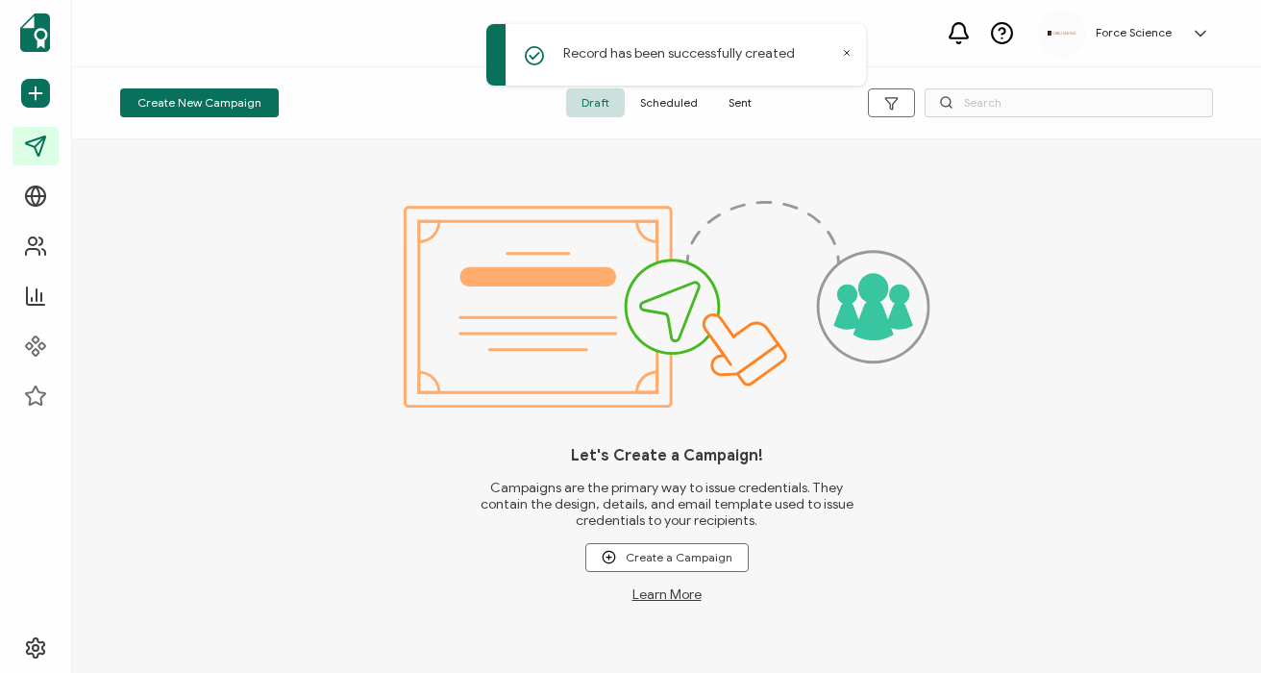
click at [845, 52] on icon at bounding box center [847, 53] width 10 height 10
click at [742, 107] on span "Sent" at bounding box center [740, 102] width 54 height 29
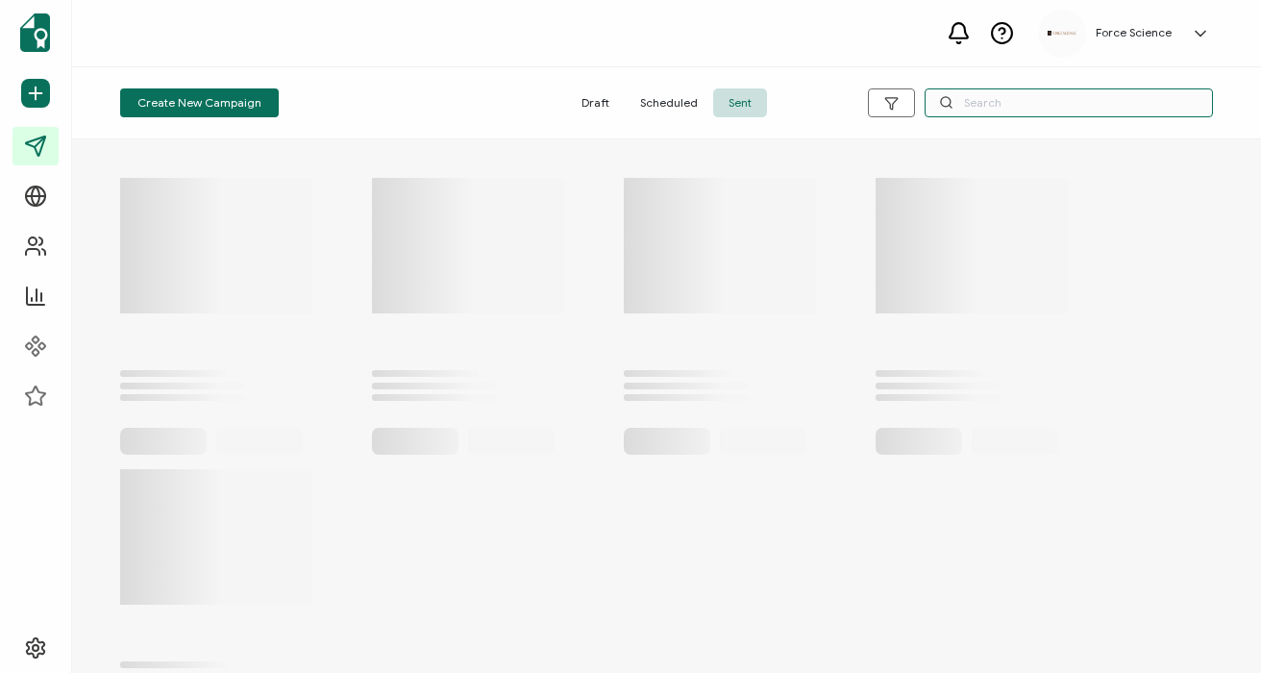
click at [1012, 103] on input "text" at bounding box center [1069, 102] width 288 height 29
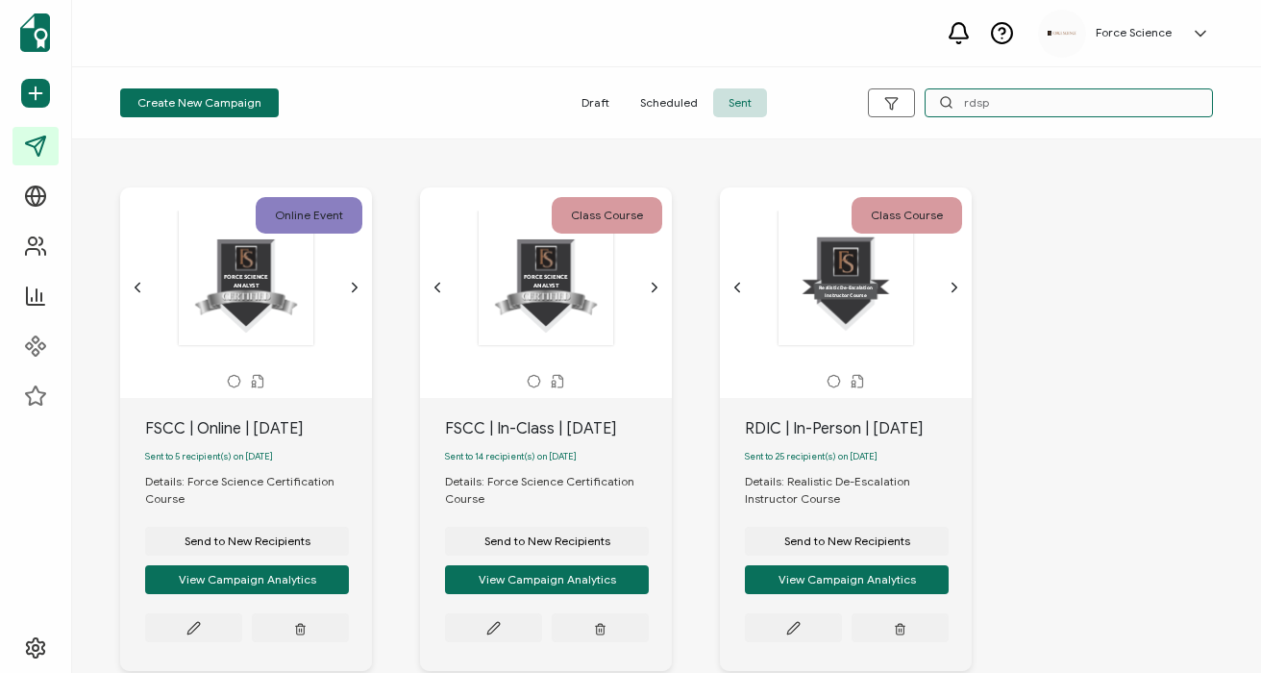
type input "rdsp"
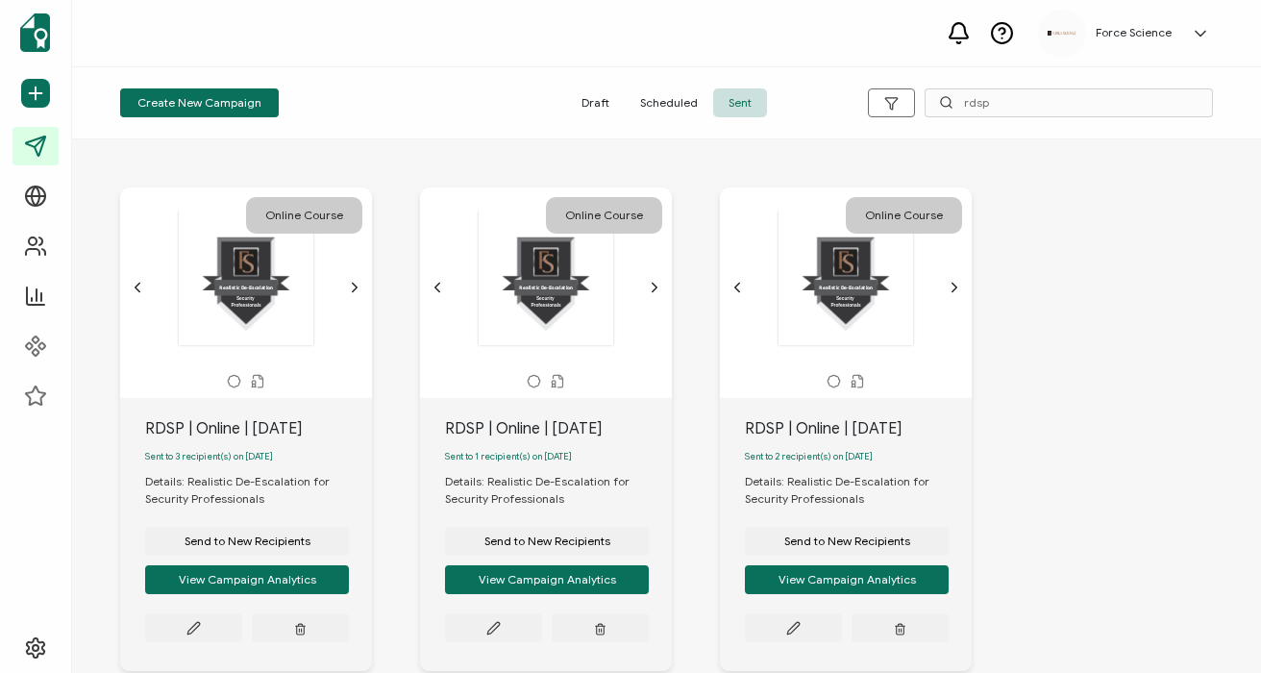
click at [161, 433] on div "RDSP | Online | [DATE]" at bounding box center [258, 428] width 227 height 23
drag, startPoint x: 161, startPoint y: 433, endPoint x: 203, endPoint y: 426, distance: 42.8
click at [161, 433] on div "RDSP | Online | [DATE]" at bounding box center [258, 428] width 227 height 23
copy div "RDSP | Online | [DATE]"
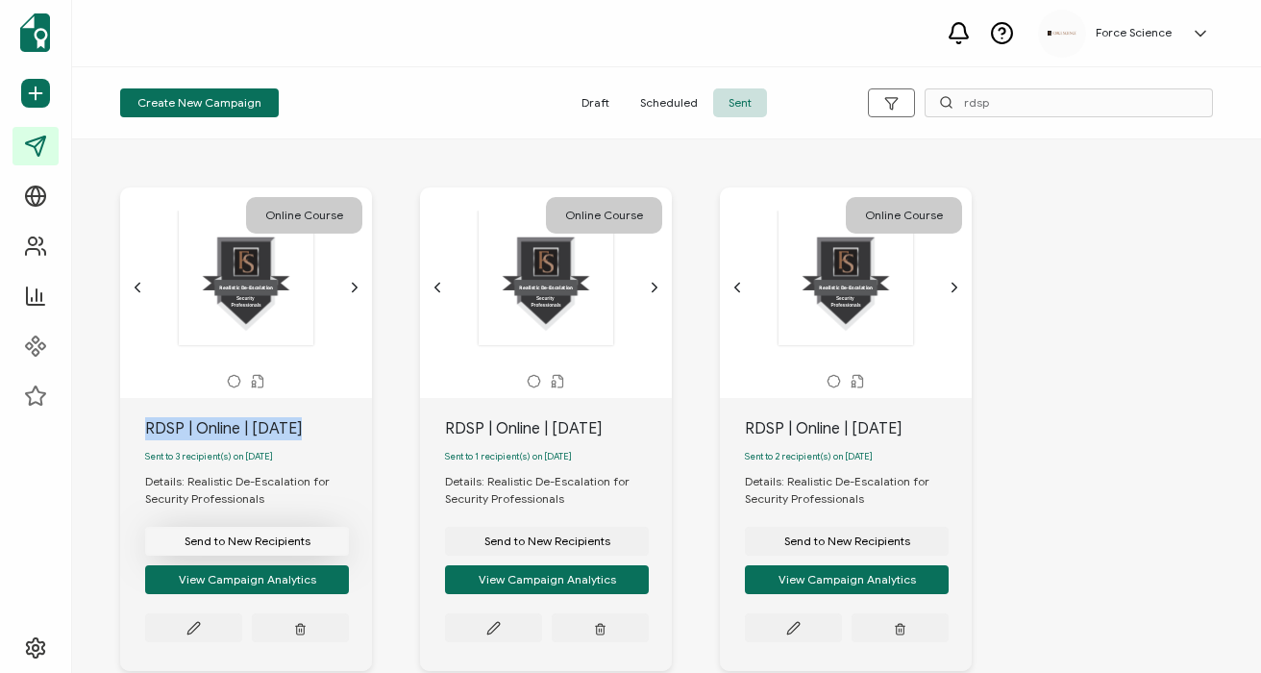
click at [228, 547] on span "Send to New Recipients" at bounding box center [248, 542] width 126 height 12
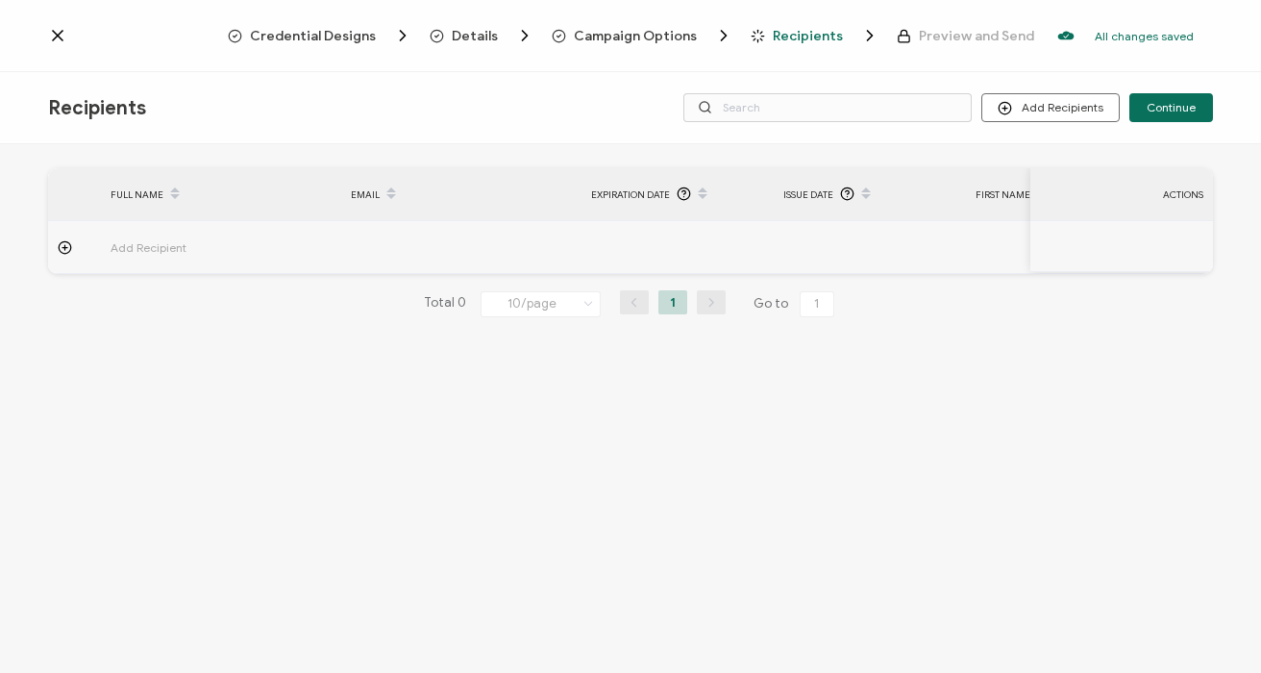
click at [655, 29] on span "Campaign Options" at bounding box center [635, 36] width 123 height 14
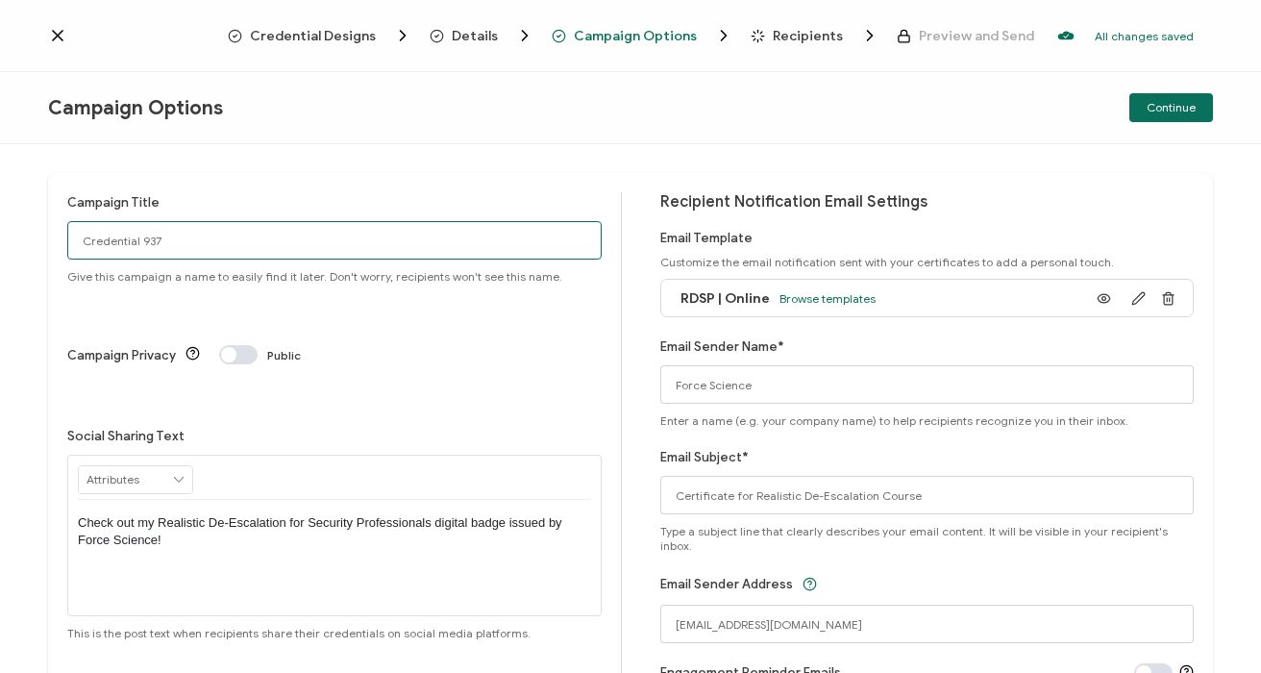
click at [191, 235] on input "Credential 937" at bounding box center [334, 240] width 535 height 38
drag, startPoint x: 191, startPoint y: 235, endPoint x: 218, endPoint y: 236, distance: 26.9
click at [190, 235] on input "Credential 937" at bounding box center [334, 240] width 535 height 38
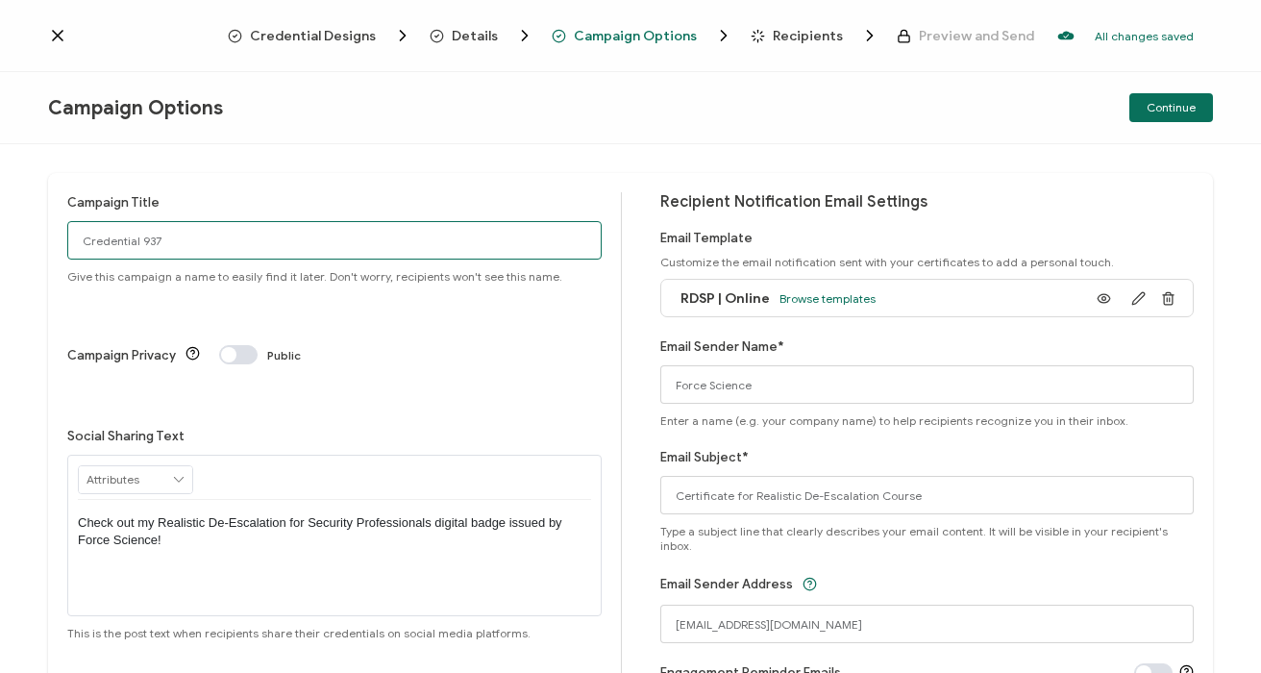
paste input "RDSP | Online | [DATE]"
type input "RDSP | Online | [DATE]"
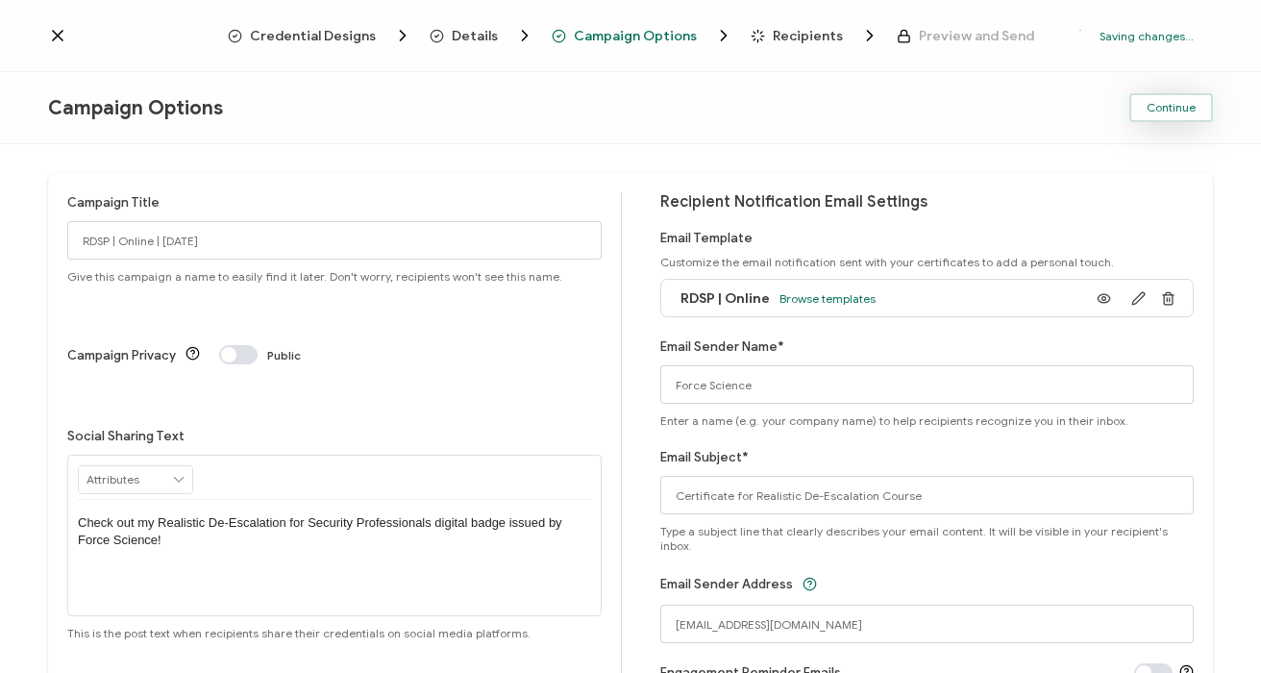
click at [1172, 107] on span "Continue" at bounding box center [1171, 108] width 49 height 12
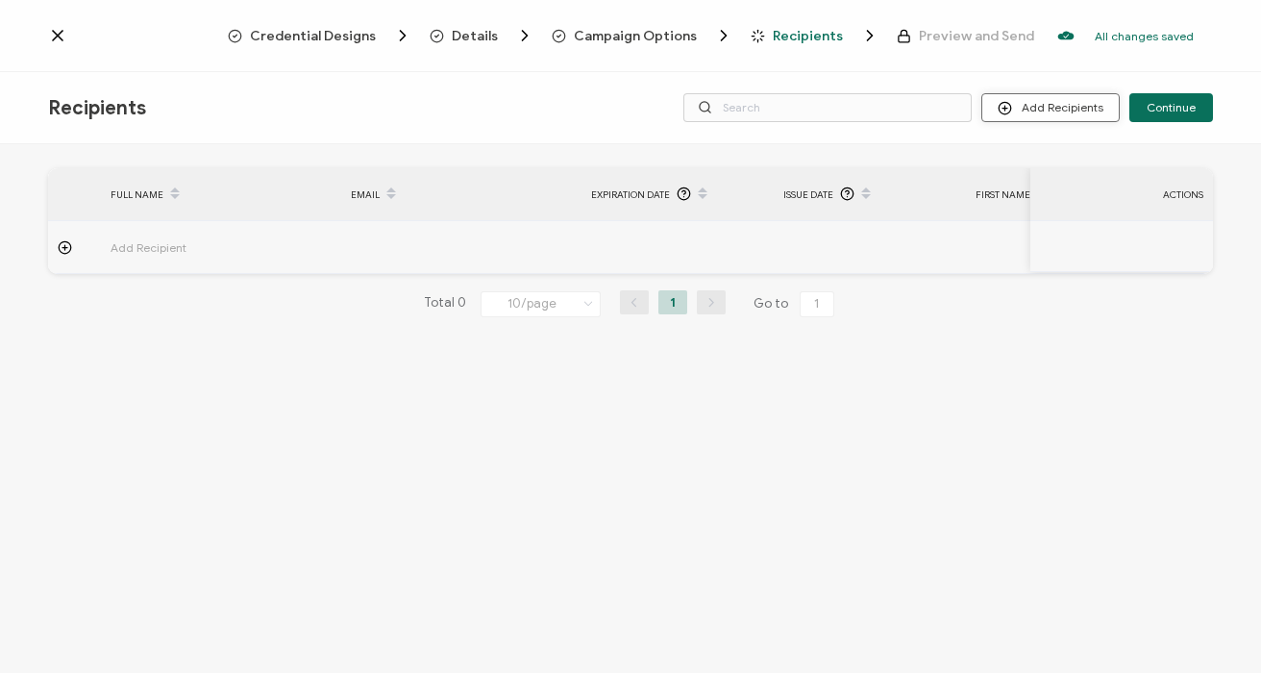
click at [1041, 103] on button "Add Recipients" at bounding box center [1051, 107] width 138 height 29
click at [1070, 202] on li "Import From Recipients" at bounding box center [1077, 192] width 180 height 32
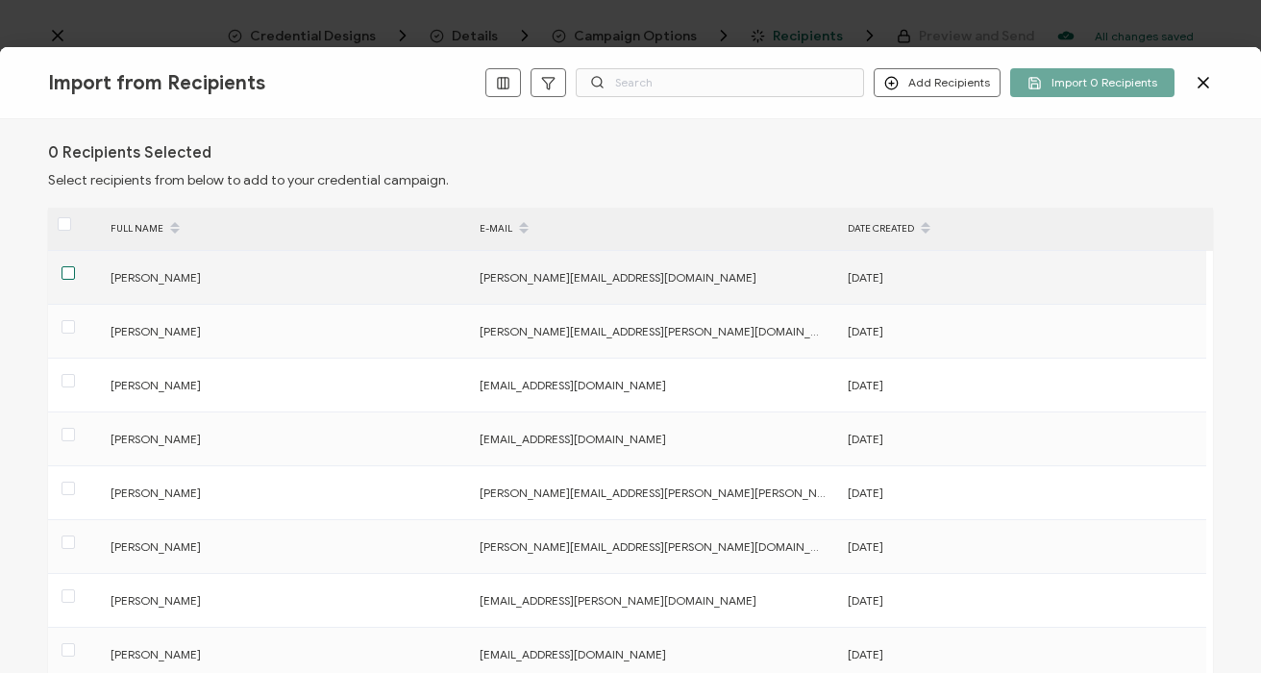
click at [66, 273] on span at bounding box center [68, 272] width 13 height 13
click at [75, 266] on input "checkbox" at bounding box center [75, 266] width 0 height 0
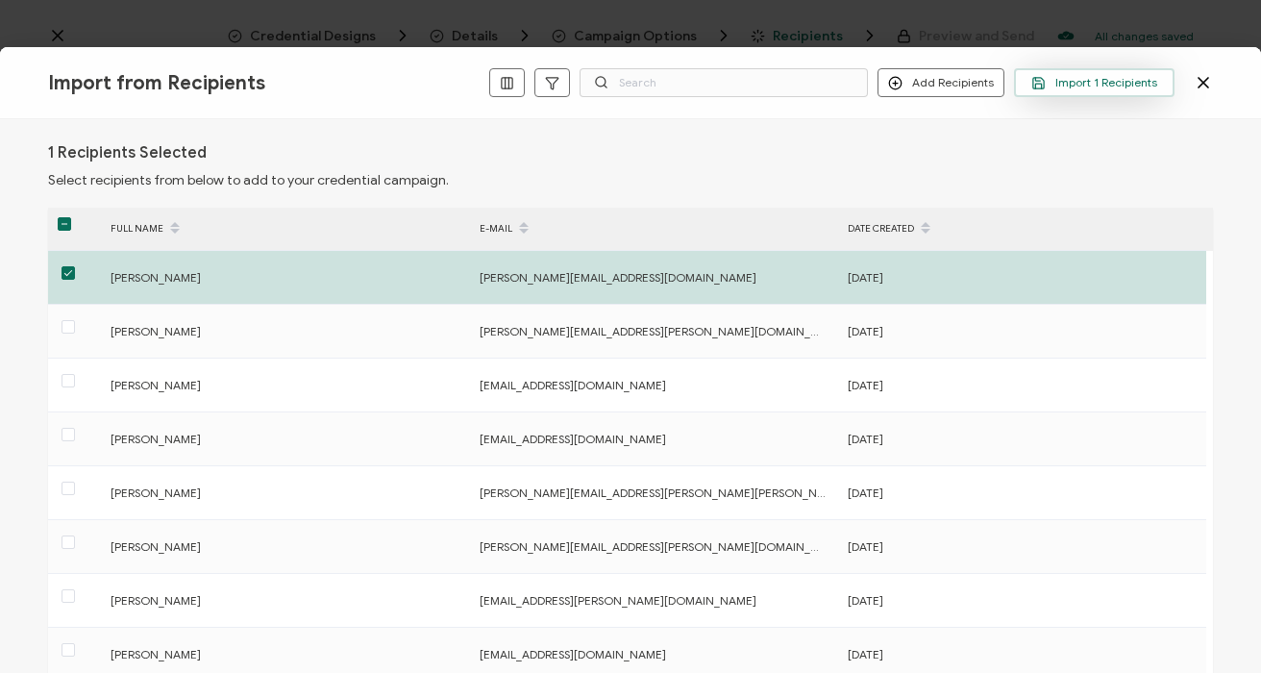
click at [1100, 88] on span "Import 1 Recipients" at bounding box center [1095, 83] width 126 height 14
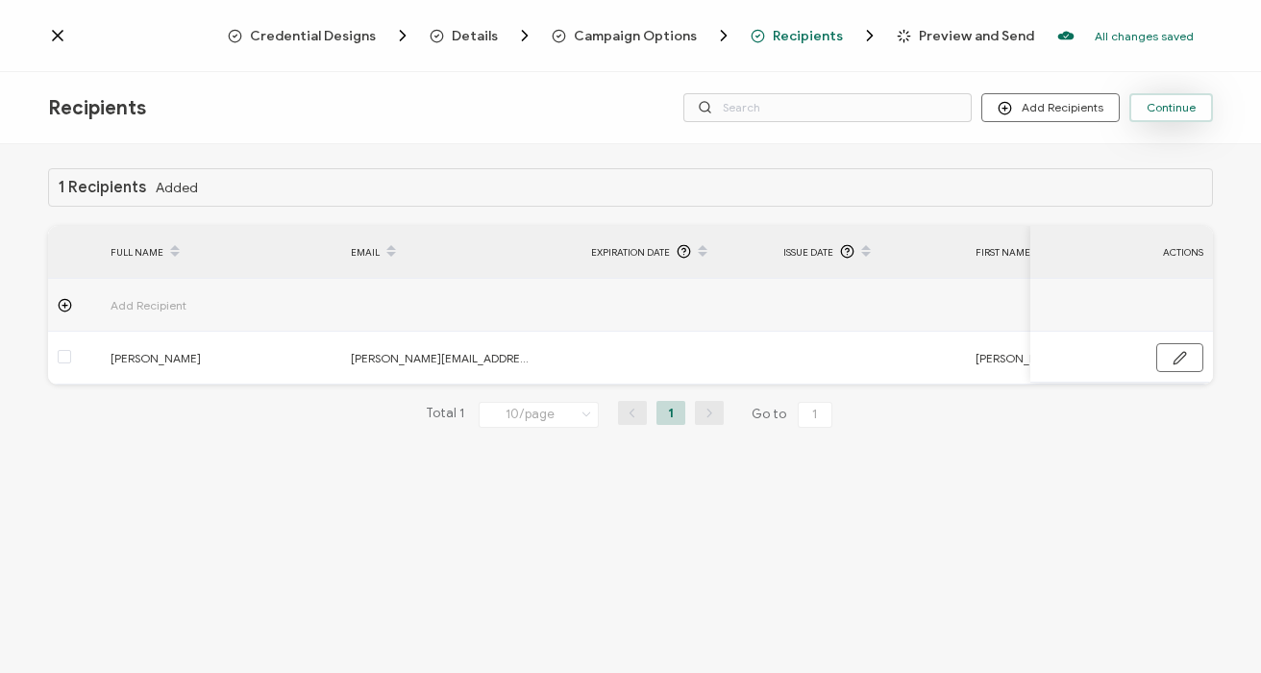
click at [1183, 110] on span "Continue" at bounding box center [1171, 108] width 49 height 12
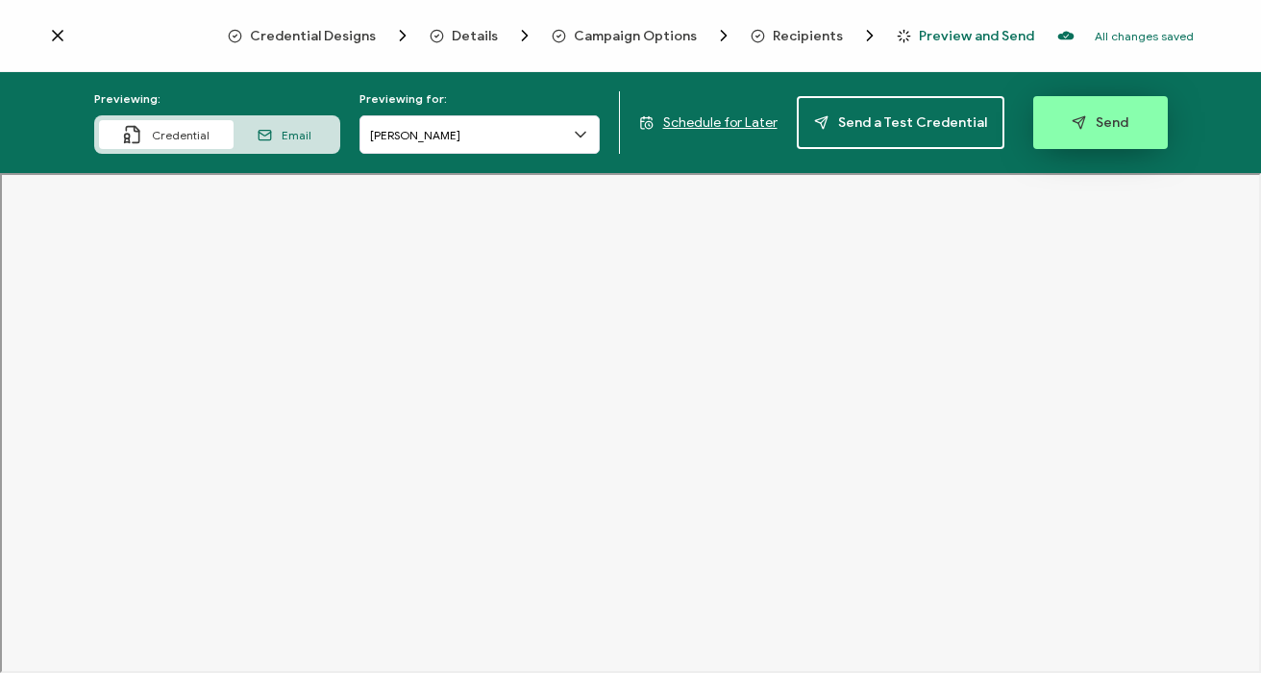
click at [1083, 132] on button "Send" at bounding box center [1101, 122] width 135 height 53
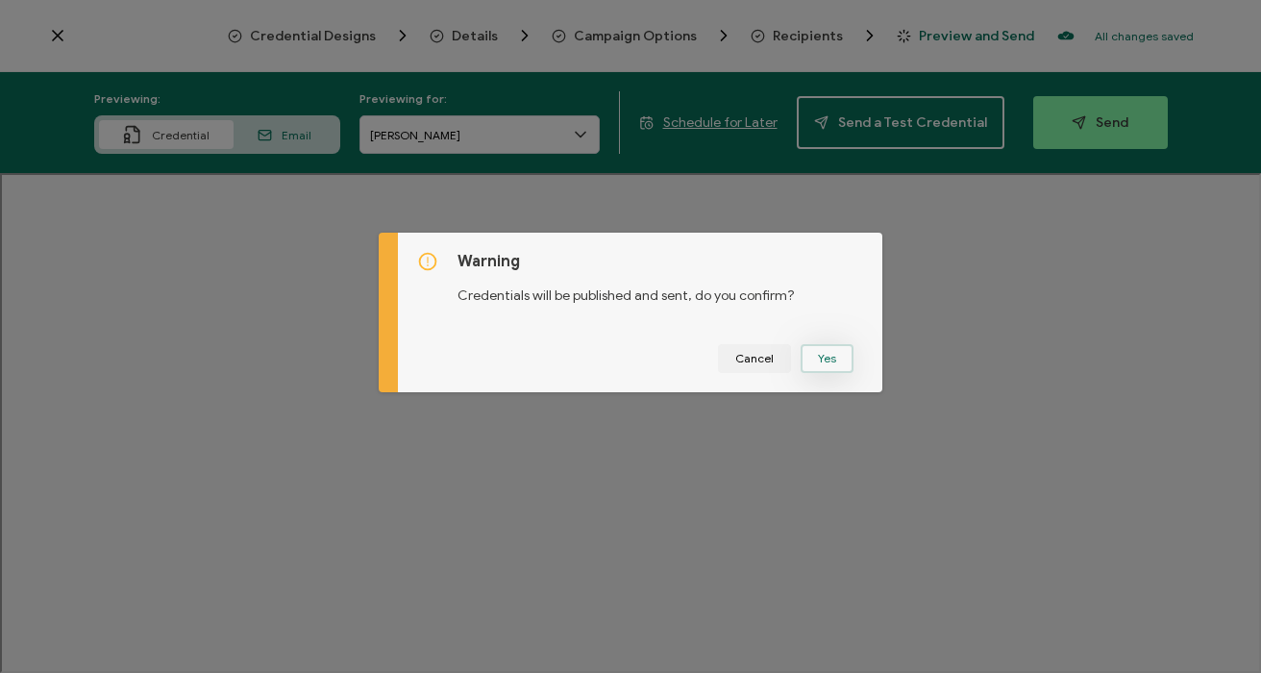
click at [833, 351] on button "Yes" at bounding box center [827, 358] width 53 height 29
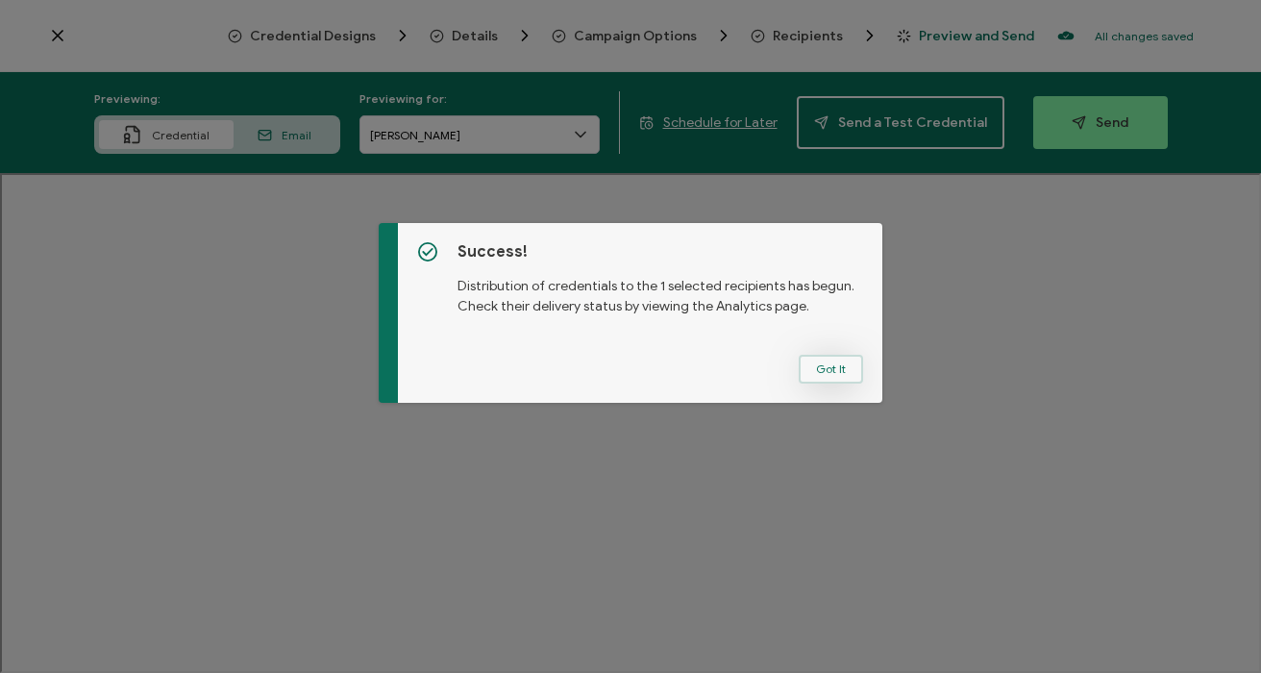
click at [816, 369] on button "Got It" at bounding box center [831, 369] width 64 height 29
